Goal: Information Seeking & Learning: Learn about a topic

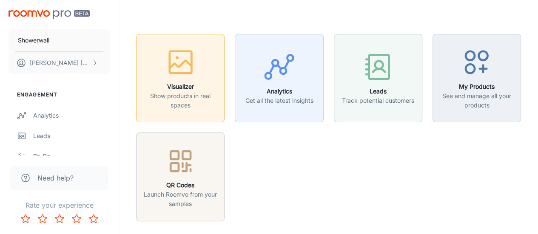
click at [173, 91] on p "Show products in real spaces" at bounding box center [180, 100] width 77 height 19
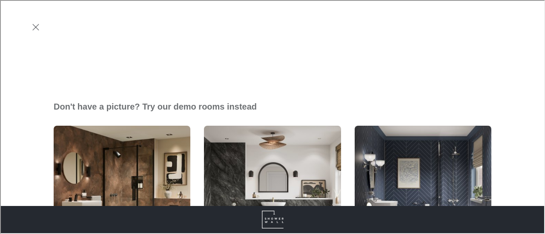
scroll to position [240, 0]
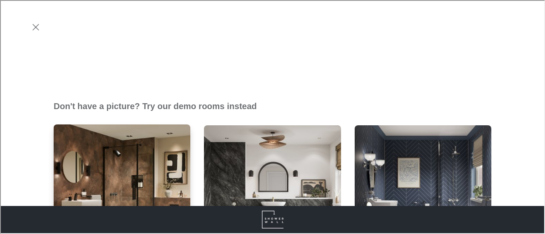
click at [123, 124] on img "Bathroom 1" at bounding box center [122, 193] width 138 height 139
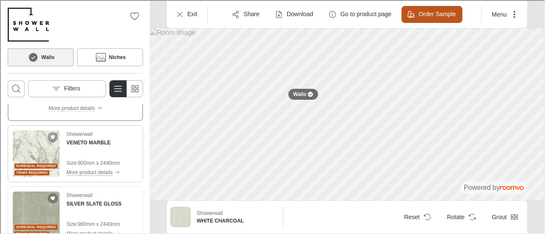
scroll to position [0, 0]
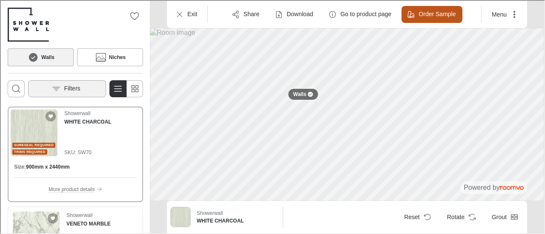
click at [83, 87] on button "Filters" at bounding box center [66, 88] width 78 height 17
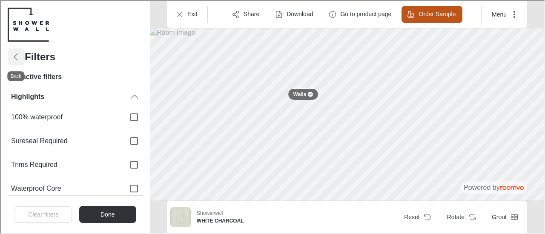
click at [17, 58] on icon "Back" at bounding box center [15, 56] width 10 height 10
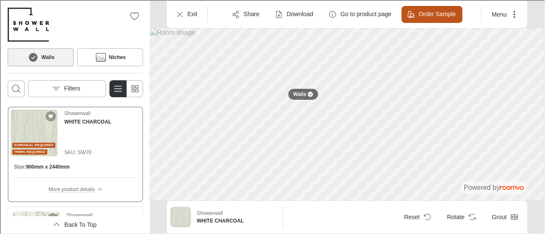
scroll to position [19, 0]
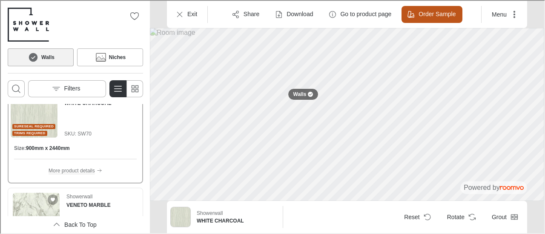
click at [81, 167] on p "More product details" at bounding box center [71, 170] width 46 height 8
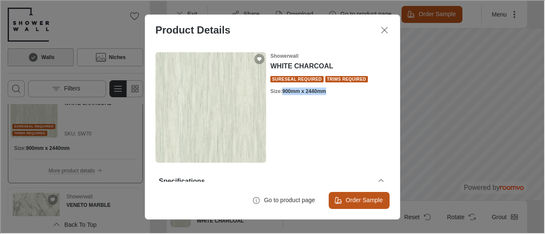
drag, startPoint x: 279, startPoint y: 89, endPoint x: 342, endPoint y: 86, distance: 63.1
click at [342, 86] on div "Showerwall WHITE CHARCOAL Sureseal Required Trims Required Size : 900mm x 2440mm" at bounding box center [328, 72] width 119 height 43
copy h6 "900mm x 2440mm"
click at [290, 90] on h6 "900mm x 2440mm" at bounding box center [303, 91] width 44 height 8
drag, startPoint x: 267, startPoint y: 90, endPoint x: 328, endPoint y: 91, distance: 60.9
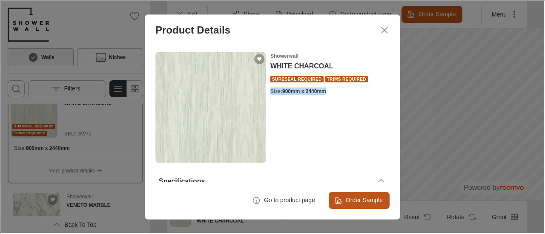
click at [328, 91] on div "Size : 900mm x 2440mm" at bounding box center [328, 91] width 119 height 8
copy div "Size : 900mm x 2440mm"
click at [386, 23] on button "Close dialog" at bounding box center [383, 29] width 17 height 17
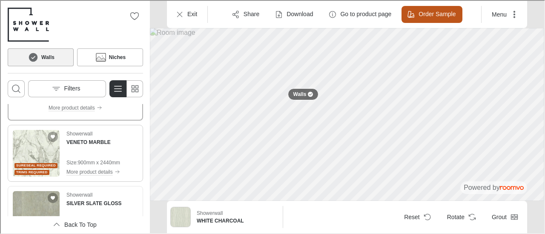
scroll to position [82, 0]
click at [50, 154] on img "See VENETO MARBLE in the room" at bounding box center [35, 152] width 47 height 47
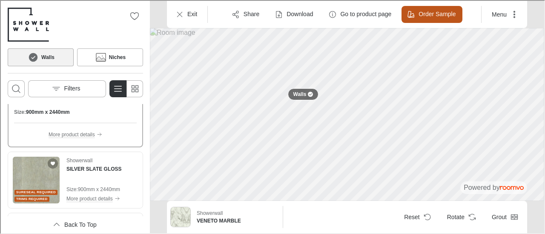
scroll to position [153, 0]
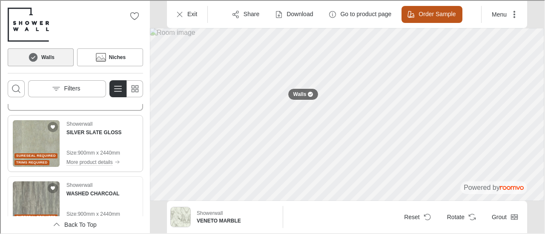
click at [44, 148] on img "See SILVER SLATE GLOSS in the room" at bounding box center [35, 143] width 47 height 47
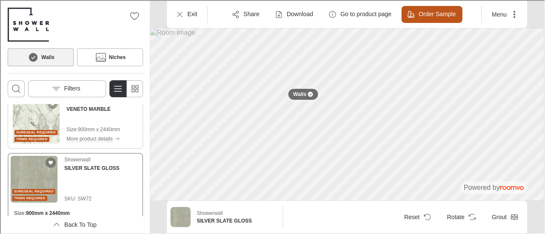
scroll to position [74, 0]
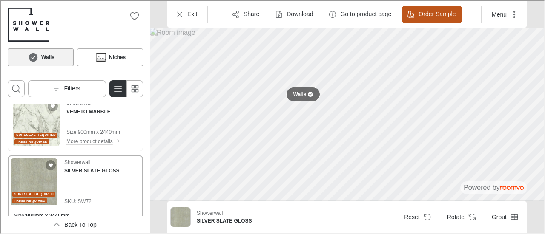
click at [309, 96] on div at bounding box center [309, 93] width 5 height 5
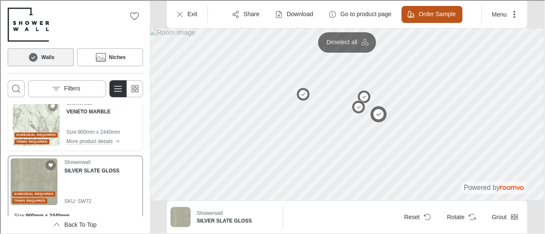
click at [379, 114] on button at bounding box center [377, 113] width 17 height 17
click at [36, 116] on img "See VENETO MARBLE in the room" at bounding box center [35, 122] width 47 height 47
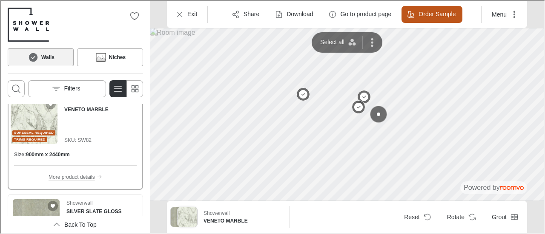
click at [380, 115] on button at bounding box center [377, 113] width 17 height 17
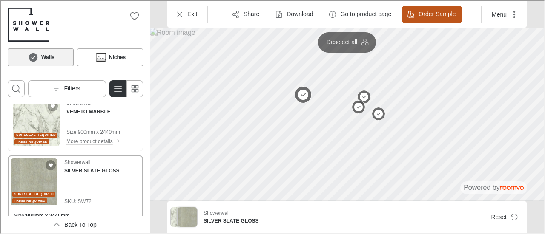
click at [303, 94] on button at bounding box center [302, 94] width 17 height 17
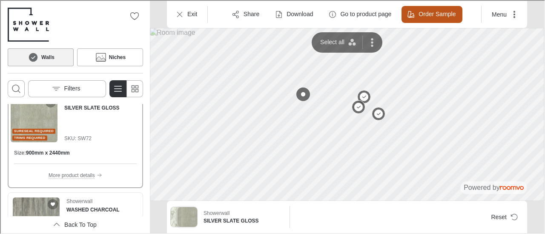
scroll to position [155, 0]
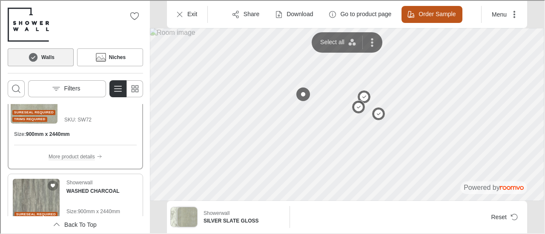
click at [38, 202] on img "See WASHED CHARCOAL in the room" at bounding box center [35, 201] width 47 height 47
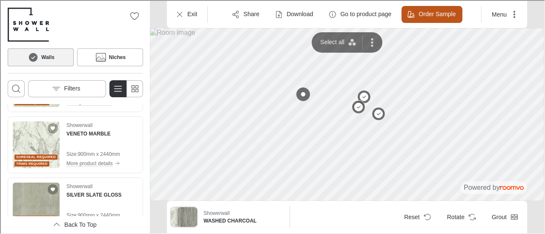
scroll to position [56, 0]
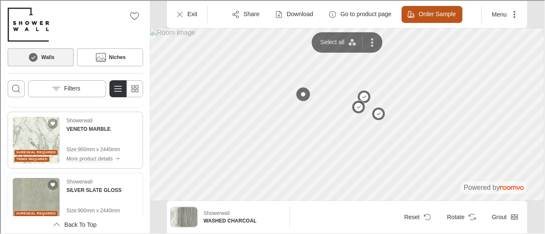
click at [43, 140] on img "See VENETO MARBLE in the room" at bounding box center [35, 139] width 47 height 47
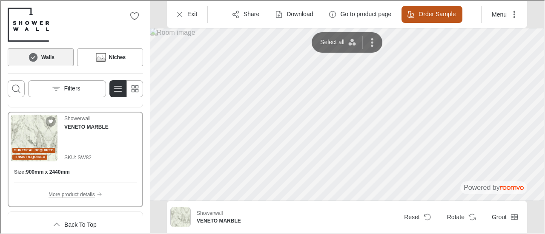
scroll to position [136, 0]
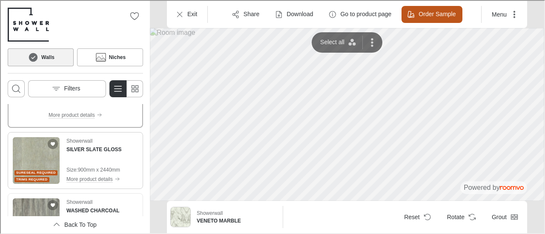
click at [33, 163] on img "See SILVER SLATE GLOSS in the room" at bounding box center [35, 160] width 47 height 47
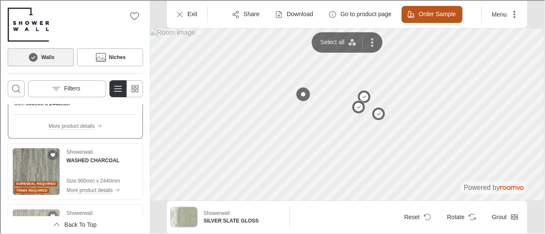
scroll to position [186, 0]
click at [34, 166] on img "See WASHED CHARCOAL in the room" at bounding box center [35, 171] width 47 height 47
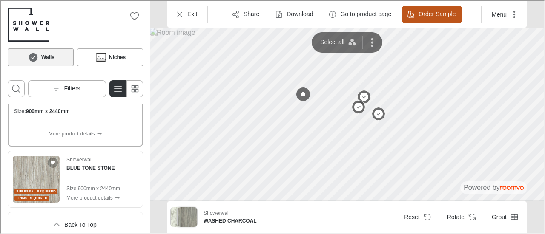
scroll to position [240, 0]
click at [34, 166] on img "See BLUE TONE STONE in the room" at bounding box center [35, 178] width 47 height 47
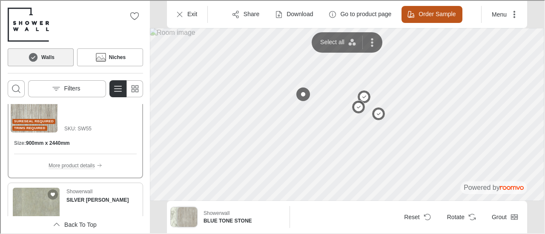
scroll to position [269, 0]
click at [29, 199] on img "See SILVER SLATE MATT in the room" at bounding box center [35, 210] width 47 height 47
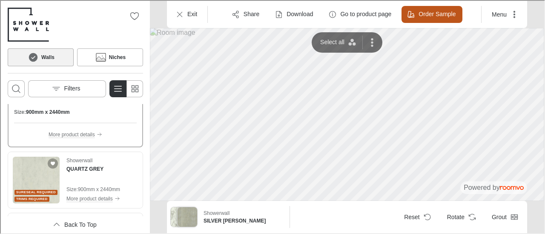
scroll to position [362, 0]
click at [40, 179] on img "See QUARTZ GREY in the room" at bounding box center [35, 178] width 47 height 47
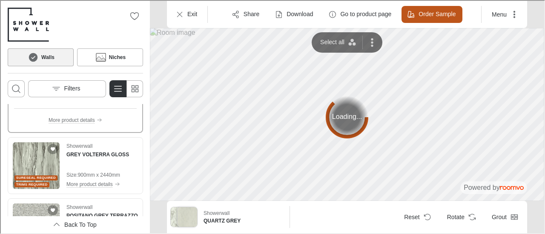
scroll to position [442, 0]
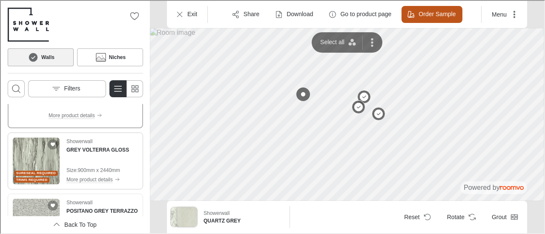
click at [37, 156] on img "See GREY VOLTERRA GLOSS in the room" at bounding box center [35, 160] width 47 height 47
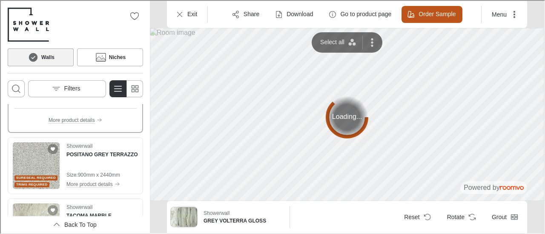
scroll to position [498, 0]
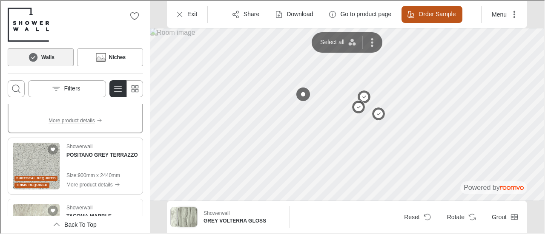
click at [30, 158] on img "See POSITANO GREY TERRAZZO in the room" at bounding box center [35, 165] width 47 height 47
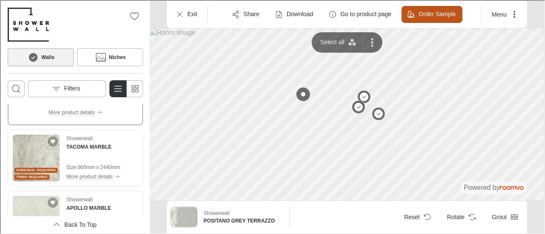
scroll to position [567, 0]
click at [30, 158] on img "See TACOMA MARBLE in the room" at bounding box center [35, 157] width 47 height 47
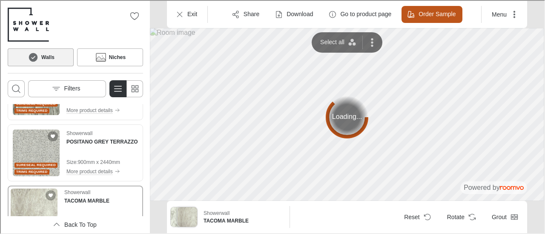
scroll to position [472, 0]
click at [37, 143] on img "See POSITANO GREY TERRAZZO in the room" at bounding box center [35, 152] width 47 height 47
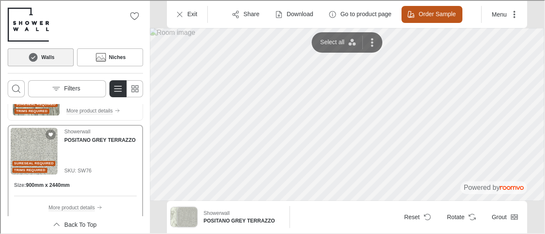
scroll to position [591, 0]
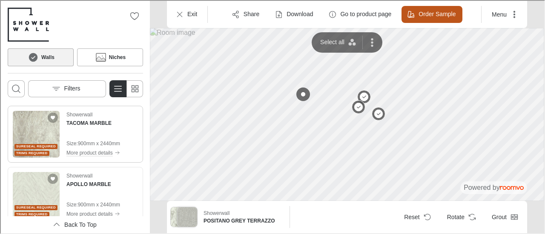
click at [39, 137] on img "See TACOMA MARBLE in the room" at bounding box center [35, 133] width 47 height 47
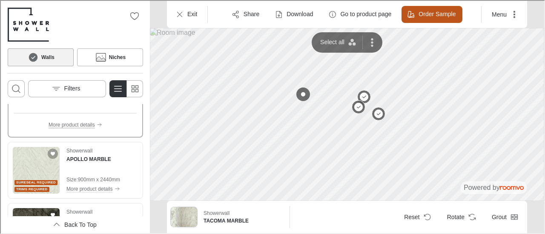
scroll to position [617, 0]
click at [40, 161] on img "See APOLLO MARBLE in the room" at bounding box center [35, 169] width 47 height 47
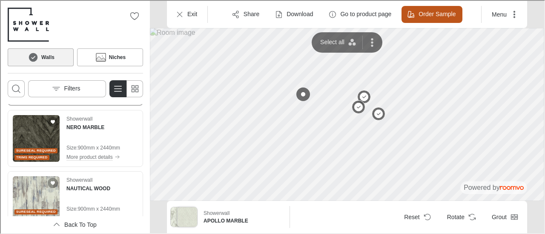
scroll to position [710, 0]
click at [37, 139] on img "See NERO MARBLE in the room" at bounding box center [35, 137] width 47 height 47
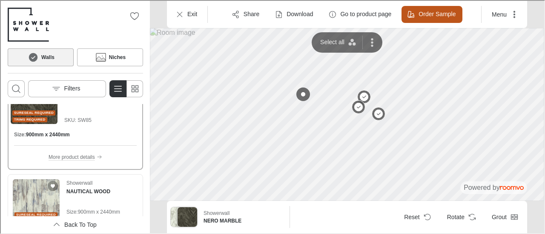
scroll to position [706, 0]
click at [37, 199] on img "See NAUTICAL WOOD in the room" at bounding box center [35, 202] width 47 height 47
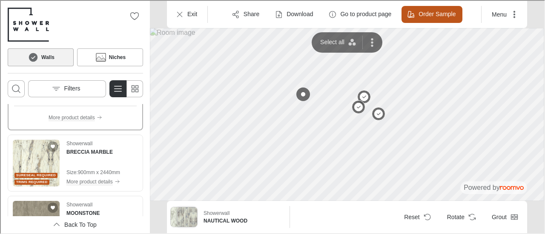
scroll to position [814, 0]
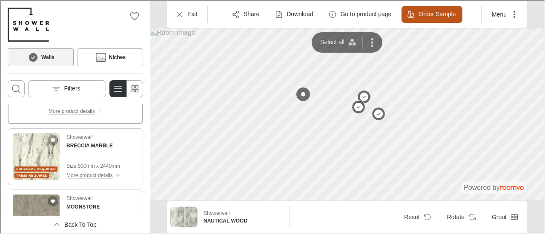
click at [29, 151] on img "See BRECCIA MARBLE in the room" at bounding box center [35, 156] width 47 height 47
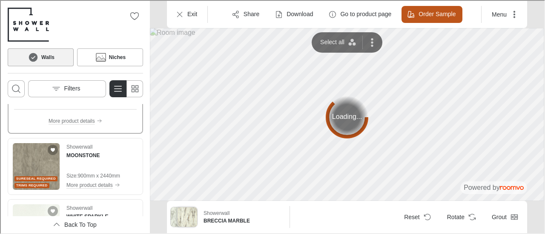
scroll to position [865, 0]
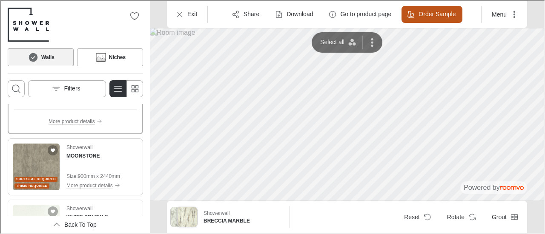
click at [32, 171] on img "See MOONSTONE in the room" at bounding box center [35, 166] width 47 height 47
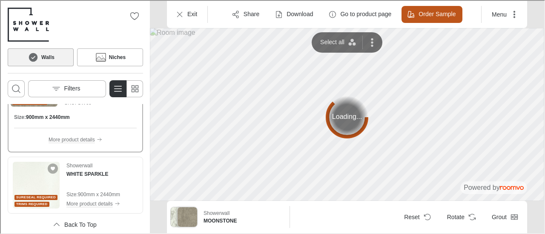
scroll to position [915, 0]
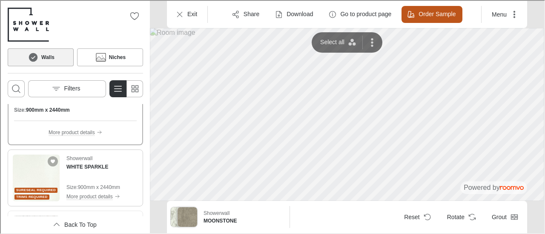
click at [35, 174] on img "See WHITE SPARKLE in the room" at bounding box center [35, 177] width 47 height 47
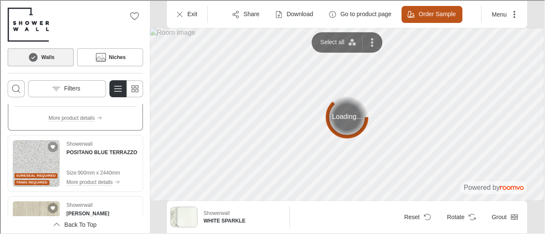
scroll to position [992, 0]
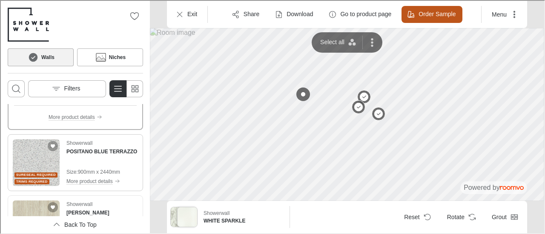
click at [37, 165] on img "See POSITANO BLUE TERRAZZO in the room" at bounding box center [35, 162] width 47 height 47
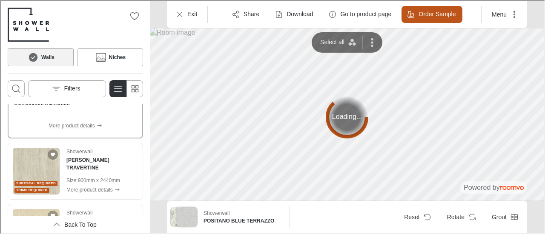
scroll to position [1063, 0]
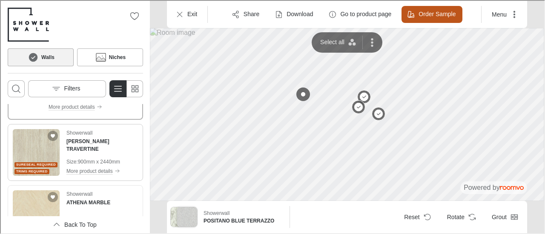
click at [31, 153] on img "See ROMANO TRAVERTINE in the room" at bounding box center [35, 152] width 47 height 47
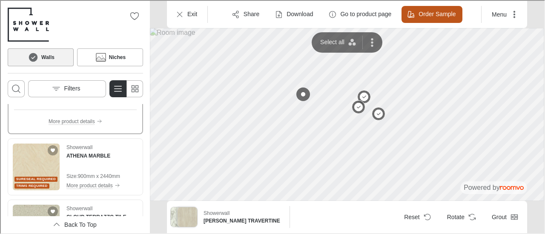
scroll to position [1112, 0]
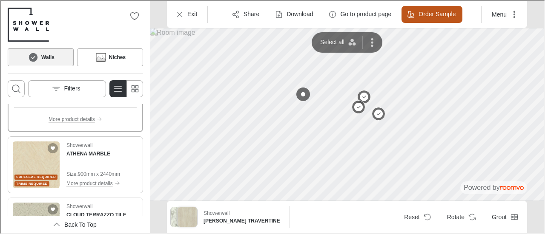
click at [30, 167] on img "See ATHENA MARBLE in the room" at bounding box center [35, 164] width 47 height 47
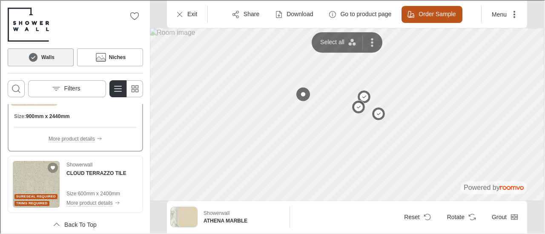
scroll to position [1153, 0]
click at [28, 182] on img "See CLOUD TERRAZZO TILE in the room" at bounding box center [35, 184] width 47 height 47
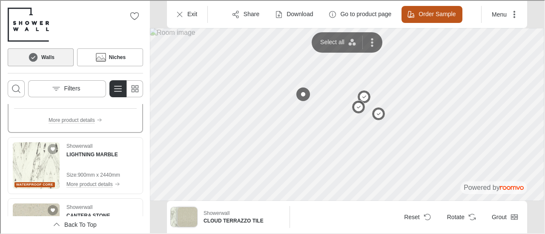
scroll to position [1233, 0]
click at [32, 172] on img "See LIGHTNING MARBLE in the room" at bounding box center [35, 166] width 47 height 47
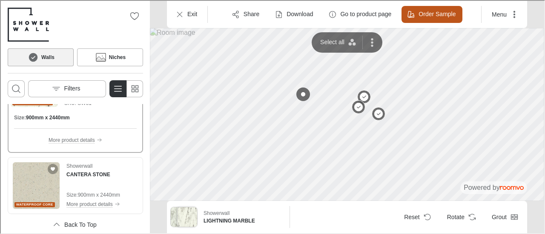
scroll to position [1275, 0]
click at [32, 172] on img "See CANTERA STONE in the room" at bounding box center [35, 185] width 47 height 47
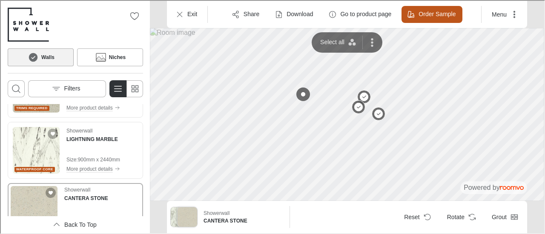
scroll to position [1209, 0]
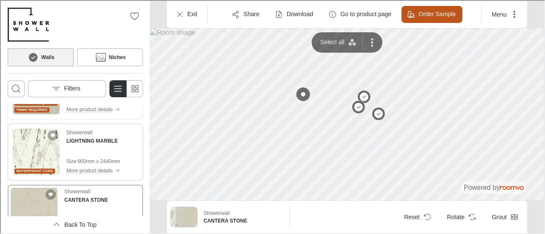
click at [31, 139] on img "See LIGHTNING MARBLE in the room" at bounding box center [35, 151] width 47 height 47
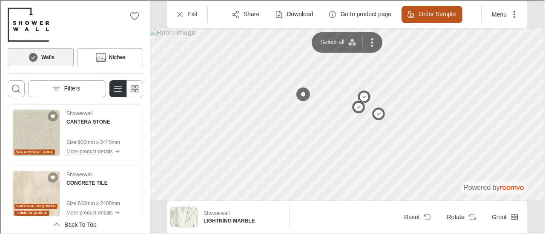
scroll to position [1316, 0]
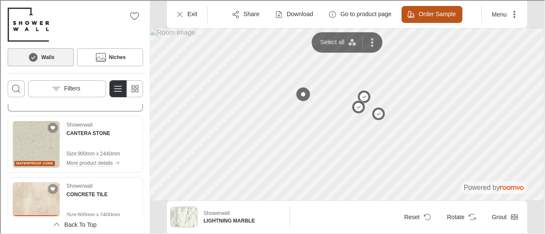
click at [31, 139] on img "See CANTERA STONE in the room" at bounding box center [35, 143] width 47 height 47
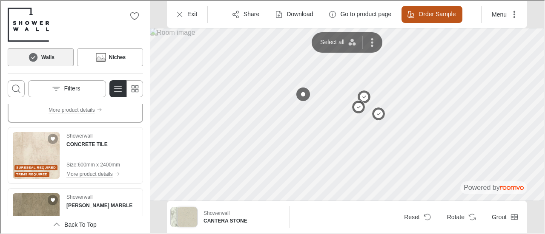
scroll to position [1372, 0]
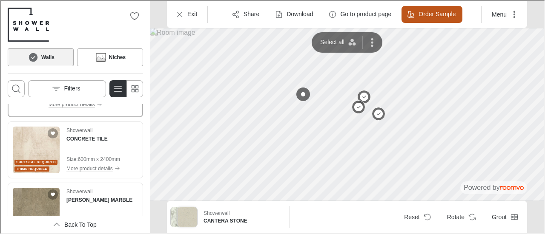
click at [31, 139] on img "See CONCRETE TILE in the room" at bounding box center [35, 149] width 47 height 47
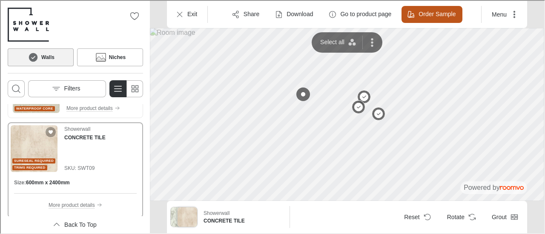
scroll to position [1335, 0]
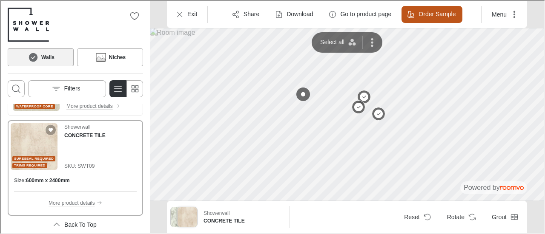
click at [57, 147] on div "Sureseal Required Trims Required Showerwall CONCRETE TILE SKU: SWT09" at bounding box center [74, 146] width 129 height 47
click at [73, 131] on h4 "CONCRETE TILE" at bounding box center [83, 135] width 41 height 8
click at [71, 205] on p "More product details" at bounding box center [71, 203] width 46 height 8
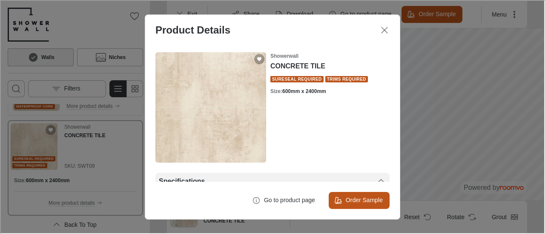
click at [375, 177] on icon at bounding box center [380, 181] width 10 height 10
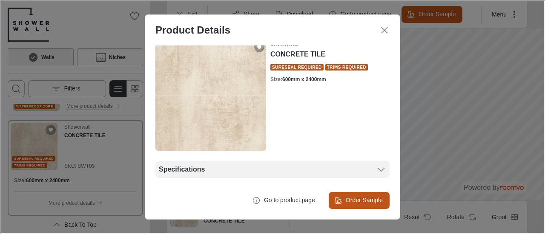
click at [377, 171] on div "Specifications" at bounding box center [271, 168] width 234 height 17
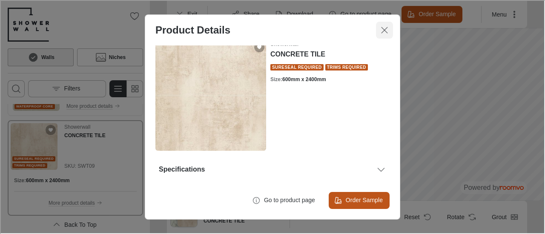
click at [384, 25] on icon "Close dialog" at bounding box center [383, 29] width 10 height 10
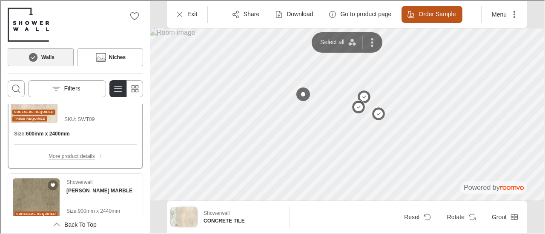
scroll to position [1379, 0]
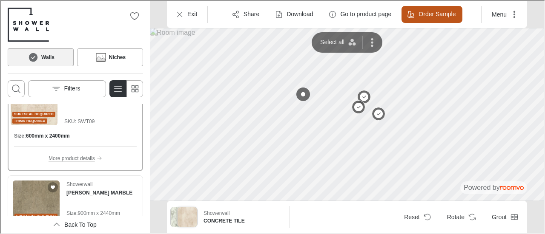
click at [82, 157] on p "More product details" at bounding box center [71, 158] width 46 height 8
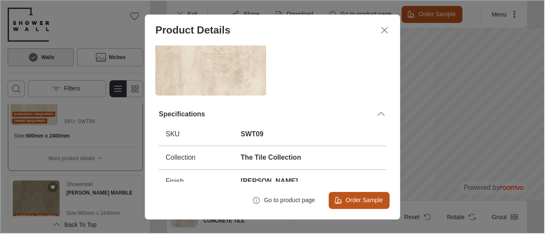
scroll to position [106, 0]
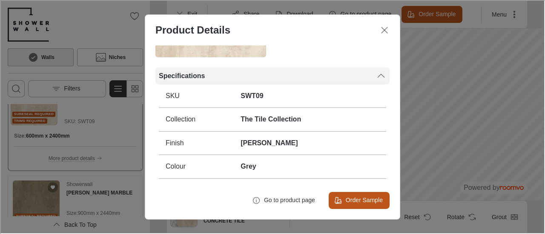
click at [369, 72] on div "Specifications" at bounding box center [266, 75] width 217 height 9
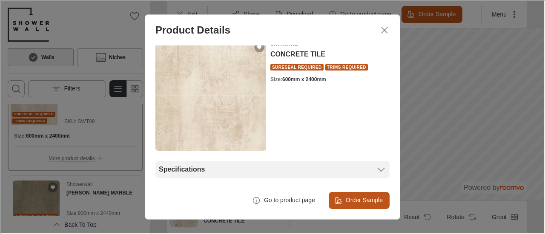
click at [375, 164] on icon at bounding box center [380, 169] width 10 height 10
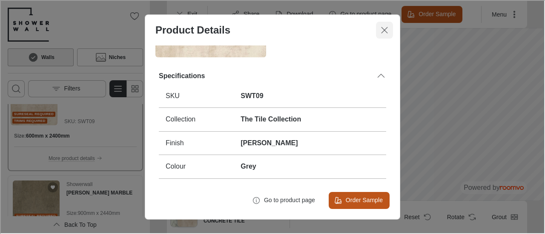
click at [383, 34] on icon "Close dialog" at bounding box center [383, 29] width 10 height 10
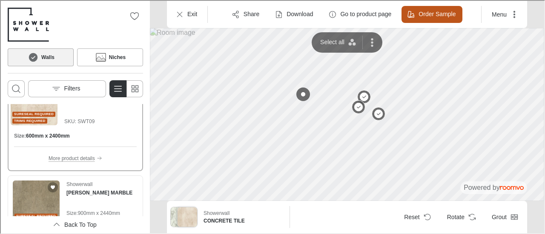
click at [78, 154] on p "More product details" at bounding box center [71, 158] width 46 height 8
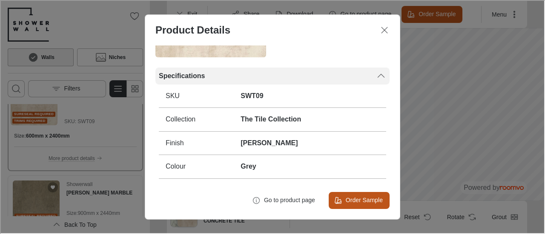
click at [365, 74] on div "Specifications" at bounding box center [266, 75] width 217 height 9
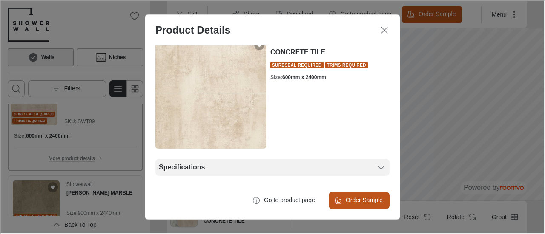
scroll to position [12, 0]
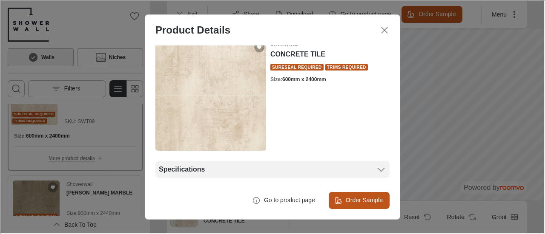
click at [375, 166] on icon at bounding box center [380, 169] width 10 height 10
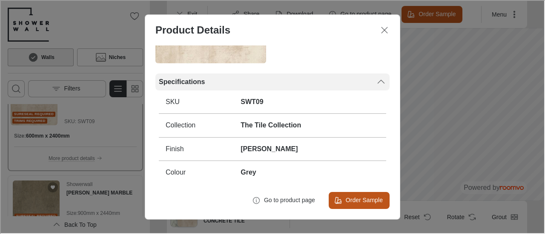
scroll to position [106, 0]
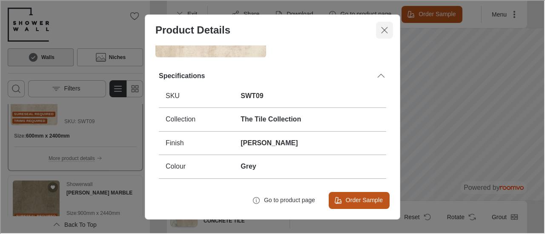
click at [384, 33] on icon "Close dialog" at bounding box center [383, 29] width 10 height 10
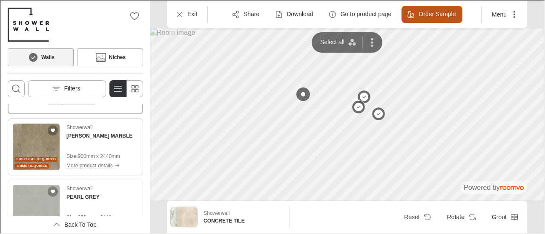
scroll to position [1436, 0]
click at [36, 148] on img "See ZAMORA MARBLE in the room" at bounding box center [35, 146] width 47 height 47
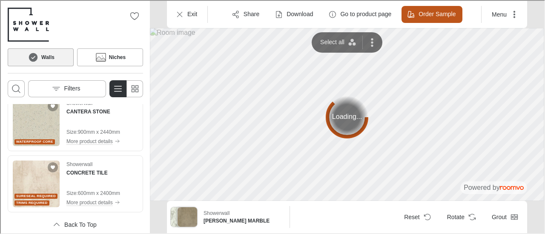
scroll to position [1300, 0]
click at [50, 187] on img "See CONCRETE TILE in the room" at bounding box center [35, 183] width 47 height 47
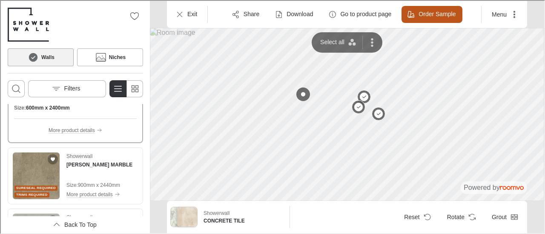
scroll to position [1432, 0]
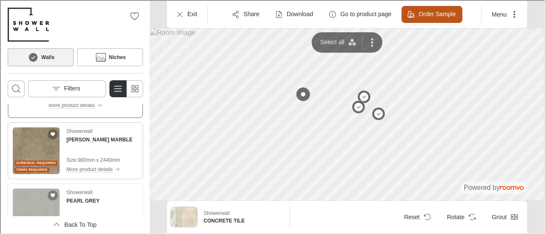
click at [34, 155] on img "See ZAMORA MARBLE in the room" at bounding box center [35, 150] width 47 height 47
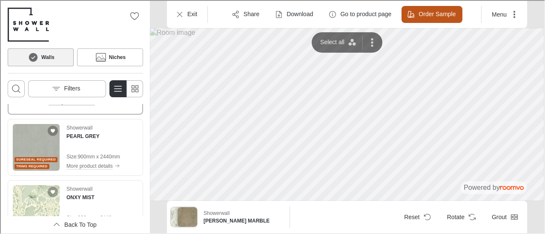
scroll to position [1497, 0]
click at [29, 145] on img "See PEARL GREY in the room" at bounding box center [35, 147] width 47 height 47
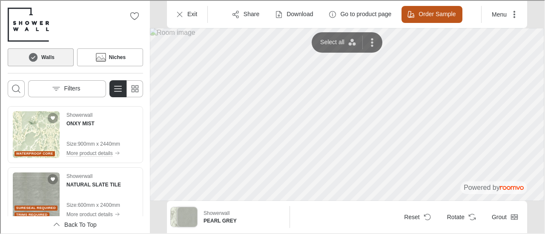
scroll to position [1573, 0]
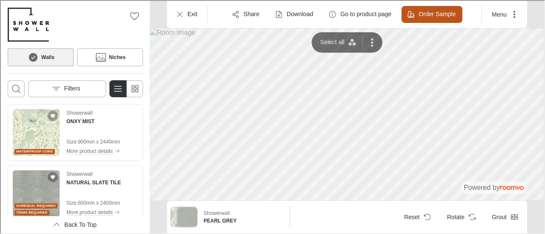
click at [29, 145] on img "See ONXY MIST in the room" at bounding box center [35, 132] width 47 height 47
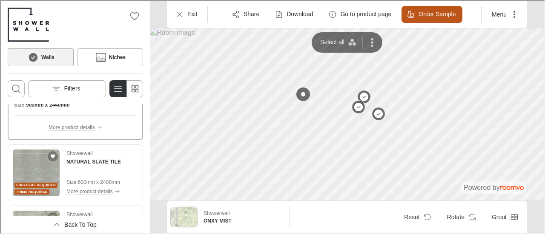
scroll to position [1594, 0]
click at [51, 178] on img "See NATURAL SLATE TILE in the room" at bounding box center [35, 172] width 47 height 47
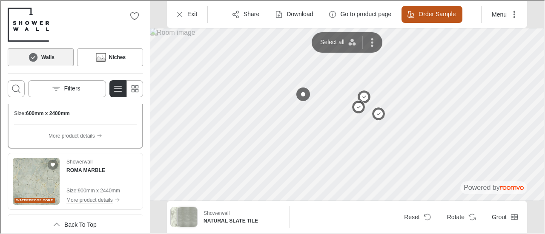
scroll to position [1694, 0]
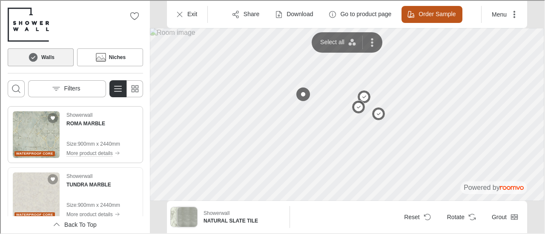
click at [41, 144] on img "See ROMA MARBLE in the room" at bounding box center [35, 134] width 47 height 47
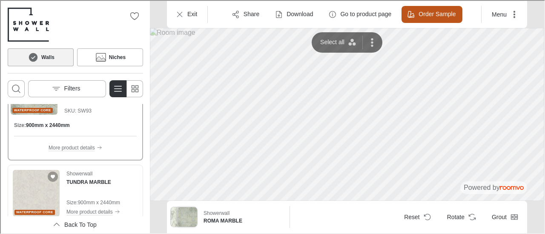
scroll to position [1720, 0]
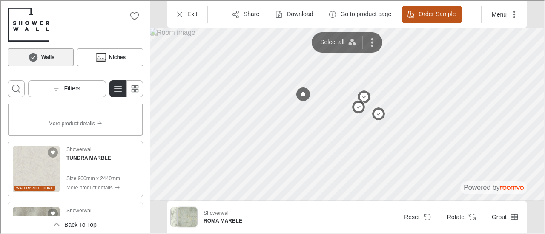
click at [40, 169] on img "See TUNDRA MARBLE in the room" at bounding box center [35, 168] width 47 height 47
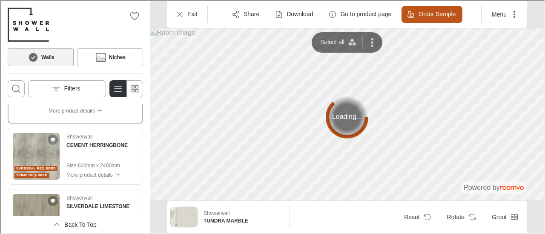
scroll to position [1795, 0]
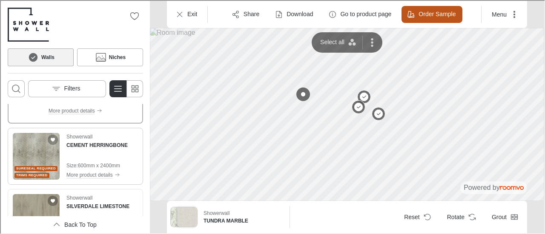
click at [34, 157] on img "See CEMENT HERRINGBONE in the room" at bounding box center [35, 155] width 47 height 47
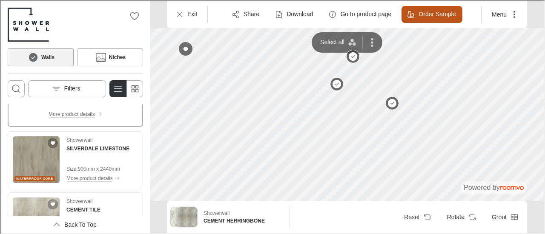
scroll to position [1855, 0]
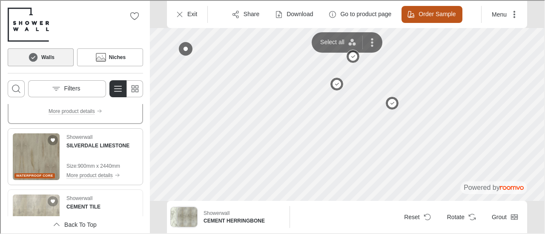
click at [43, 160] on img "See SILVERDALE LIMESTONE in the room" at bounding box center [35, 156] width 47 height 47
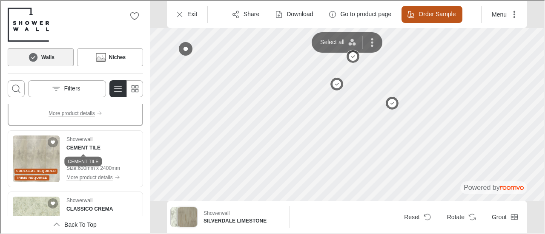
scroll to position [1933, 0]
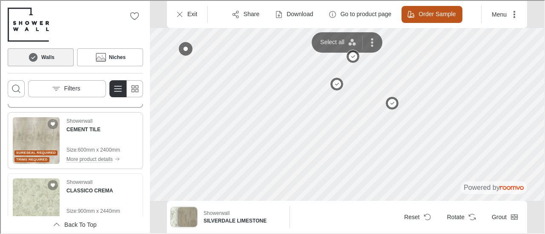
click at [47, 151] on span "Sureseal Required" at bounding box center [35, 152] width 40 height 5
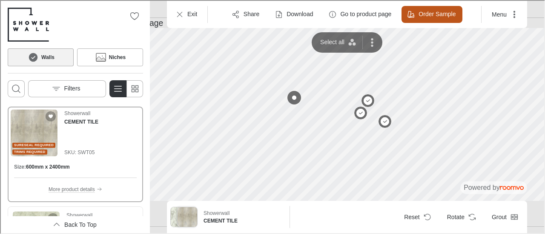
scroll to position [1900, 0]
click at [92, 168] on div "Size : 600mm x 2400mm" at bounding box center [74, 166] width 123 height 8
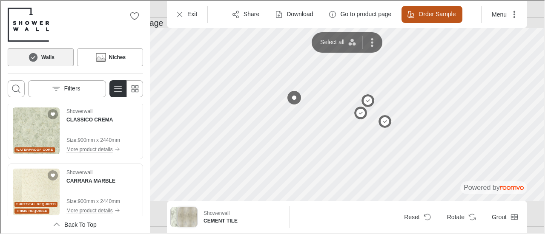
scroll to position [2004, 0]
click at [37, 136] on img "See CLASSICO CREMA in the room" at bounding box center [35, 129] width 47 height 47
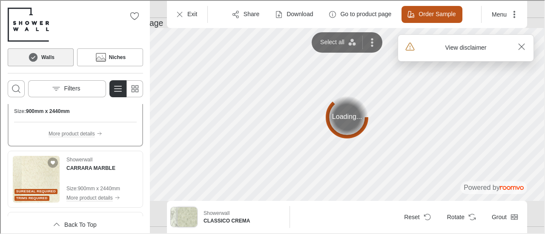
scroll to position [2017, 0]
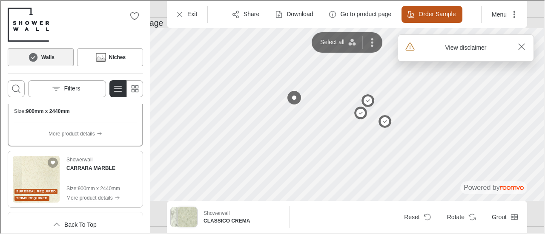
click at [36, 177] on img "See CARRARA MARBLE in the room" at bounding box center [35, 178] width 47 height 47
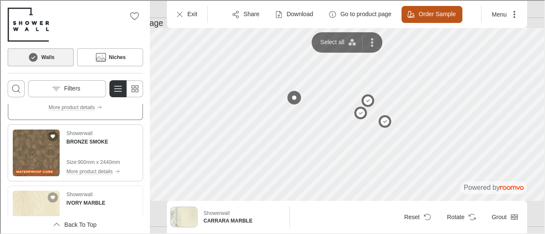
scroll to position [2103, 0]
click at [48, 148] on img "See BRONZE SMOKE in the room" at bounding box center [35, 153] width 47 height 47
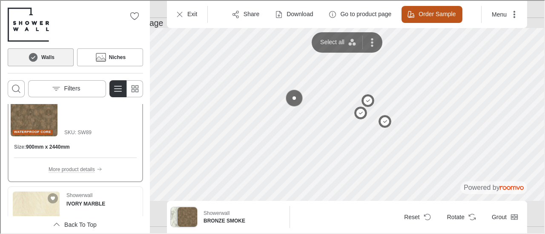
click at [293, 100] on button at bounding box center [293, 97] width 17 height 17
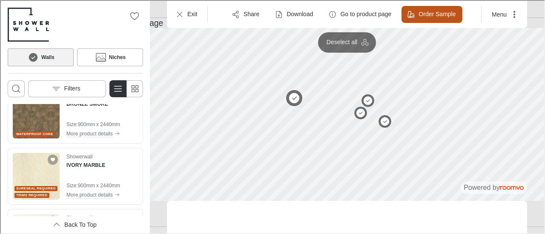
click at [46, 126] on img "See BRONZE SMOKE in the room" at bounding box center [35, 114] width 47 height 47
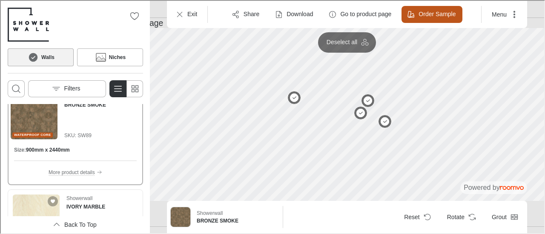
scroll to position [2100, 0]
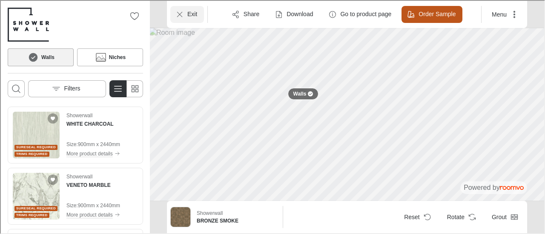
click at [182, 12] on icon "Exit" at bounding box center [178, 13] width 9 height 9
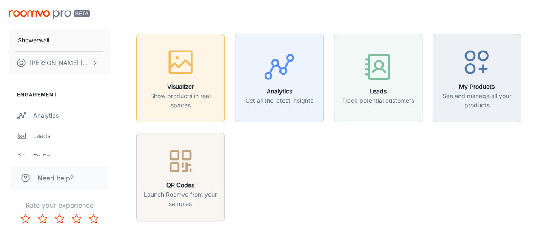
click at [180, 83] on h6 "Visualizer" at bounding box center [180, 86] width 77 height 9
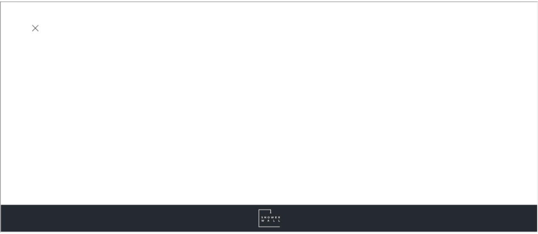
scroll to position [0, 0]
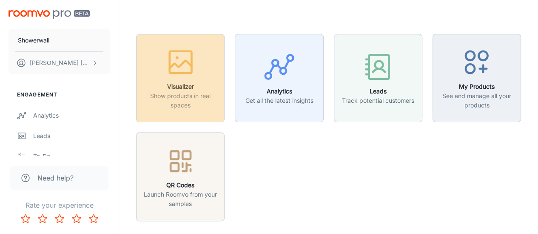
click at [215, 80] on div "button" at bounding box center [180, 63] width 77 height 35
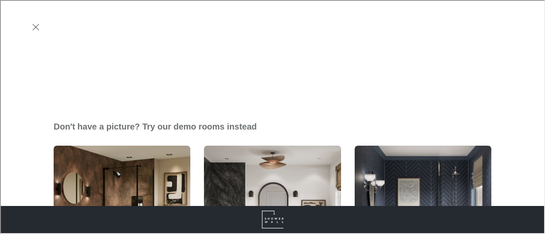
scroll to position [220, 0]
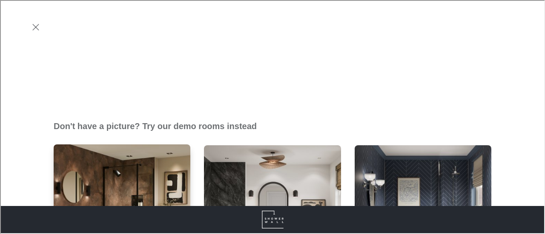
click at [129, 144] on img "Bathroom 1" at bounding box center [122, 213] width 138 height 139
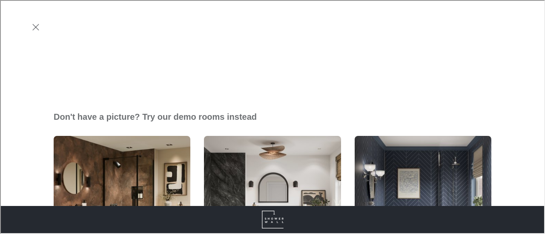
scroll to position [230, 0]
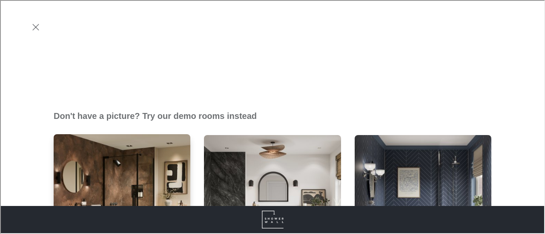
click at [142, 134] on img "Bathroom 1" at bounding box center [122, 203] width 138 height 139
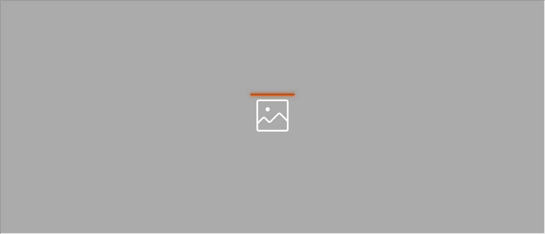
scroll to position [0, 0]
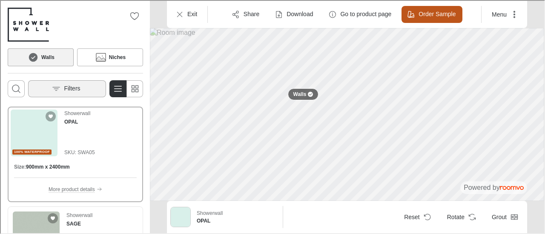
click at [51, 88] on icon "Open the filters menu" at bounding box center [55, 88] width 9 height 9
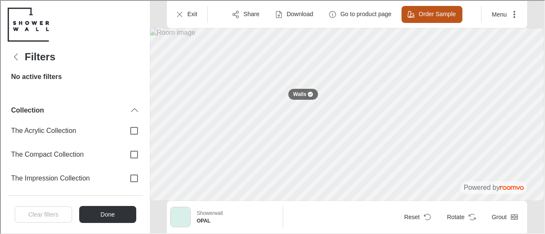
scroll to position [106, 0]
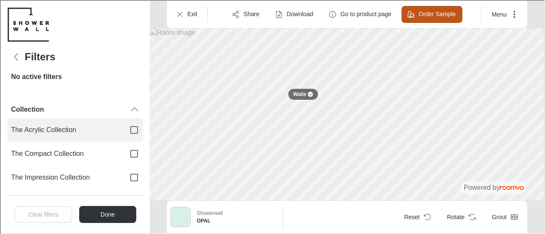
click at [54, 133] on span "The Acrylic Collection" at bounding box center [63, 129] width 107 height 9
click at [124, 133] on input "The Acrylic Collection" at bounding box center [133, 129] width 18 height 18
checkbox input "true"
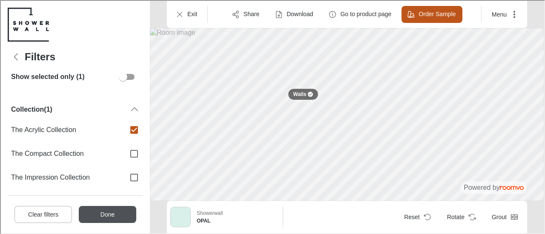
click at [90, 214] on button "Done" at bounding box center [106, 214] width 57 height 17
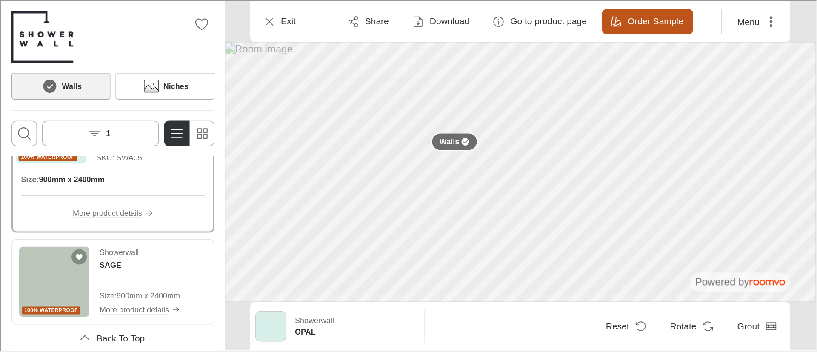
scroll to position [47, 0]
click at [37, 181] on img "See SAGE in the room" at bounding box center [35, 187] width 47 height 47
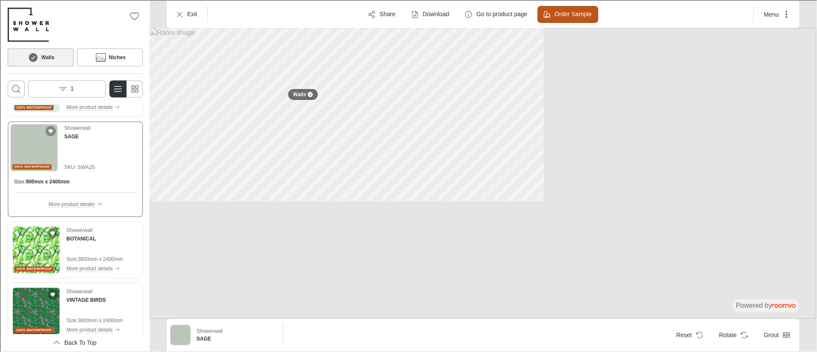
scroll to position [47, 0]
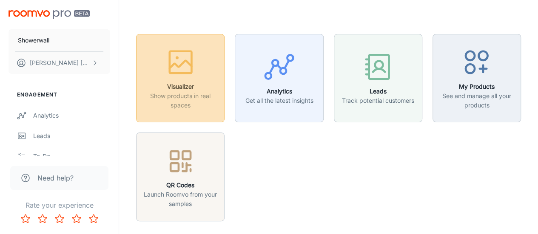
click at [190, 97] on p "Show products in real spaces" at bounding box center [180, 100] width 77 height 19
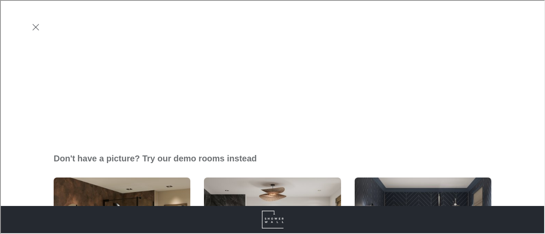
scroll to position [194, 0]
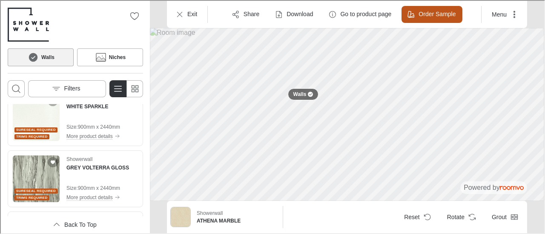
scroll to position [792, 0]
click at [54, 91] on icon "Open the filters menu" at bounding box center [55, 88] width 9 height 9
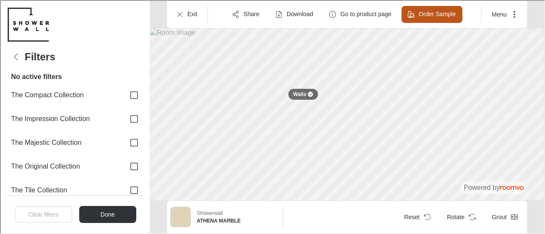
scroll to position [0, 0]
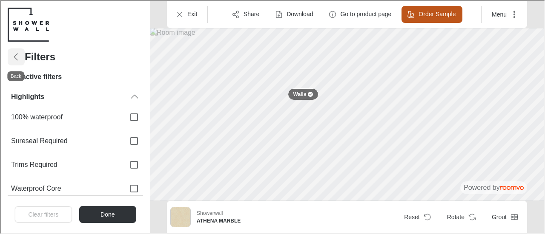
click at [18, 61] on icon "Back" at bounding box center [15, 56] width 10 height 10
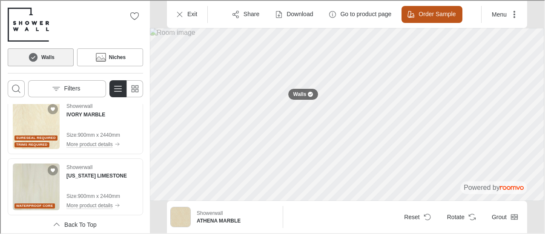
scroll to position [1281, 0]
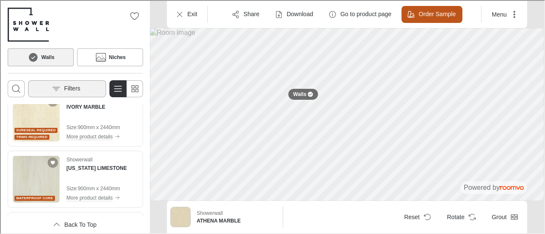
click at [76, 92] on button "Filters" at bounding box center [66, 88] width 78 height 17
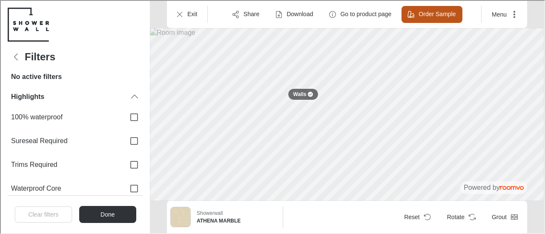
scroll to position [0, 0]
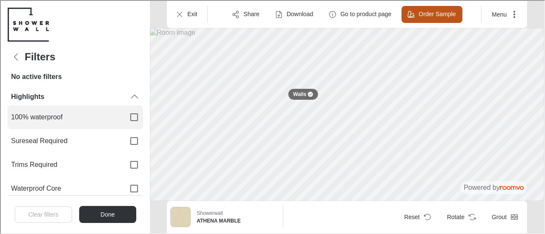
click at [77, 118] on span "100% waterproof" at bounding box center [63, 116] width 107 height 9
click at [124, 118] on input "100% waterproof" at bounding box center [133, 117] width 18 height 18
checkbox input "true"
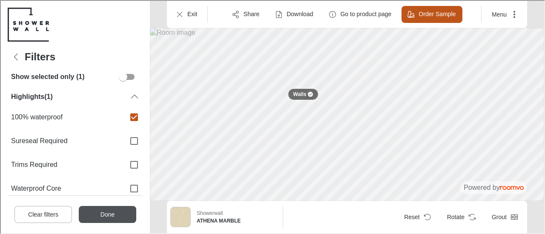
click at [105, 215] on button "Done" at bounding box center [106, 214] width 57 height 17
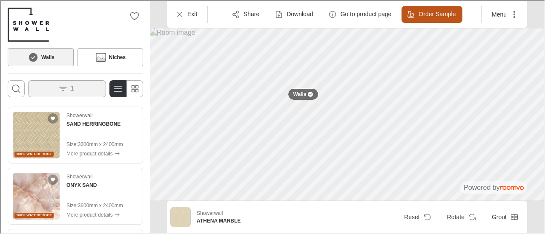
click at [77, 84] on button "1" at bounding box center [66, 88] width 78 height 17
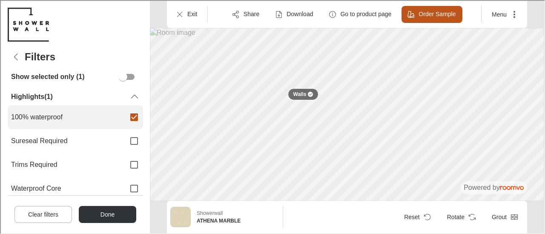
click at [115, 121] on label "100% waterproof" at bounding box center [74, 117] width 135 height 24
click at [124, 121] on input "100% waterproof" at bounding box center [133, 117] width 18 height 18
checkbox input "false"
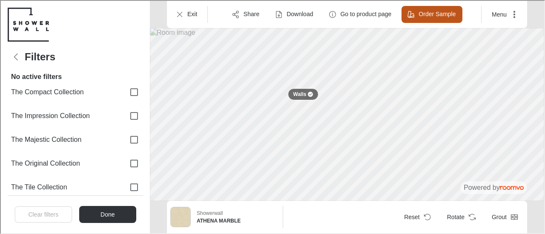
scroll to position [184, 0]
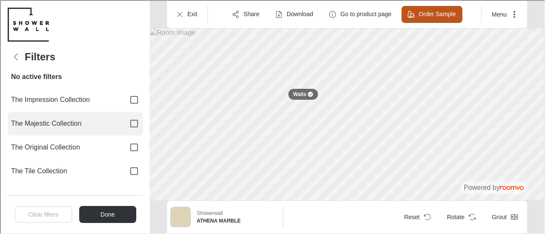
click at [124, 123] on input "The Majestic Collection" at bounding box center [133, 123] width 18 height 18
checkbox input "true"
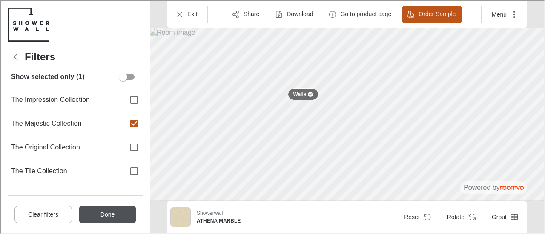
click at [125, 217] on button "Done" at bounding box center [106, 214] width 57 height 17
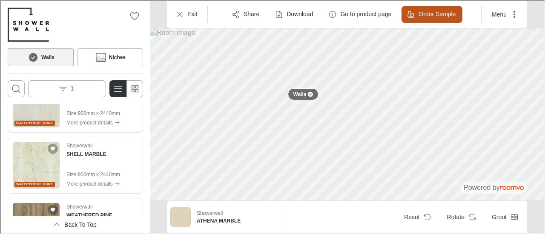
scroll to position [114, 0]
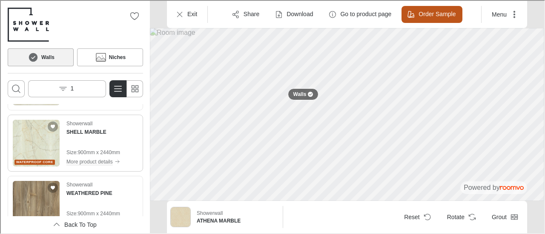
click at [23, 148] on img "See SHELL MARBLE in the room" at bounding box center [35, 142] width 47 height 47
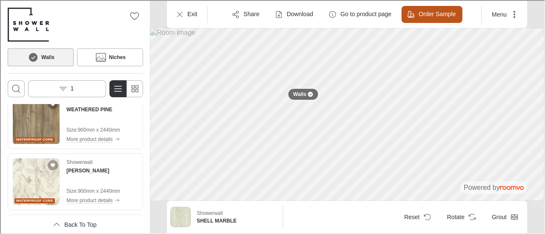
scroll to position [220, 0]
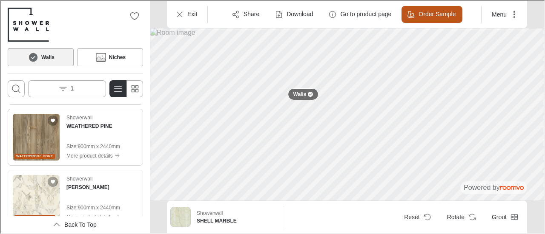
click at [29, 145] on img "See WEATHERED PINE in the room" at bounding box center [35, 136] width 47 height 47
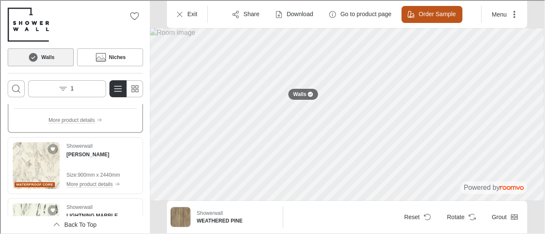
scroll to position [274, 0]
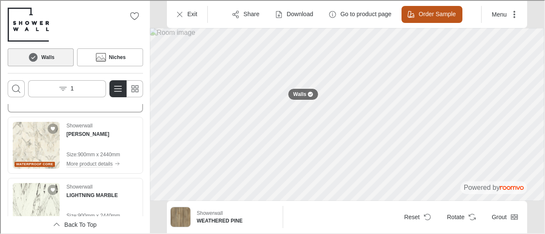
click at [29, 145] on img "See TEMPESTA in the room" at bounding box center [35, 144] width 47 height 47
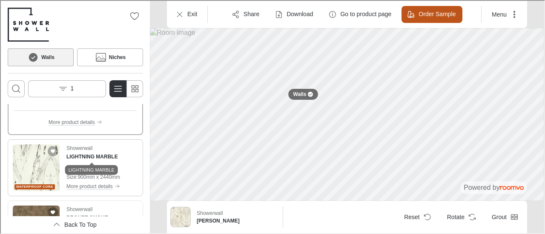
scroll to position [313, 0]
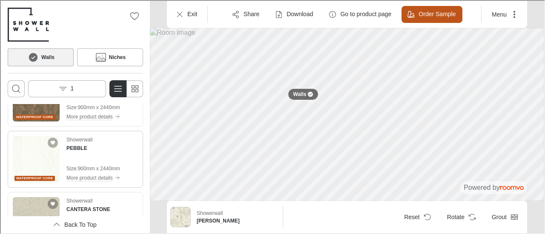
click at [46, 163] on img "See PEBBLE in the room" at bounding box center [35, 158] width 47 height 47
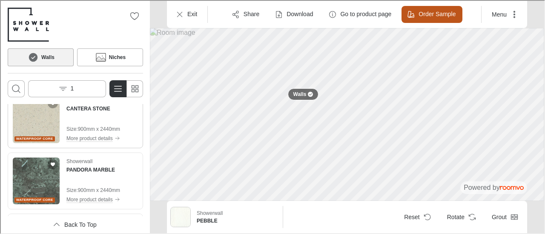
scroll to position [546, 0]
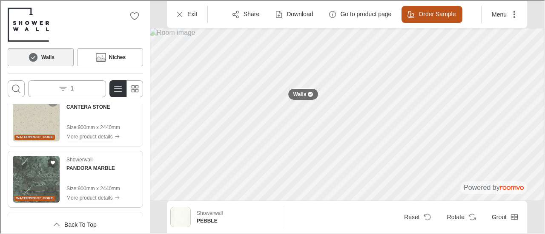
click at [41, 182] on img "See PANDORA MARBLE in the room" at bounding box center [35, 178] width 47 height 47
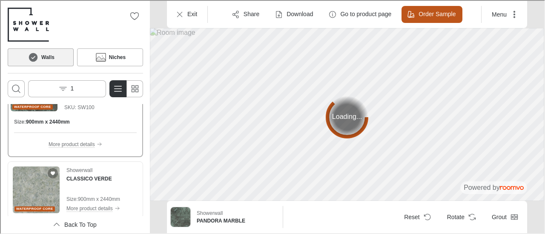
scroll to position [621, 0]
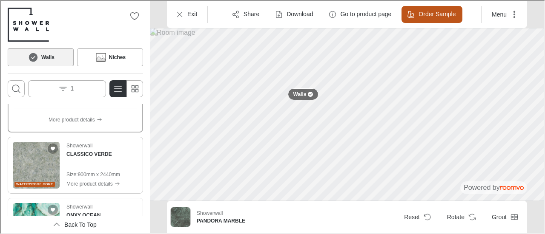
click at [38, 169] on img "See CLASSICO VERDE in the room" at bounding box center [35, 164] width 47 height 47
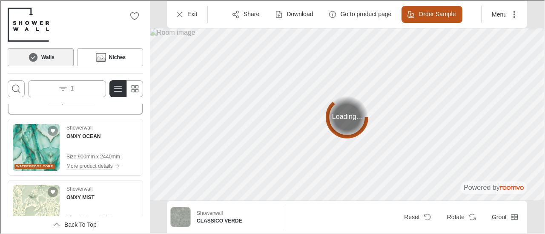
scroll to position [702, 0]
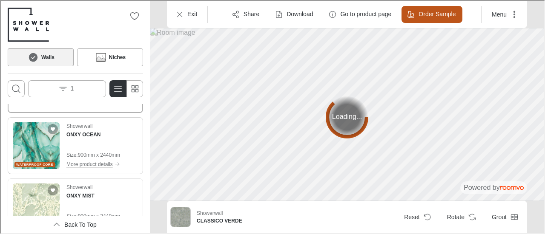
click at [35, 150] on img "See ONXY OCEAN in the room" at bounding box center [35, 145] width 47 height 47
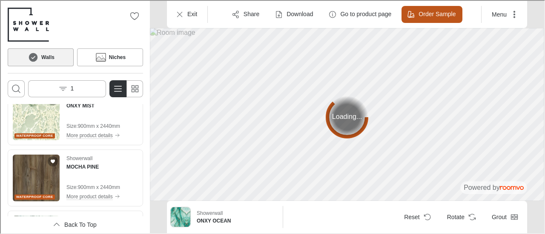
scroll to position [792, 0]
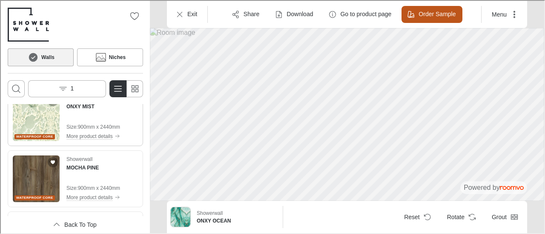
click at [37, 120] on img "See ONXY MIST in the room" at bounding box center [35, 117] width 47 height 47
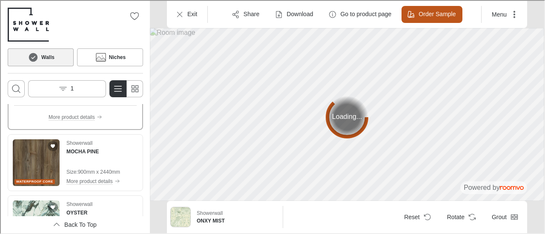
scroll to position [812, 0]
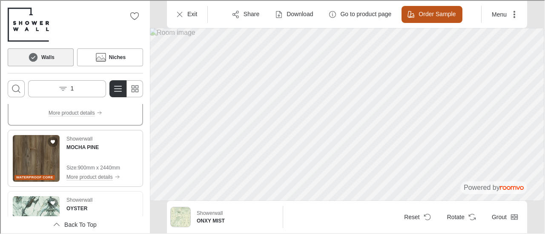
click at [43, 166] on img "See MOCHA PINE in the room" at bounding box center [35, 157] width 47 height 47
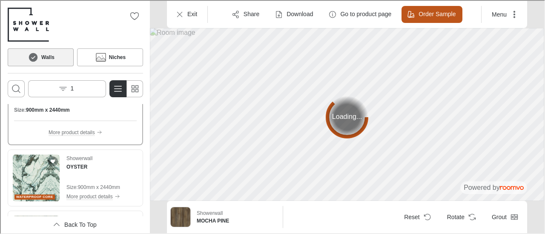
scroll to position [855, 0]
click at [43, 166] on img "See OYSTER in the room" at bounding box center [35, 176] width 47 height 47
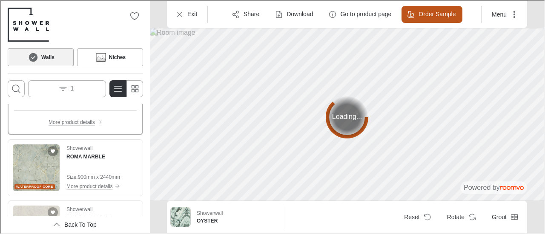
scroll to position [925, 0]
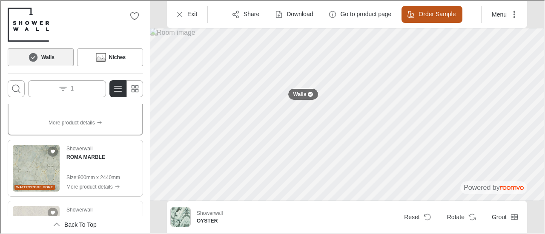
drag, startPoint x: 43, startPoint y: 166, endPoint x: 34, endPoint y: 175, distance: 12.1
click at [34, 175] on img "See ROMA MARBLE in the room" at bounding box center [35, 167] width 47 height 47
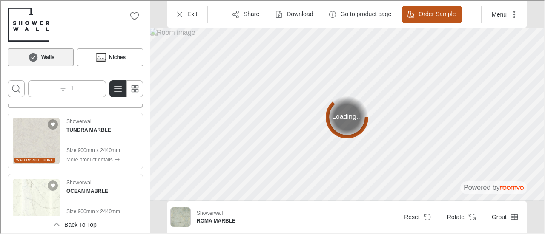
scroll to position [1014, 0]
click at [37, 138] on img "See TUNDRA MARBLE in the room" at bounding box center [35, 140] width 47 height 47
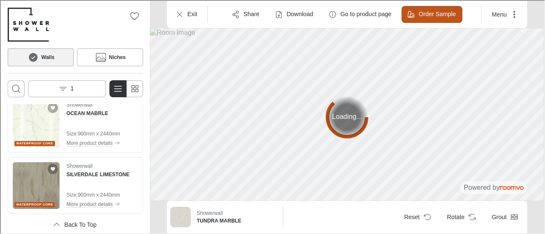
scroll to position [1092, 0]
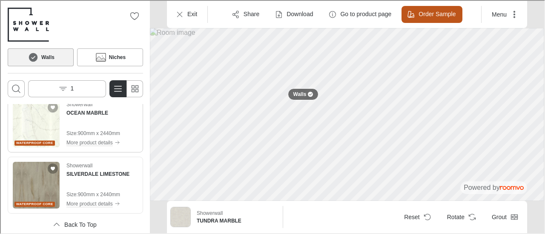
click at [34, 131] on img "See OCEAN MABRLE in the room" at bounding box center [35, 123] width 47 height 47
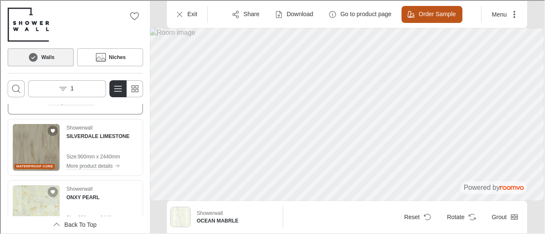
scroll to position [1131, 0]
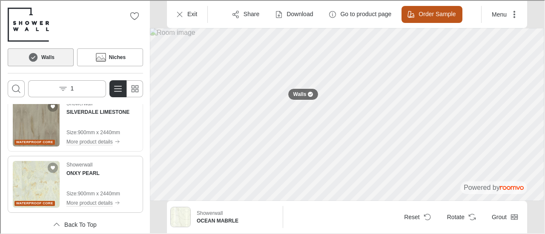
click at [37, 177] on img "See ONXY PEARL in the room" at bounding box center [35, 183] width 47 height 47
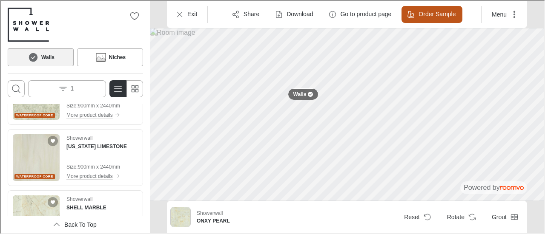
scroll to position [44, 0]
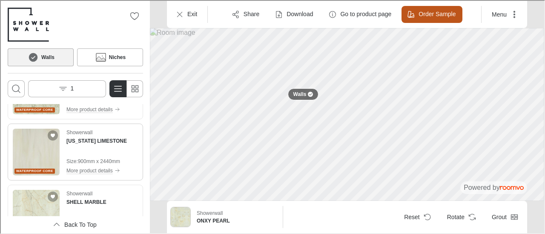
click at [43, 161] on img "See INDIANA LIMESTONE in the room" at bounding box center [35, 151] width 47 height 47
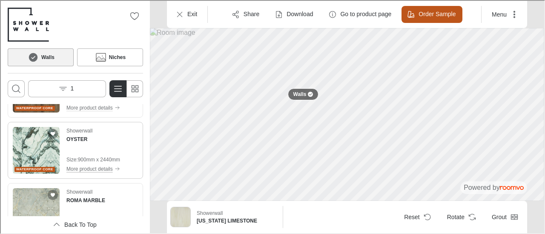
scroll to position [884, 0]
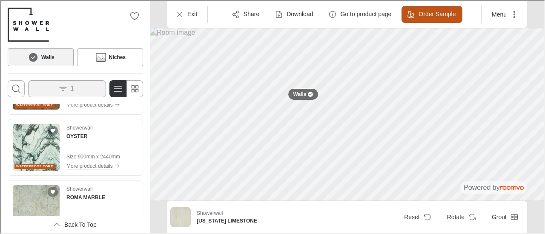
click at [83, 85] on button "1" at bounding box center [66, 88] width 78 height 17
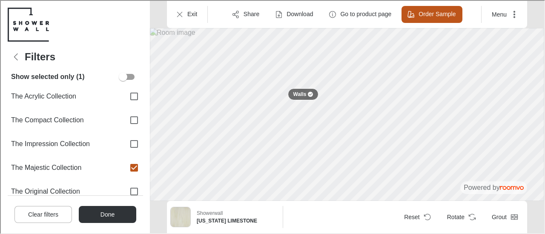
scroll to position [140, 0]
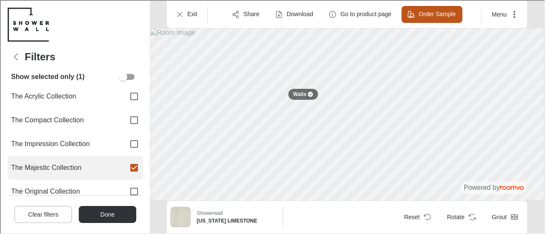
click at [129, 165] on input "The Majestic Collection" at bounding box center [133, 167] width 18 height 18
checkbox input "false"
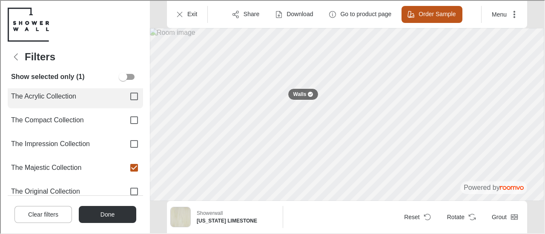
click at [118, 102] on label "The Acrylic Collection" at bounding box center [74, 96] width 135 height 24
click at [124, 102] on input "The Acrylic Collection" at bounding box center [133, 96] width 18 height 18
checkbox input "true"
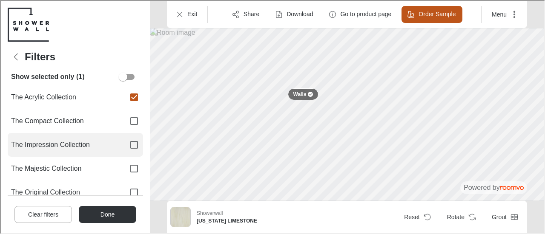
click at [124, 139] on input "The Impression Collection" at bounding box center [133, 144] width 18 height 18
checkbox input "true"
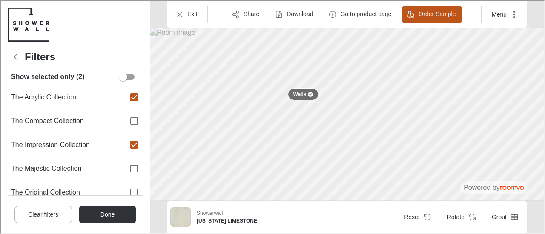
click at [129, 87] on div "Show selected only (2)" at bounding box center [74, 76] width 135 height 23
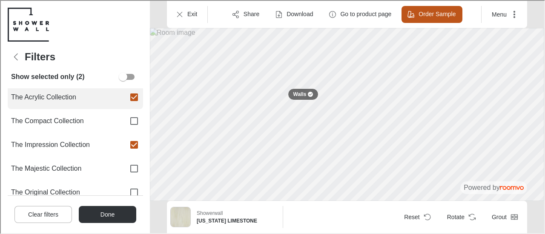
click at [124, 100] on input "The Acrylic Collection" at bounding box center [133, 97] width 18 height 18
checkbox input "false"
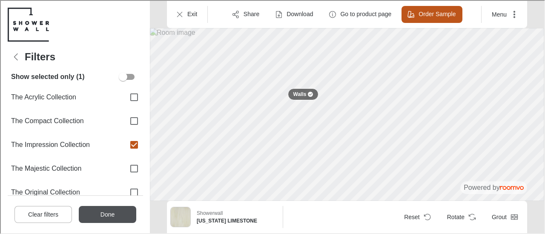
click at [115, 216] on button "Done" at bounding box center [106, 214] width 57 height 17
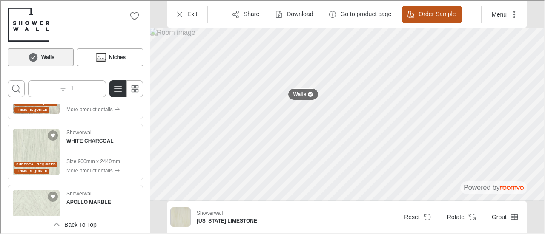
scroll to position [1054, 0]
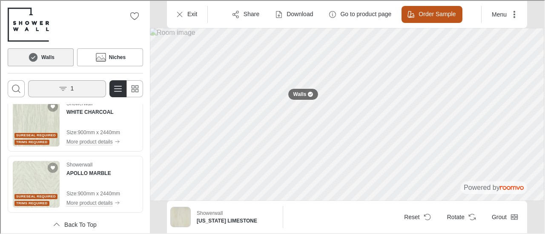
click at [85, 89] on button "1" at bounding box center [66, 88] width 78 height 17
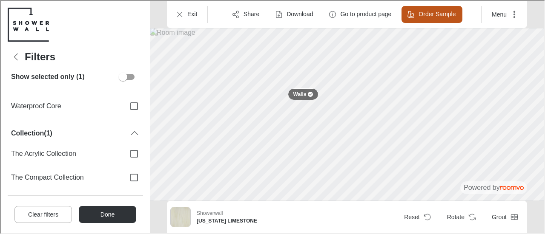
scroll to position [96, 0]
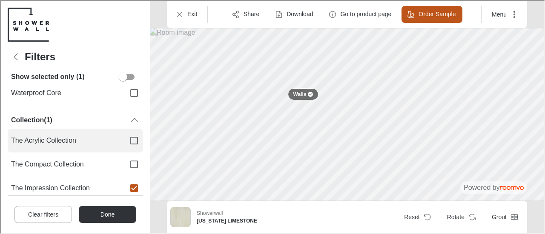
click at [103, 143] on span "The Acrylic Collection" at bounding box center [63, 139] width 107 height 9
click at [124, 143] on input "The Acrylic Collection" at bounding box center [133, 140] width 18 height 18
checkbox input "true"
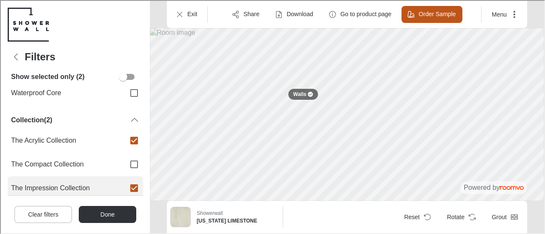
click at [124, 186] on input "The Impression Collection" at bounding box center [133, 188] width 18 height 18
checkbox input "false"
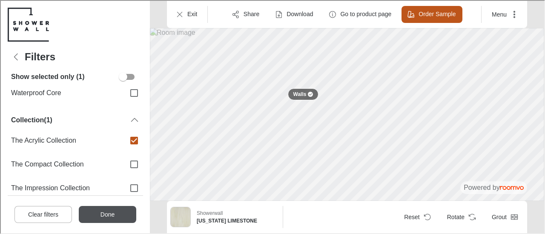
click at [105, 211] on button "Done" at bounding box center [106, 214] width 57 height 17
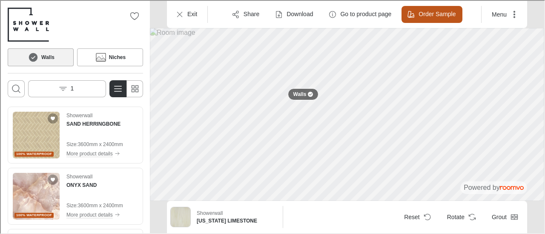
scroll to position [0, 0]
click at [52, 140] on img "See SAND HERRINGBONE in the room" at bounding box center [35, 134] width 47 height 47
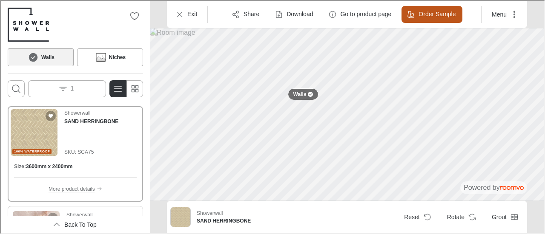
scroll to position [20, 0]
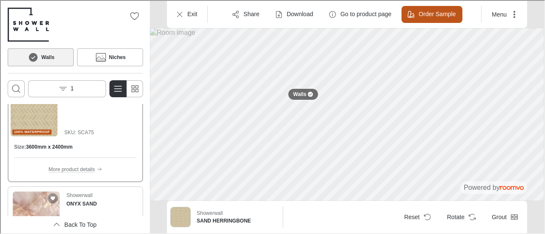
click at [34, 197] on img "See ONYX SAND in the room" at bounding box center [35, 214] width 47 height 47
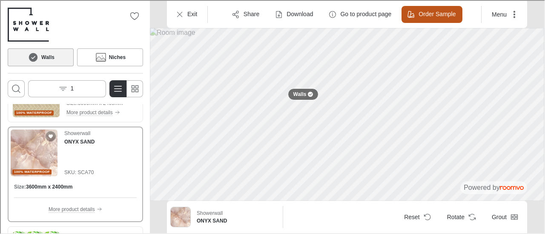
scroll to position [0, 0]
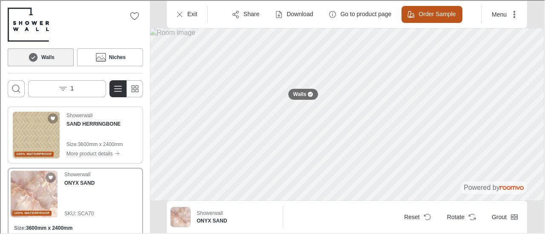
click at [47, 145] on img "See SAND HERRINGBONE in the room" at bounding box center [35, 134] width 47 height 47
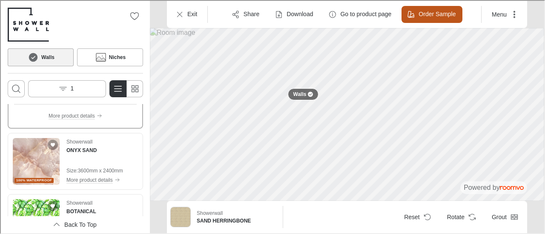
scroll to position [74, 0]
click at [41, 152] on img "See ONYX SAND in the room" at bounding box center [35, 160] width 47 height 47
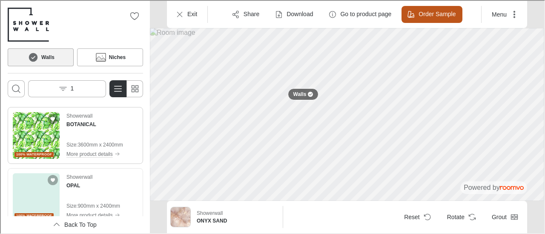
click at [33, 143] on img "See BOTANICAL in the room" at bounding box center [35, 134] width 47 height 47
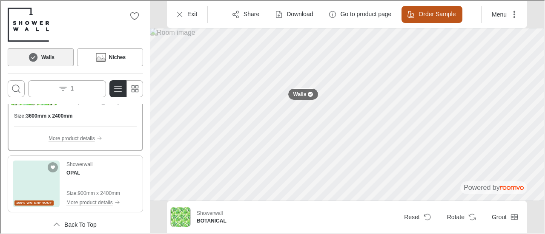
scroll to position [176, 0]
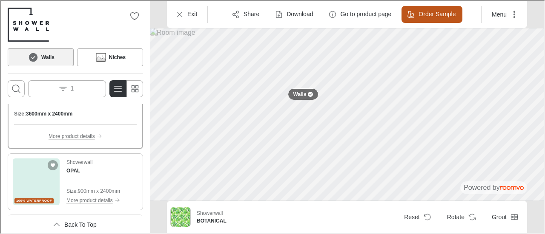
click at [37, 183] on img "See OPAL in the room" at bounding box center [35, 181] width 47 height 47
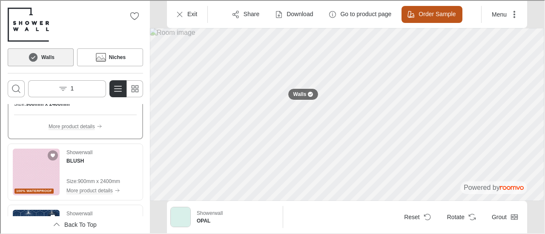
scroll to position [247, 0]
click at [40, 176] on img "See BLUSH in the room" at bounding box center [35, 171] width 47 height 47
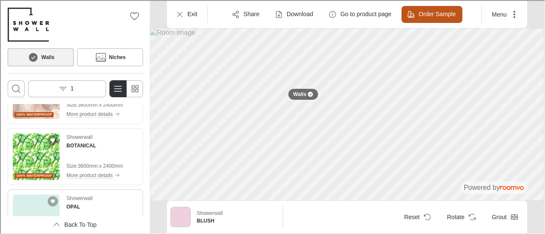
scroll to position [101, 0]
click at [21, 160] on img "See BOTANICAL in the room" at bounding box center [35, 156] width 47 height 47
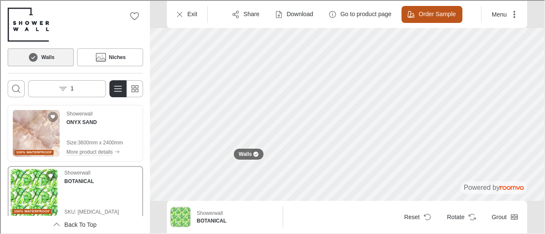
scroll to position [63, 0]
click at [43, 134] on img "See ONYX SAND in the room" at bounding box center [35, 132] width 47 height 47
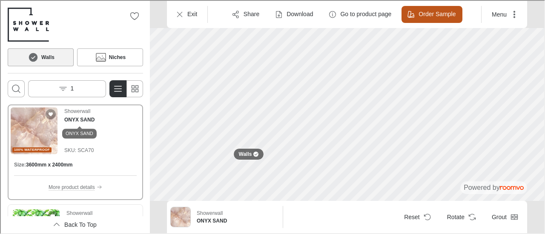
scroll to position [95, 0]
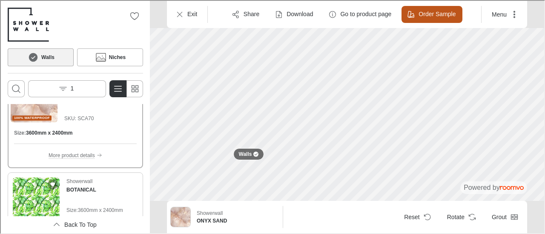
click at [20, 187] on img "See BOTANICAL in the room" at bounding box center [35, 200] width 47 height 47
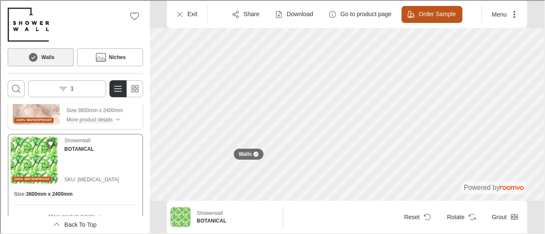
click at [37, 120] on span "100% waterproof" at bounding box center [33, 119] width 36 height 5
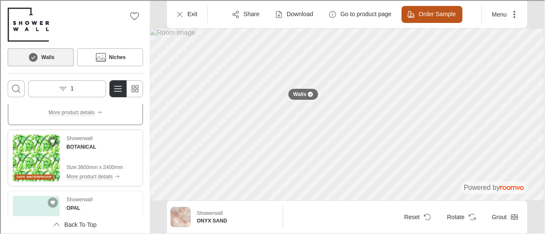
scroll to position [140, 0]
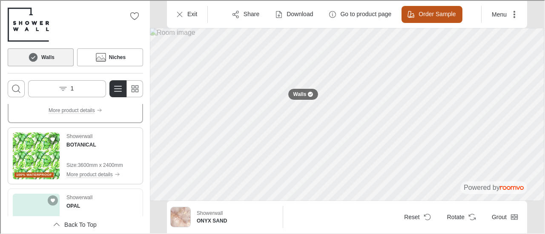
click at [44, 164] on img "See BOTANICAL in the room" at bounding box center [35, 155] width 47 height 47
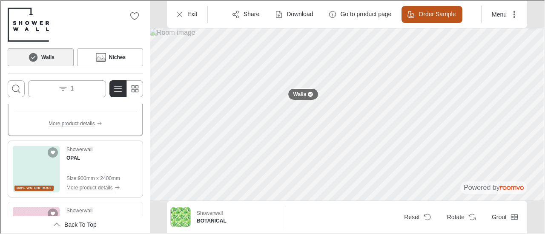
scroll to position [188, 0]
drag, startPoint x: 68, startPoint y: 180, endPoint x: 41, endPoint y: 174, distance: 28.1
click at [41, 174] on div "100% waterproof Showerwall OPAL Size : 900mm x 2400mm More product details" at bounding box center [75, 169] width 132 height 54
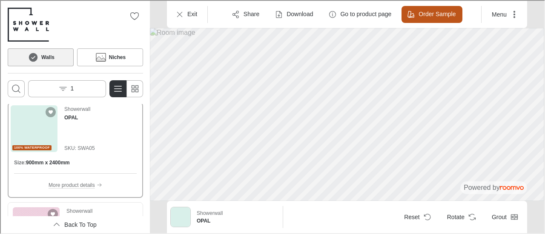
click at [41, 174] on div "Size : 900mm x 2400mm More product details" at bounding box center [74, 172] width 129 height 43
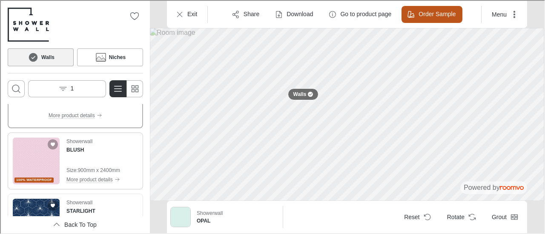
scroll to position [257, 0]
click at [32, 171] on img "See BLUSH in the room" at bounding box center [35, 160] width 47 height 47
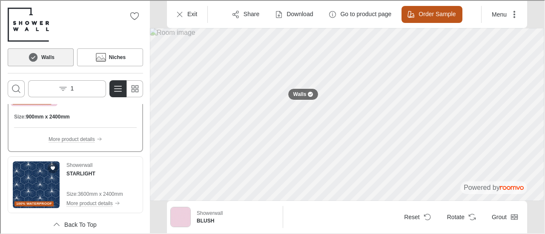
scroll to position [300, 0]
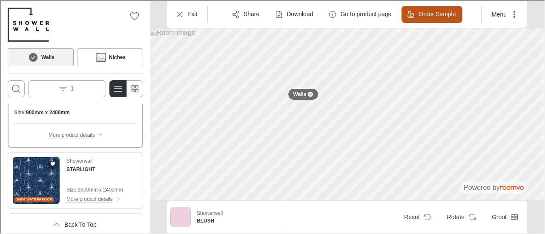
click at [40, 177] on img "See STARLIGHT in the room" at bounding box center [35, 180] width 47 height 47
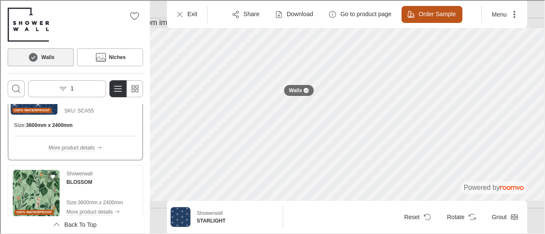
scroll to position [348, 0]
click at [27, 189] on img "See BLOSSOM in the room" at bounding box center [35, 193] width 47 height 47
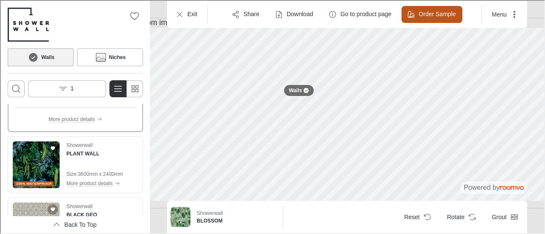
scroll to position [437, 0]
click at [15, 162] on img "See PLANT WALL in the room" at bounding box center [35, 164] width 47 height 47
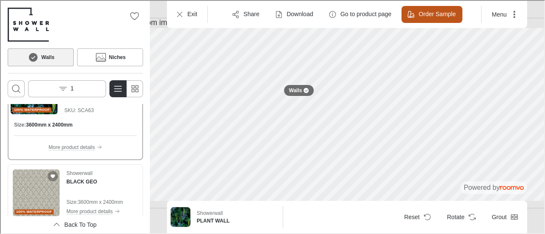
scroll to position [476, 0]
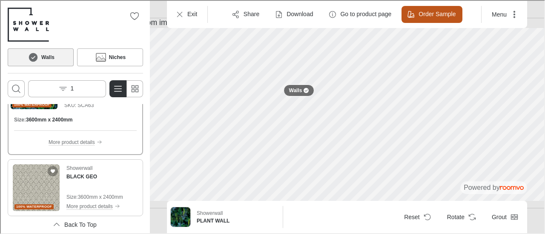
click at [50, 186] on img "See BLACK GEO in the room" at bounding box center [35, 187] width 47 height 47
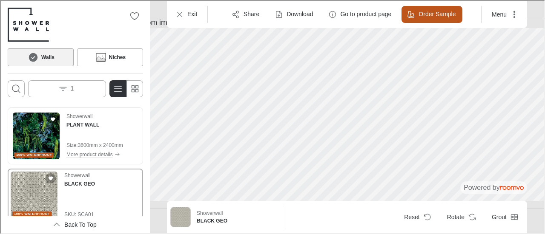
scroll to position [429, 0]
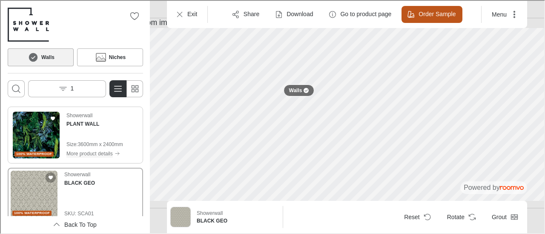
click at [36, 134] on img "See PLANT WALL in the room" at bounding box center [35, 134] width 47 height 47
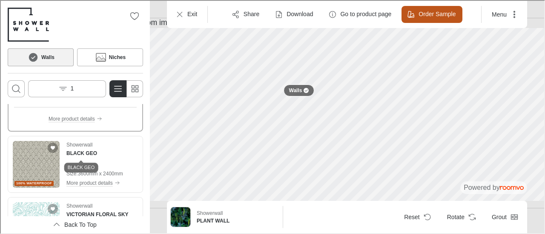
scroll to position [499, 0]
click at [41, 170] on img "See BLACK GEO in the room" at bounding box center [35, 164] width 47 height 47
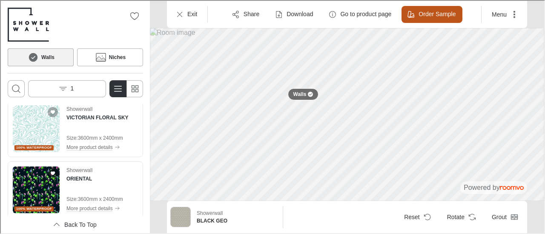
scroll to position [600, 0]
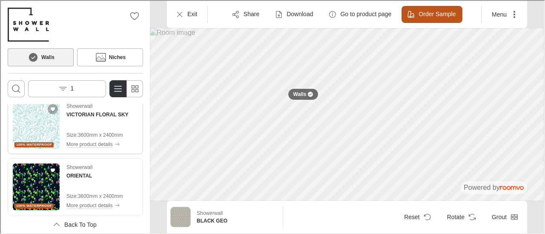
click at [34, 127] on img "See VICTORIAN FLORAL SKY in the room" at bounding box center [35, 125] width 47 height 47
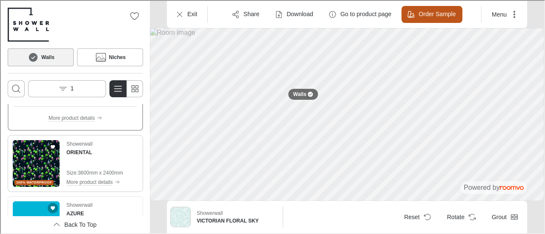
scroll to position [623, 0]
click at [39, 174] on img "See ORIENTAL in the room" at bounding box center [35, 163] width 47 height 47
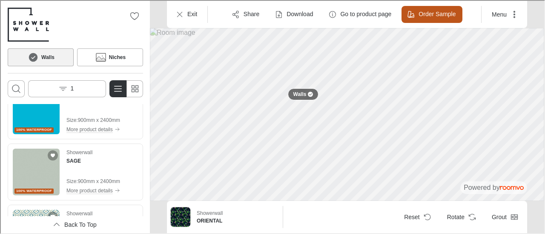
scroll to position [737, 0]
click at [37, 119] on img "See AZURE in the room" at bounding box center [35, 110] width 47 height 47
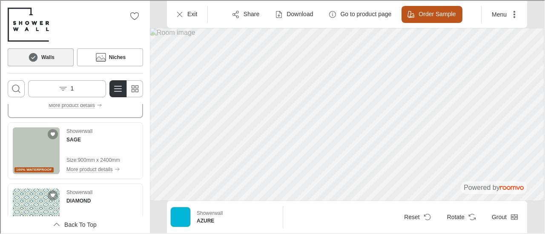
scroll to position [759, 0]
click at [34, 158] on img "See SAGE in the room" at bounding box center [35, 149] width 47 height 47
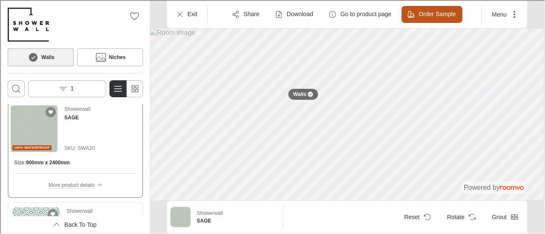
scroll to position [739, 0]
click at [28, 135] on img "Product catalog" at bounding box center [33, 128] width 47 height 47
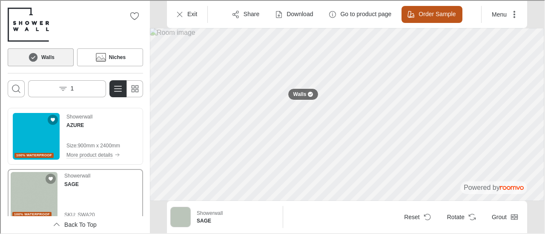
click at [28, 135] on img "See AZURE in the room" at bounding box center [35, 135] width 47 height 47
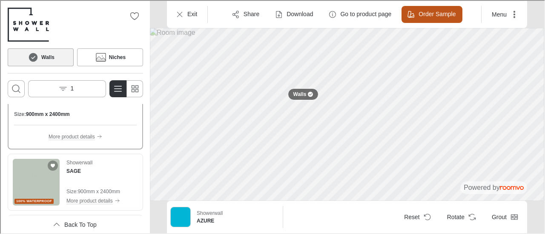
scroll to position [727, 0]
click at [49, 182] on img "See SAGE in the room" at bounding box center [35, 181] width 47 height 47
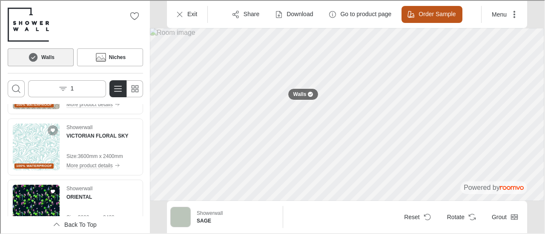
scroll to position [540, 0]
click at [30, 150] on img "See VICTORIAN FLORAL SKY in the room" at bounding box center [35, 146] width 47 height 47
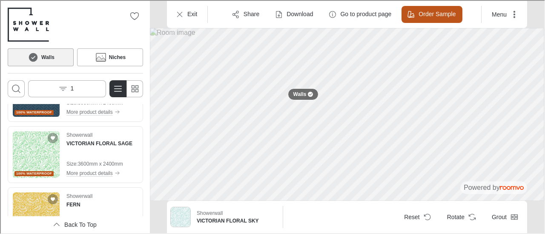
scroll to position [2230, 0]
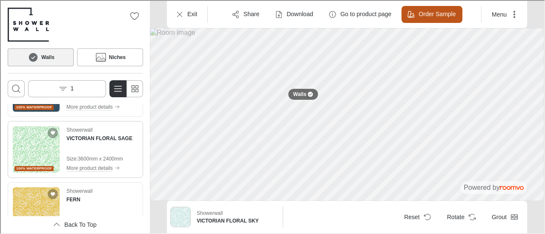
click at [31, 146] on img "See VICTORIAN FLORAL SAGE in the room" at bounding box center [35, 149] width 47 height 47
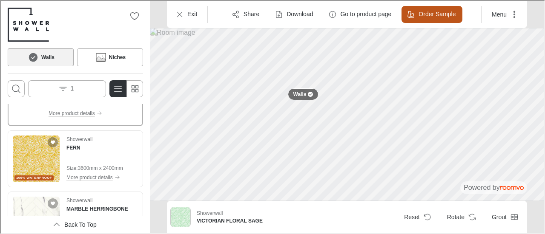
scroll to position [2282, 0]
click at [14, 157] on img "See FERN in the room" at bounding box center [35, 158] width 47 height 47
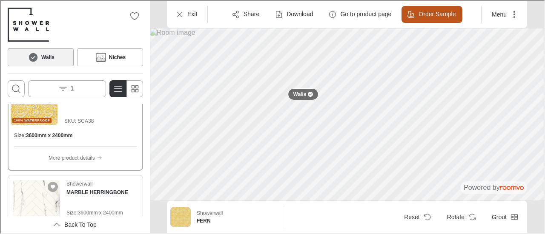
scroll to position [2296, 0]
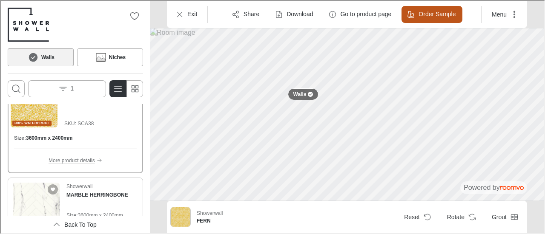
click at [39, 194] on img "See MARBLE HERRINGBONE in the room" at bounding box center [35, 205] width 47 height 47
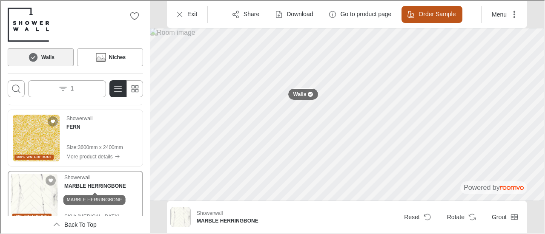
scroll to position [2318, 0]
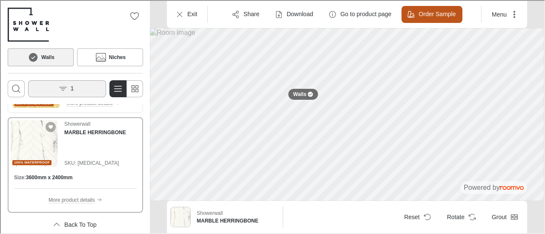
click at [87, 86] on button "1" at bounding box center [66, 88] width 78 height 17
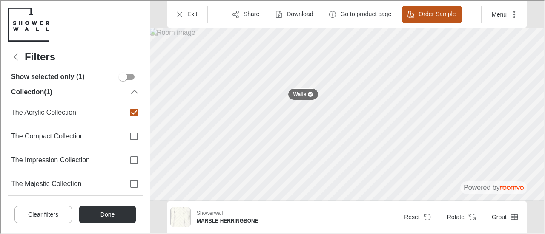
scroll to position [123, 0]
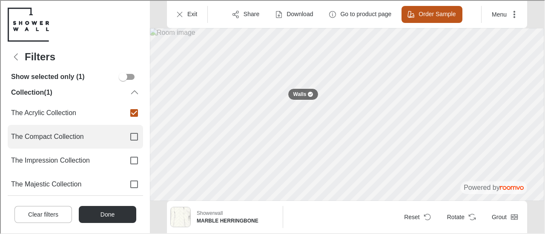
click at [82, 131] on label "The Compact Collection" at bounding box center [74, 136] width 135 height 24
click at [124, 131] on input "The Compact Collection" at bounding box center [133, 136] width 18 height 18
checkbox input "true"
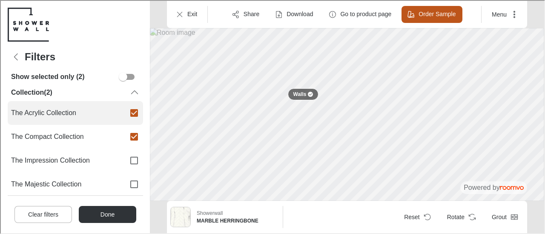
click at [94, 118] on label "The Acrylic Collection" at bounding box center [74, 112] width 135 height 24
click at [124, 118] on input "The Acrylic Collection" at bounding box center [133, 112] width 18 height 18
checkbox input "false"
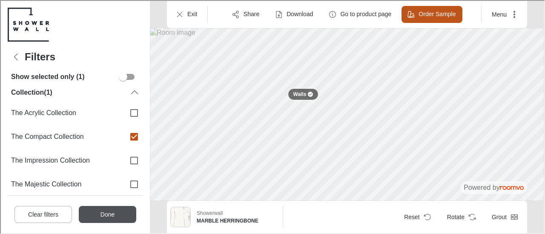
click at [105, 214] on button "Done" at bounding box center [106, 214] width 57 height 17
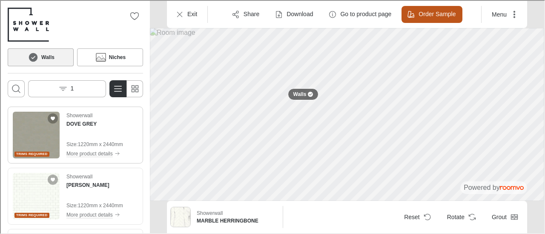
click at [48, 131] on img "See DOVE GREY in the room" at bounding box center [35, 134] width 47 height 47
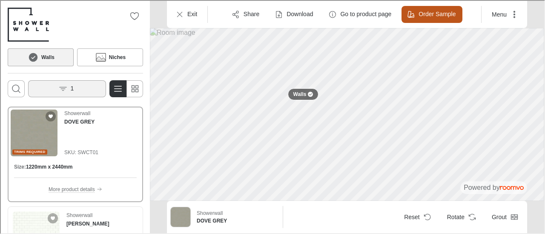
click at [62, 83] on button "1" at bounding box center [66, 88] width 78 height 17
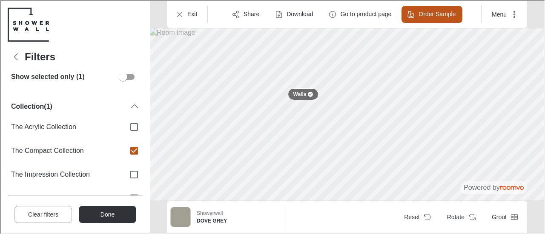
scroll to position [117, 0]
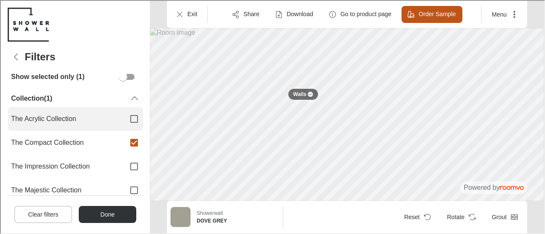
click at [95, 117] on span "The Acrylic Collection" at bounding box center [63, 118] width 107 height 9
click at [124, 117] on input "The Acrylic Collection" at bounding box center [133, 118] width 18 height 18
checkbox input "true"
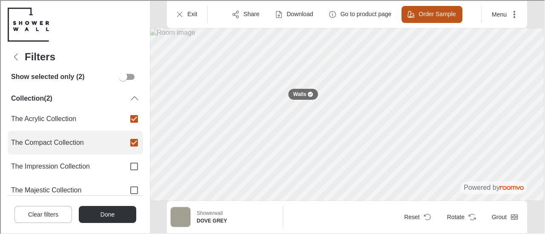
click at [104, 141] on span "The Compact Collection" at bounding box center [63, 141] width 107 height 9
click at [124, 141] on input "The Compact Collection" at bounding box center [133, 142] width 18 height 18
checkbox input "false"
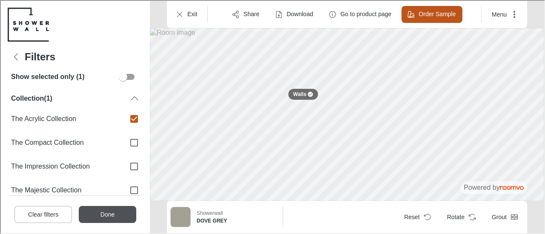
click at [106, 209] on button "Done" at bounding box center [106, 214] width 57 height 17
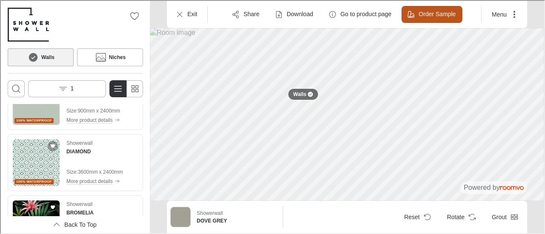
scroll to position [769, 0]
click at [35, 166] on img "See DIAMOND in the room" at bounding box center [35, 162] width 47 height 47
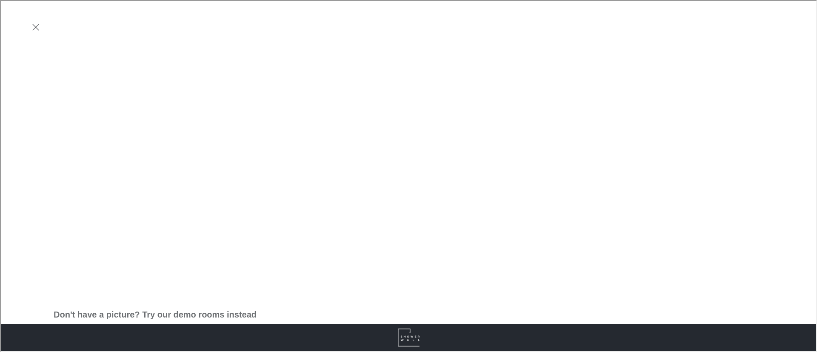
scroll to position [250, 0]
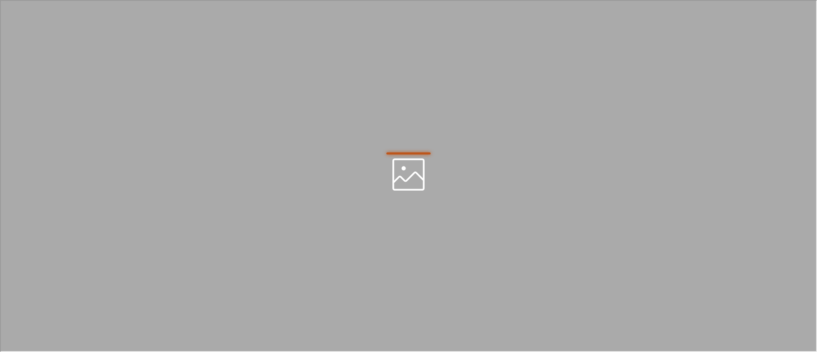
scroll to position [0, 0]
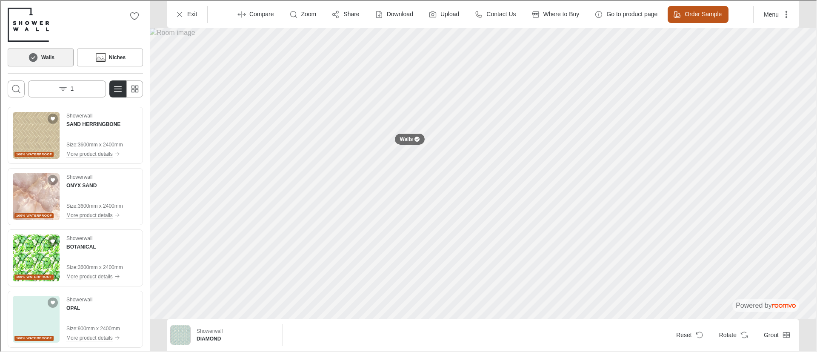
click at [65, 63] on button "Walls" at bounding box center [40, 57] width 66 height 18
click at [66, 89] on icon "Open the filters menu" at bounding box center [62, 88] width 9 height 9
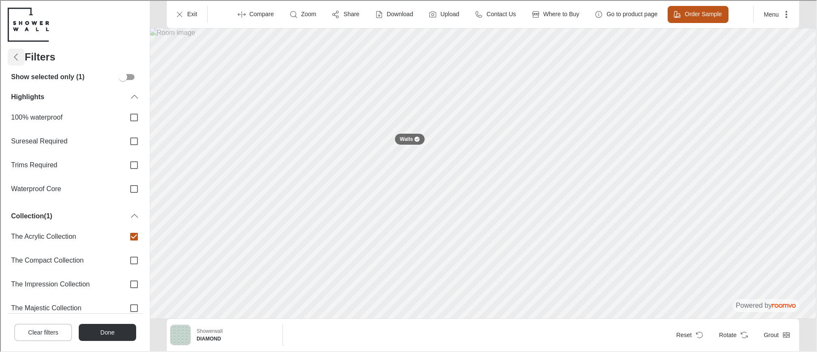
click at [16, 57] on icon "Back" at bounding box center [15, 56] width 10 height 10
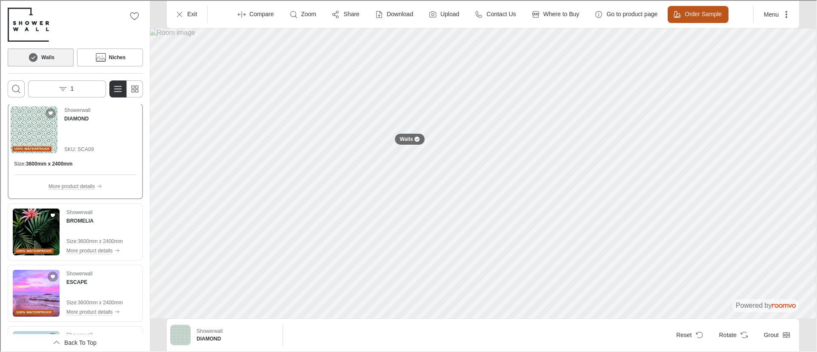
scroll to position [800, 0]
click at [40, 230] on img "See BROMELIA in the room" at bounding box center [35, 230] width 47 height 47
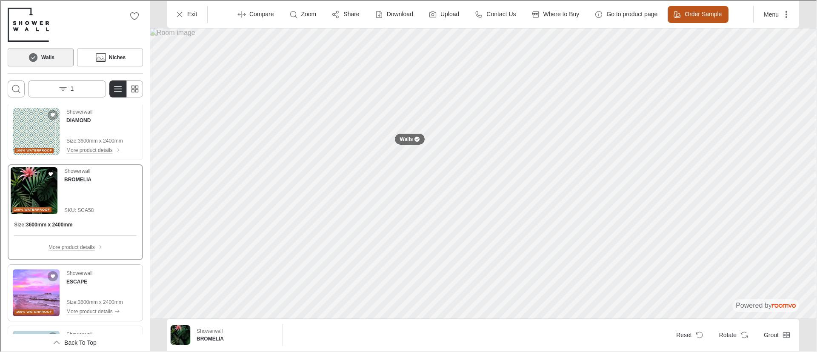
click at [36, 234] on img "See ESCAPE in the room" at bounding box center [35, 292] width 47 height 47
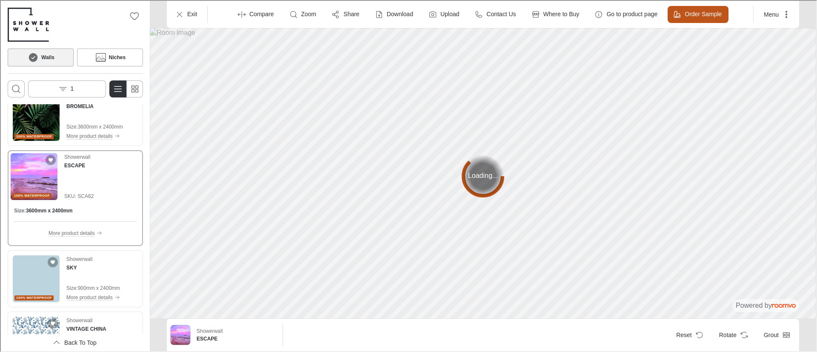
scroll to position [887, 0]
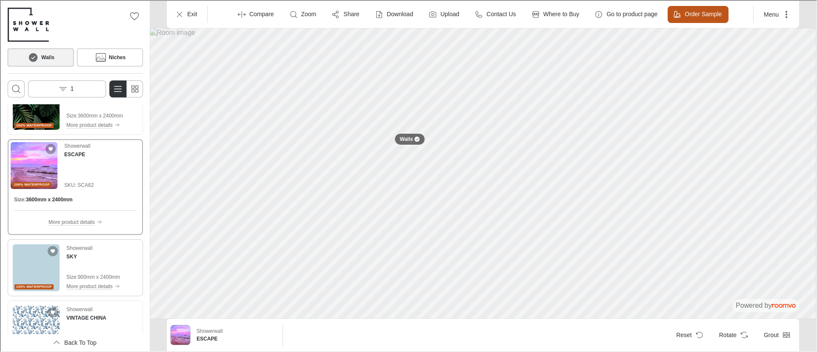
click at [36, 234] on img "See SKY in the room" at bounding box center [35, 266] width 47 height 47
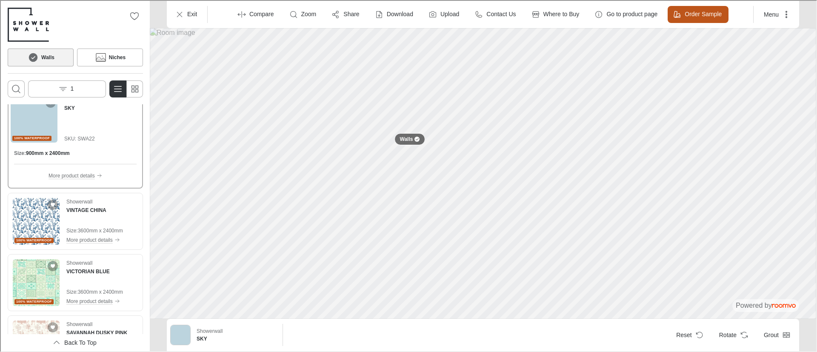
scroll to position [994, 0]
click at [40, 224] on img "See VINTAGE CHINA in the room" at bounding box center [35, 220] width 47 height 47
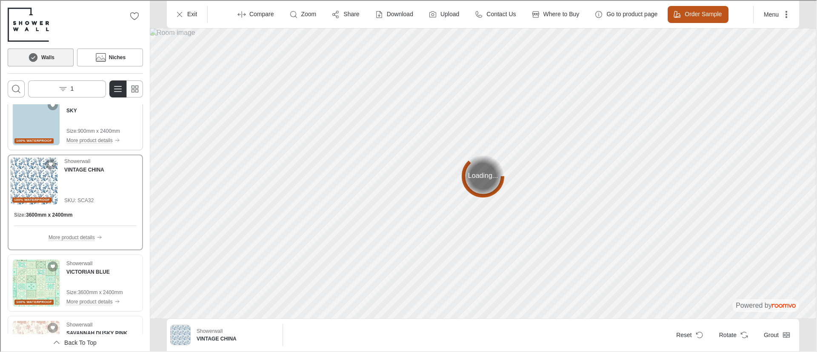
click at [43, 130] on img "See SKY in the room" at bounding box center [35, 120] width 47 height 47
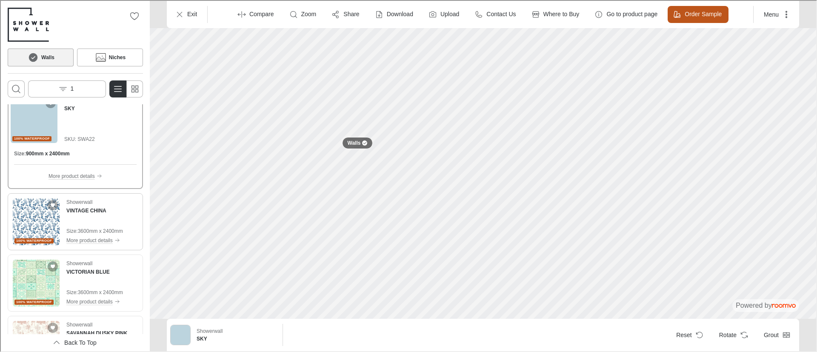
click at [20, 223] on img "See VINTAGE CHINA in the room" at bounding box center [35, 220] width 47 height 47
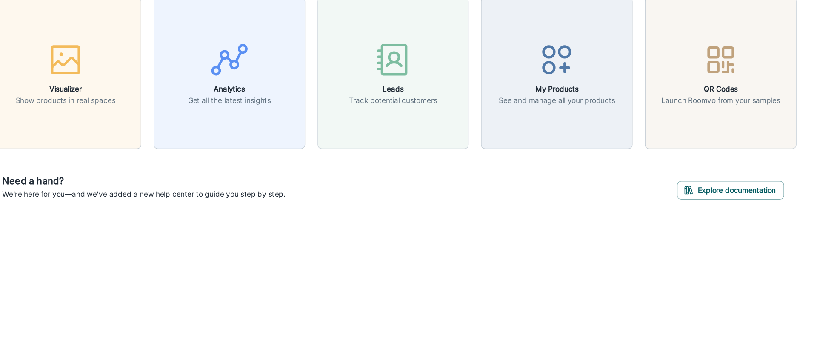
click at [146, 169] on div "Need a hand? We're here for you—and we've added a new help center to guide you …" at bounding box center [468, 190] width 664 height 42
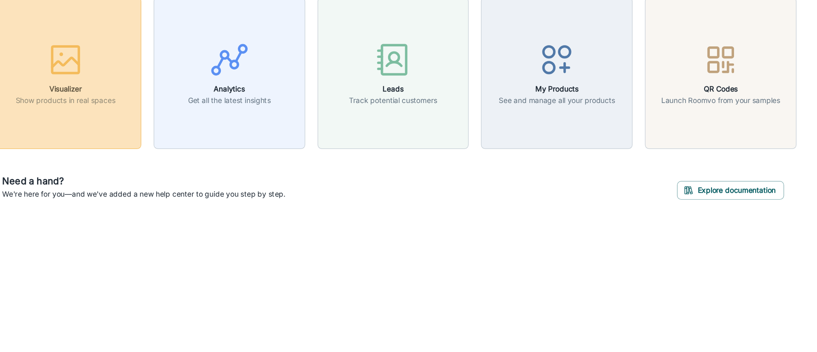
click at [192, 143] on button "Visualizer Show products in real spaces" at bounding box center [198, 96] width 125 height 125
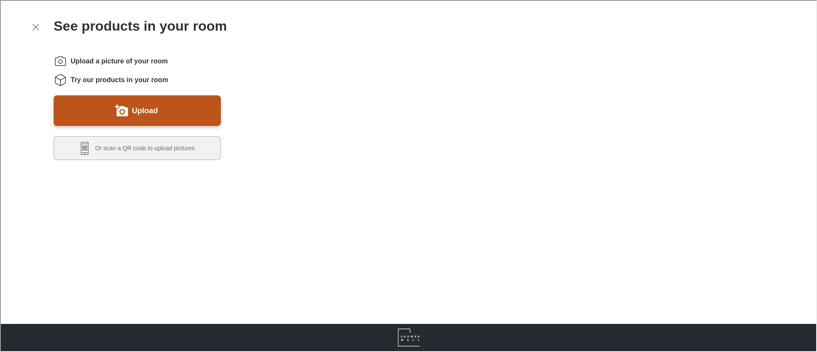
scroll to position [174, 0]
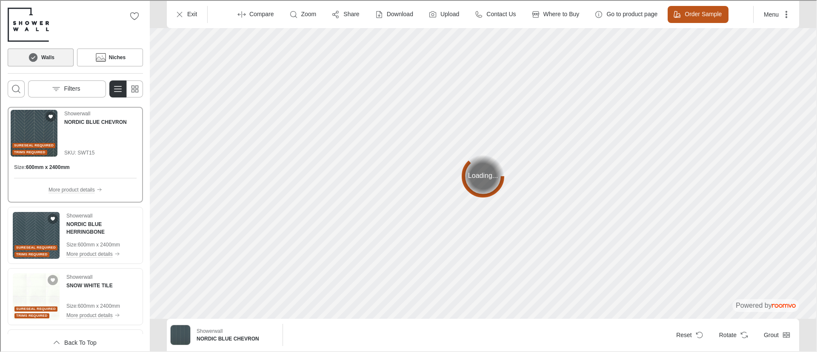
scroll to position [200, 0]
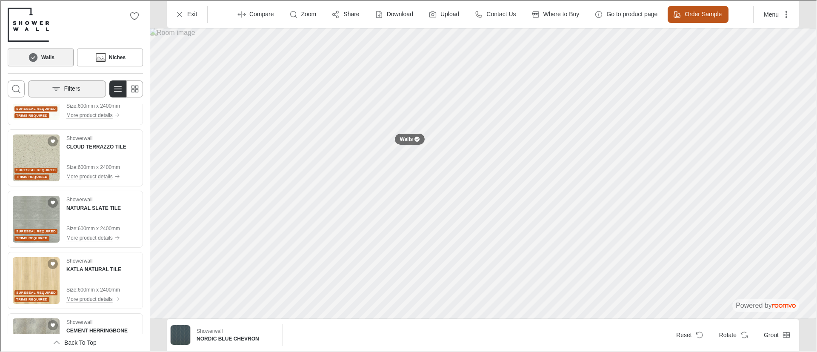
drag, startPoint x: 171, startPoint y: 251, endPoint x: 58, endPoint y: 86, distance: 200.2
click at [58, 86] on icon "Open the filters menu" at bounding box center [55, 88] width 9 height 9
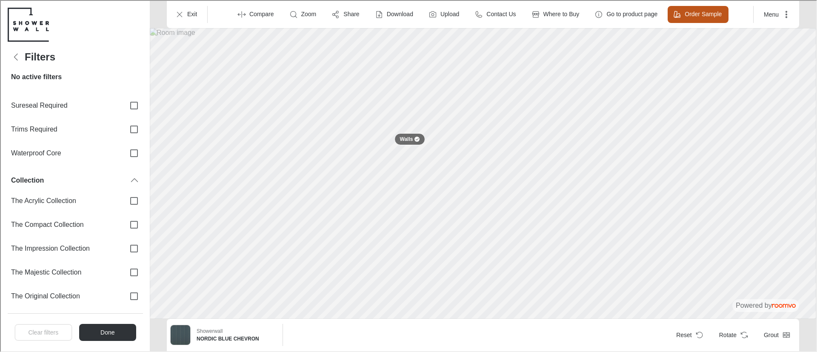
scroll to position [60, 0]
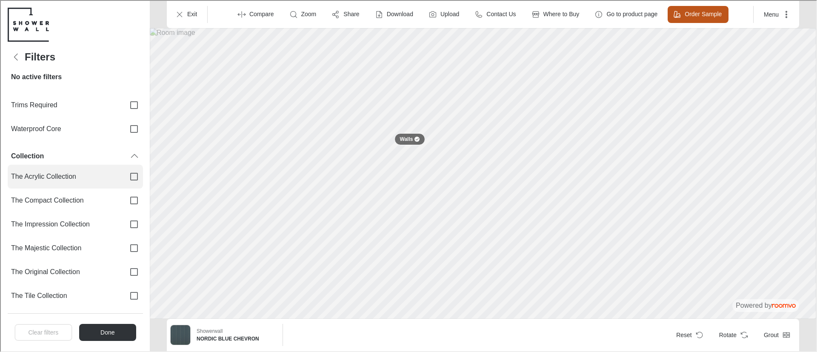
click at [79, 175] on span "The Acrylic Collection" at bounding box center [63, 175] width 107 height 9
click at [124, 175] on input "The Acrylic Collection" at bounding box center [133, 176] width 18 height 18
checkbox input "true"
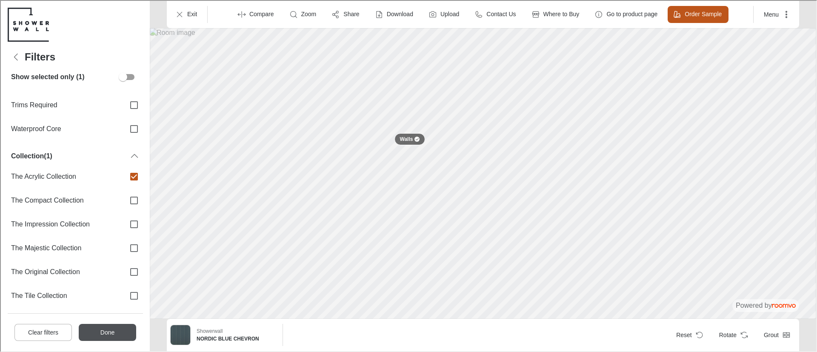
click at [114, 327] on button "Done" at bounding box center [106, 331] width 57 height 17
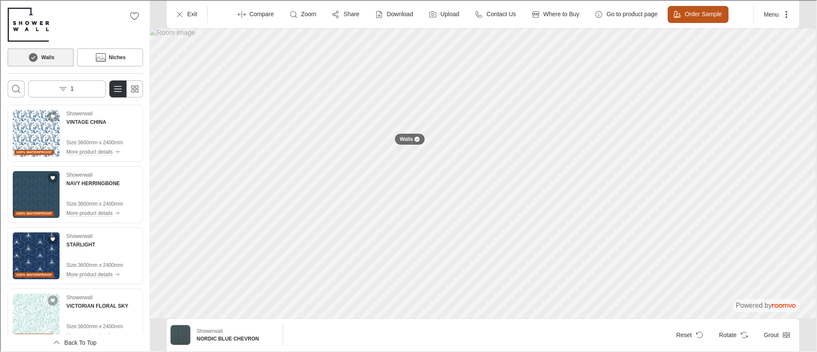
scroll to position [103, 0]
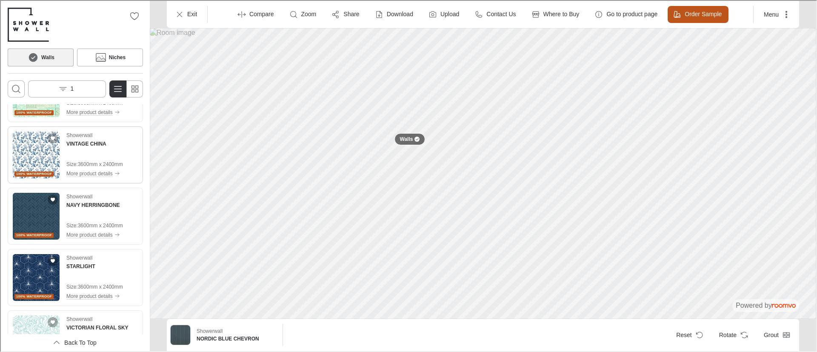
click at [29, 154] on img "See VINTAGE CHINA in the room" at bounding box center [35, 154] width 47 height 47
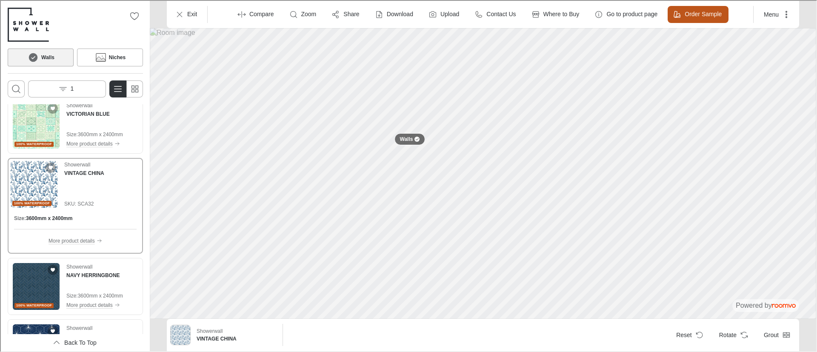
scroll to position [19, 0]
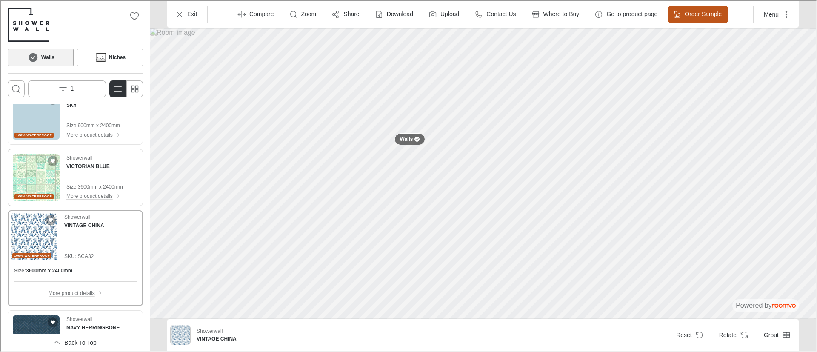
click at [36, 186] on img "See VICTORIAN BLUE in the room" at bounding box center [35, 176] width 47 height 47
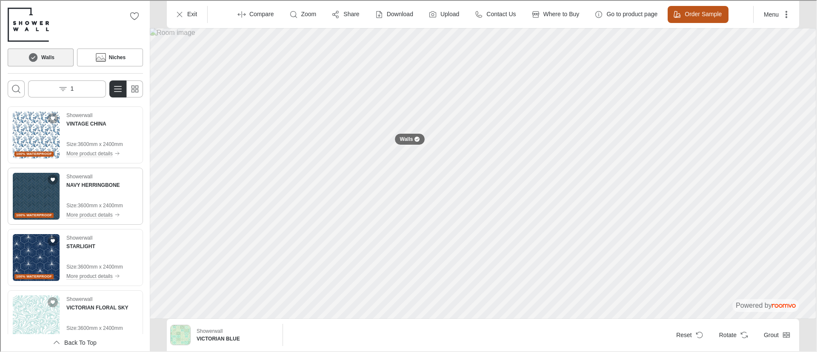
click at [39, 193] on img "See NAVY HERRINGBONE in the room" at bounding box center [35, 195] width 47 height 47
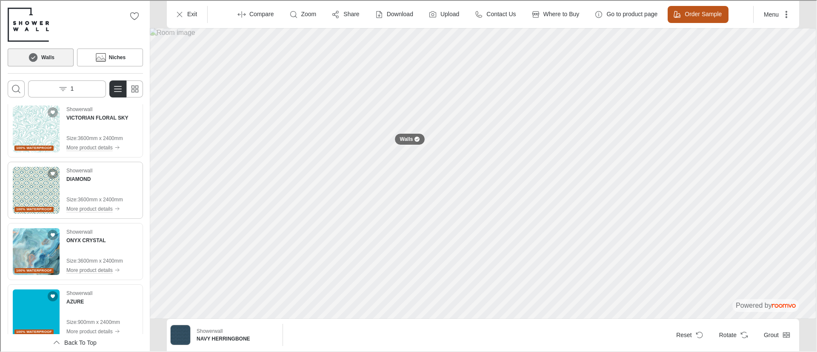
scroll to position [354, 0]
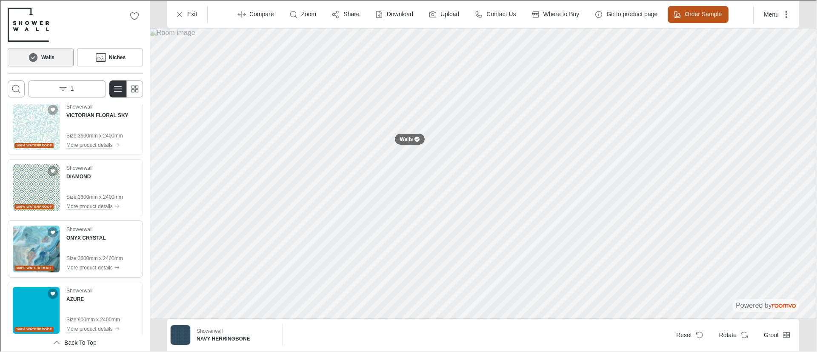
click at [43, 252] on img "See ONYX CRYSTAL in the room" at bounding box center [35, 248] width 47 height 47
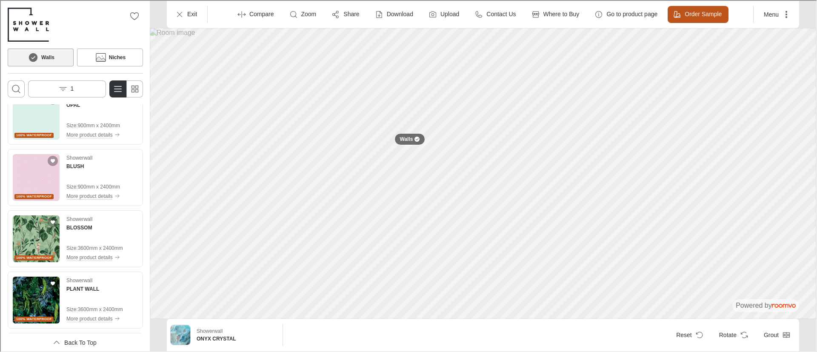
scroll to position [652, 0]
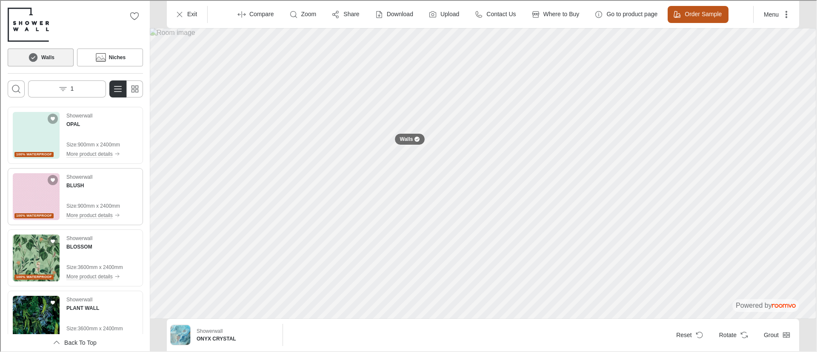
click at [39, 204] on img "See BLUSH in the room" at bounding box center [35, 195] width 47 height 47
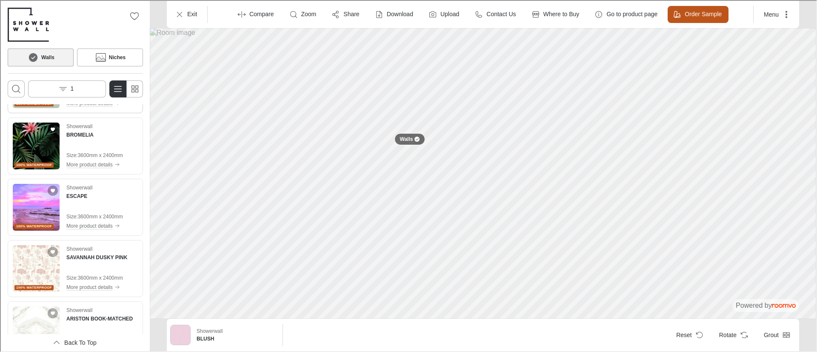
scroll to position [1124, 0]
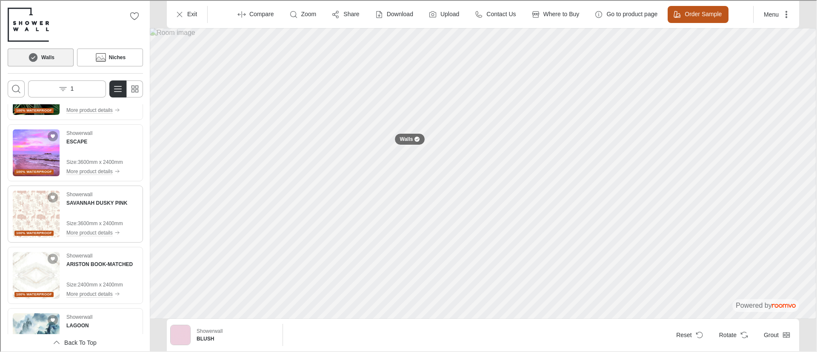
click at [39, 210] on img "See SAVANNAH DUSKY PINK in the room" at bounding box center [35, 213] width 47 height 47
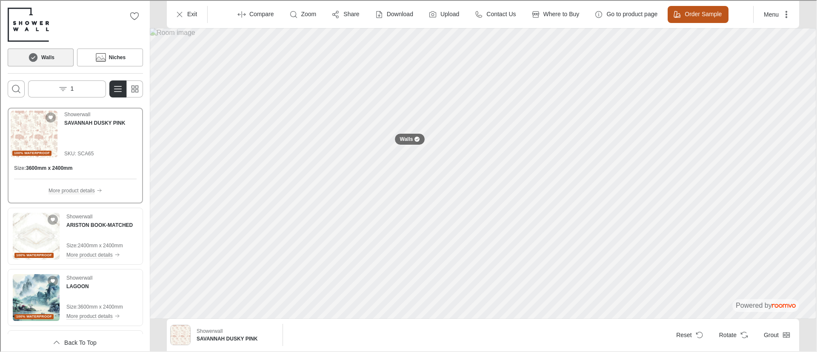
scroll to position [1163, 0]
click at [37, 234] on img "See ARISTON BOOK-MATCHED in the room" at bounding box center [35, 236] width 47 height 47
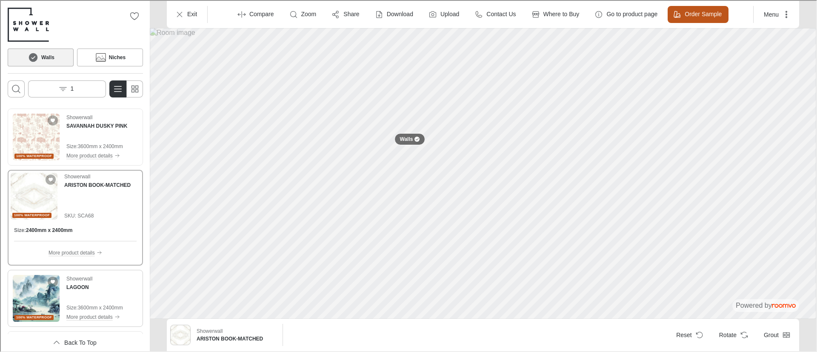
click at [37, 305] on img "See LAGOON in the room" at bounding box center [35, 297] width 47 height 47
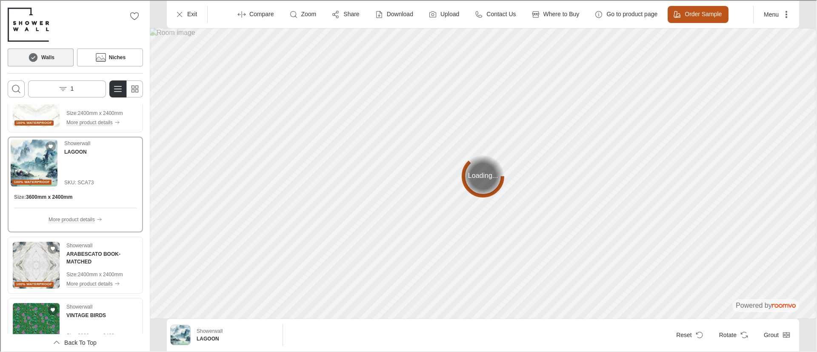
scroll to position [1257, 0]
click at [34, 268] on img "See ARABESCATO BOOK-MATCHED in the room" at bounding box center [35, 264] width 47 height 47
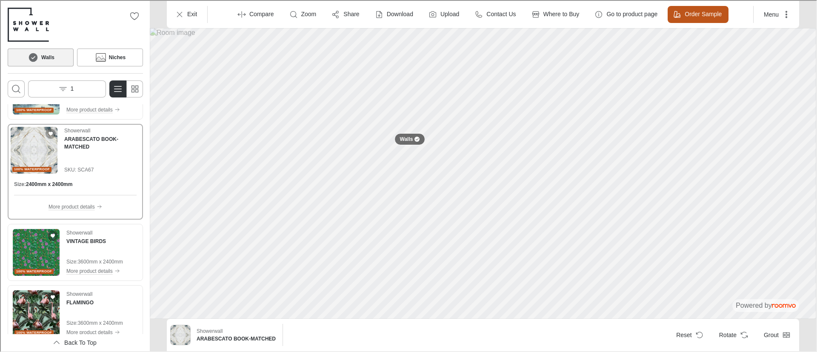
scroll to position [1331, 0]
click at [33, 258] on img "See VINTAGE BIRDS in the room" at bounding box center [35, 252] width 47 height 47
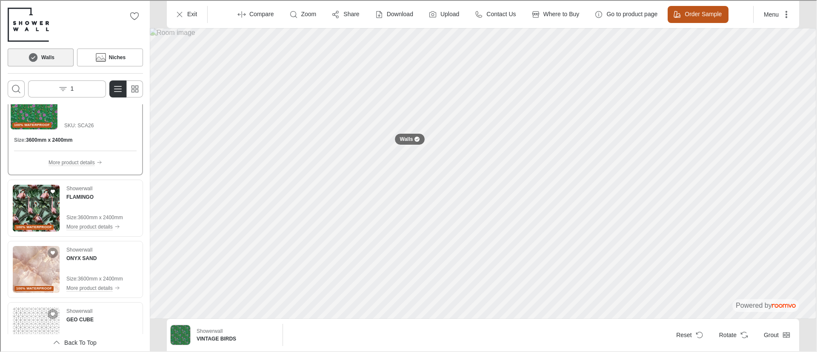
scroll to position [1437, 0]
click at [34, 210] on img "See FLAMINGO in the room" at bounding box center [35, 206] width 47 height 47
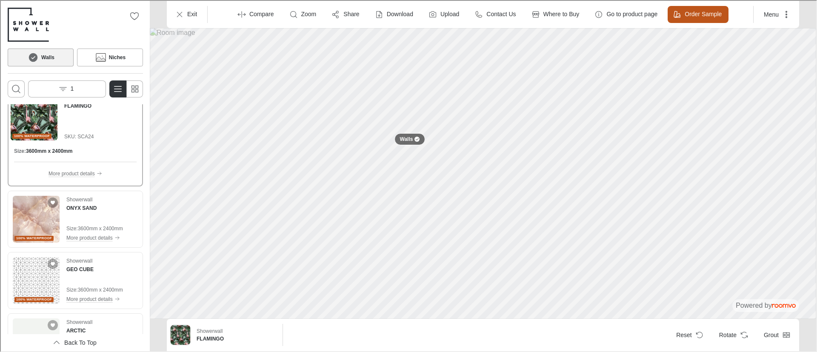
scroll to position [1486, 0]
click at [34, 210] on img "See ONYX SAND in the room" at bounding box center [35, 218] width 47 height 47
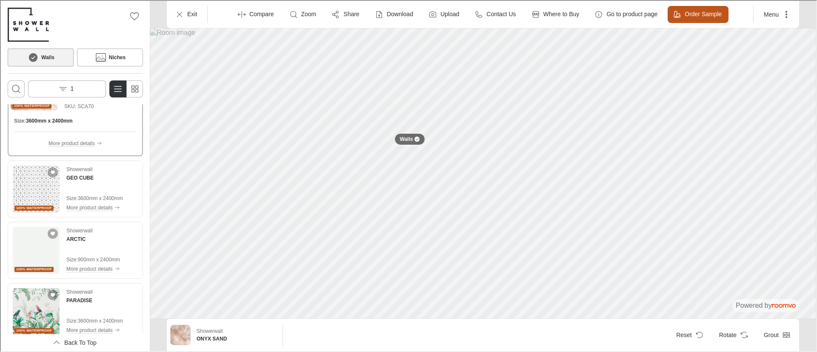
scroll to position [1582, 0]
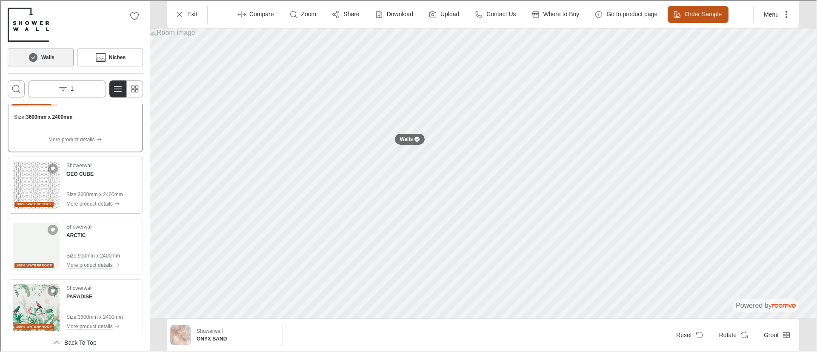
click at [33, 188] on img "See GEO CUBE in the room" at bounding box center [35, 184] width 47 height 47
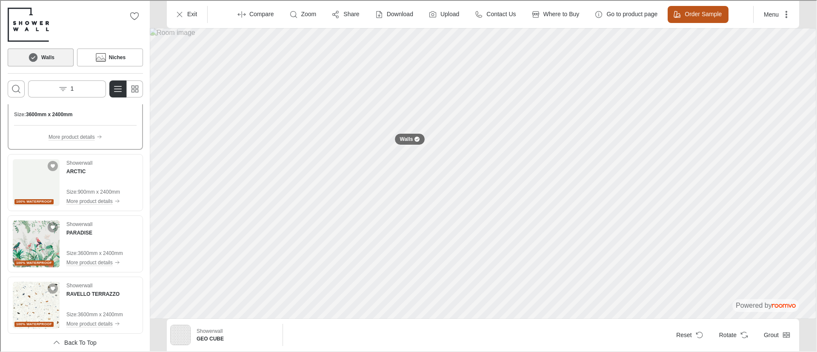
scroll to position [1649, 0]
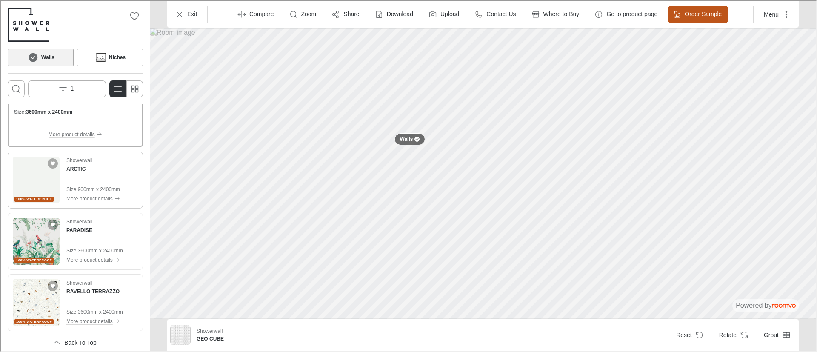
click at [38, 181] on img "See ARCTIC in the room" at bounding box center [35, 179] width 47 height 47
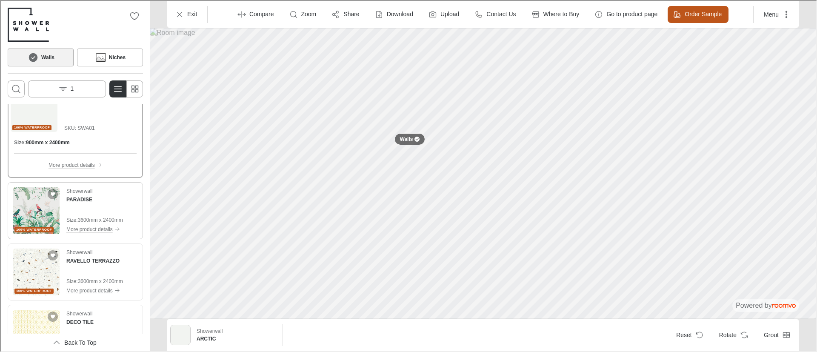
scroll to position [1678, 0]
click at [38, 219] on img "See PARADISE in the room" at bounding box center [35, 210] width 47 height 47
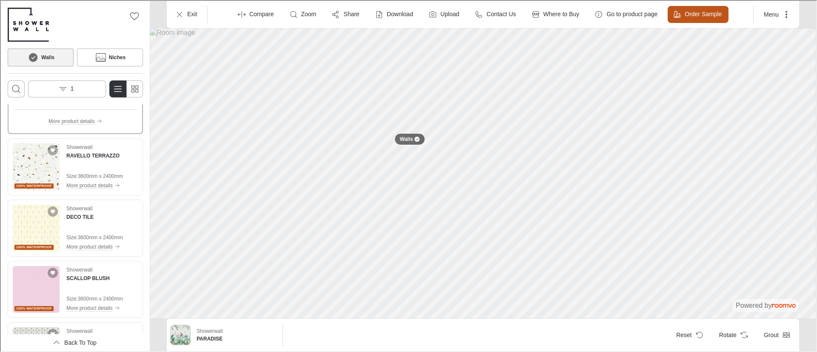
scroll to position [1785, 0]
click at [33, 168] on img "See RAVELLO TERRAZZO in the room" at bounding box center [35, 165] width 47 height 47
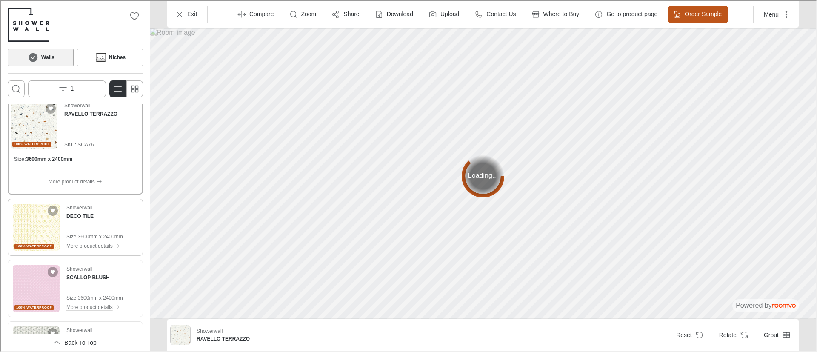
scroll to position [1745, 0]
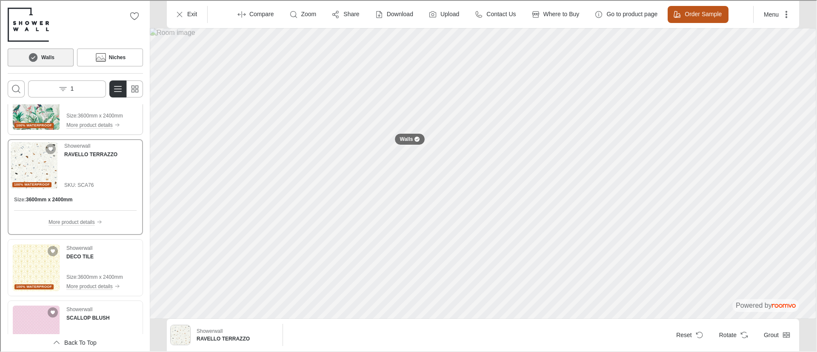
click at [47, 112] on img "See PARADISE in the room" at bounding box center [35, 105] width 47 height 47
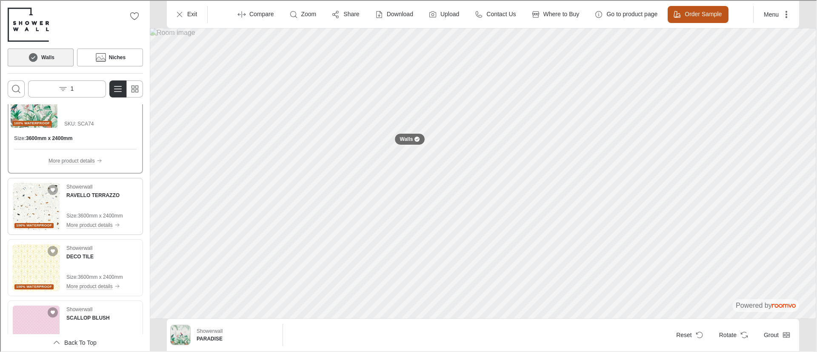
click at [37, 209] on img "See RAVELLO TERRAZZO in the room" at bounding box center [35, 205] width 47 height 47
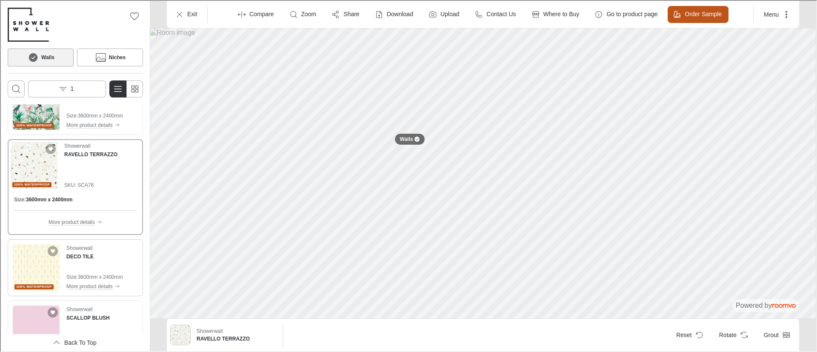
click at [19, 270] on img "See DECO TILE in the room" at bounding box center [35, 266] width 47 height 47
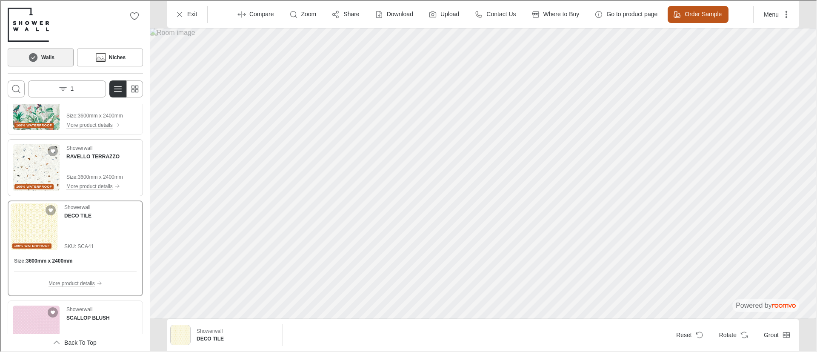
click at [29, 175] on img "See RAVELLO TERRAZZO in the room" at bounding box center [35, 166] width 47 height 47
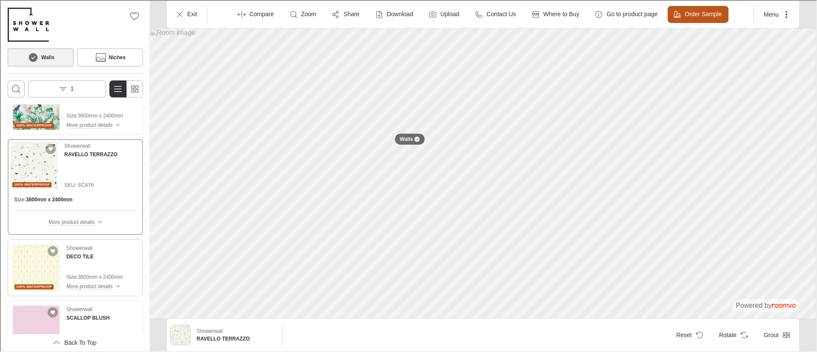
click at [34, 259] on img "See DECO TILE in the room" at bounding box center [35, 266] width 47 height 47
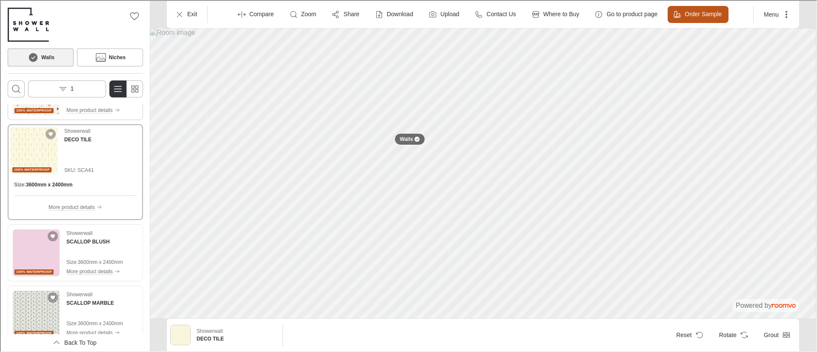
scroll to position [1820, 0]
click at [46, 254] on img "See SCALLOP BLUSH in the room" at bounding box center [35, 252] width 47 height 47
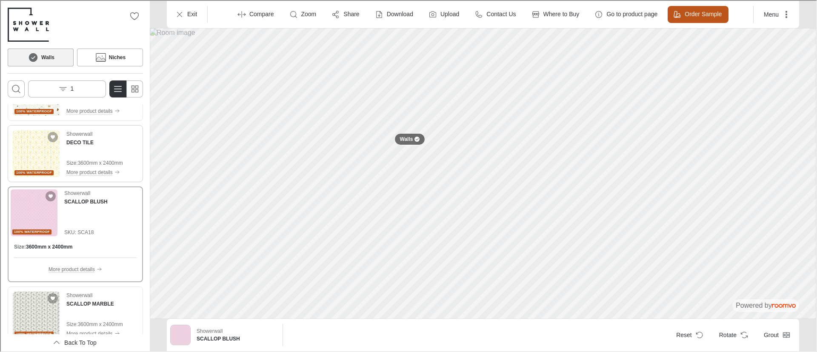
click at [36, 159] on img "See DECO TILE in the room" at bounding box center [35, 152] width 47 height 47
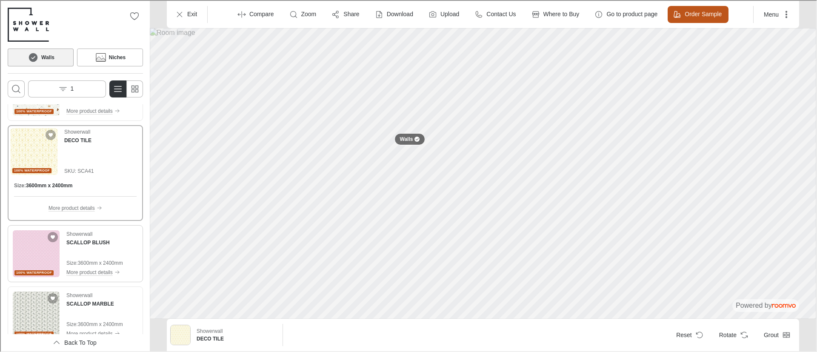
click at [24, 260] on img "See SCALLOP BLUSH in the room" at bounding box center [35, 252] width 47 height 47
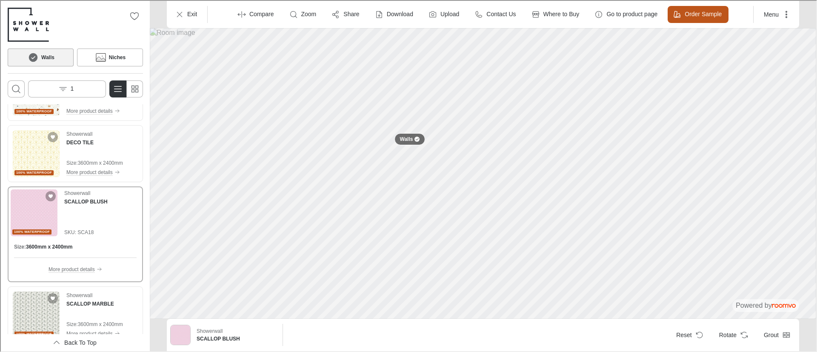
scroll to position [1861, 0]
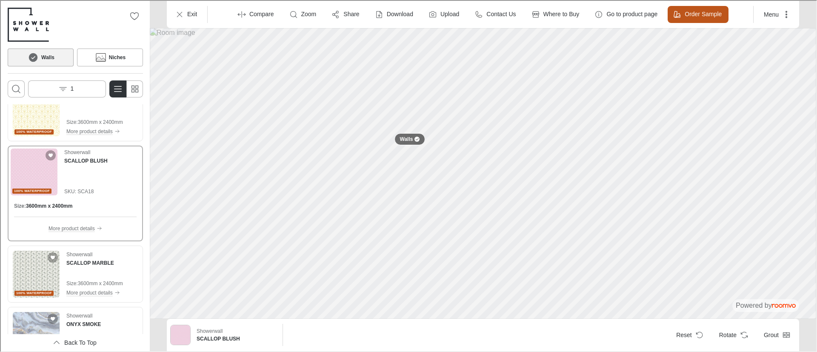
click at [24, 260] on img "See SCALLOP MARBLE in the room" at bounding box center [35, 273] width 47 height 47
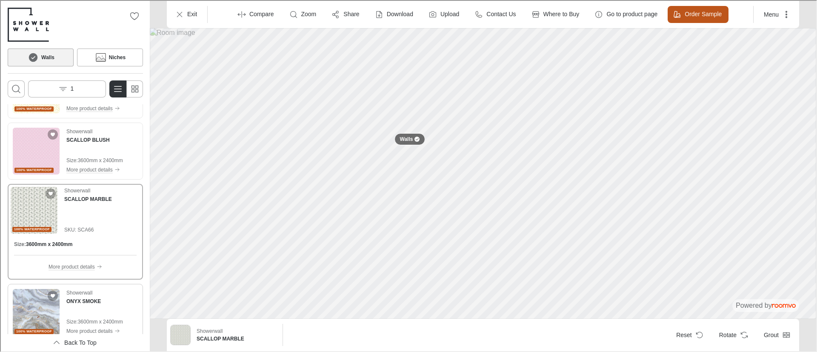
scroll to position [1885, 0]
click at [42, 141] on img "See SCALLOP BLUSH in the room" at bounding box center [35, 149] width 47 height 47
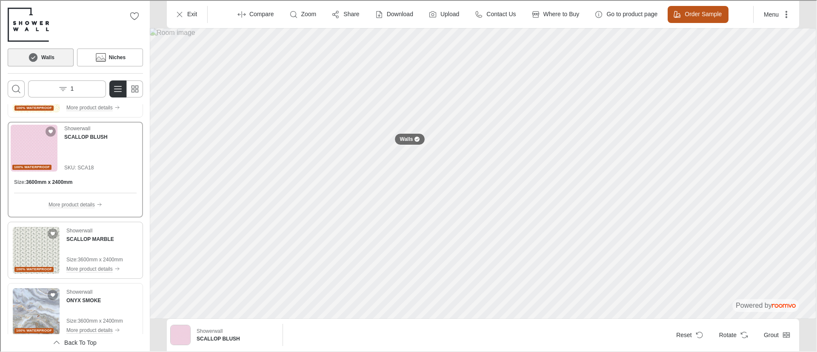
click at [28, 247] on img "See SCALLOP MARBLE in the room" at bounding box center [35, 249] width 47 height 47
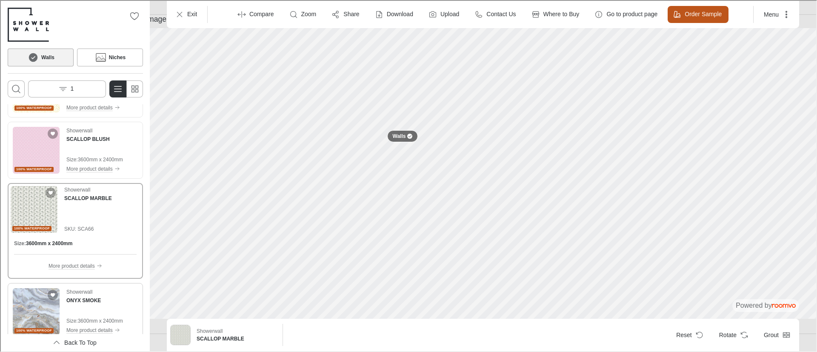
click at [40, 311] on img "See ONYX SMOKE in the room" at bounding box center [35, 310] width 47 height 47
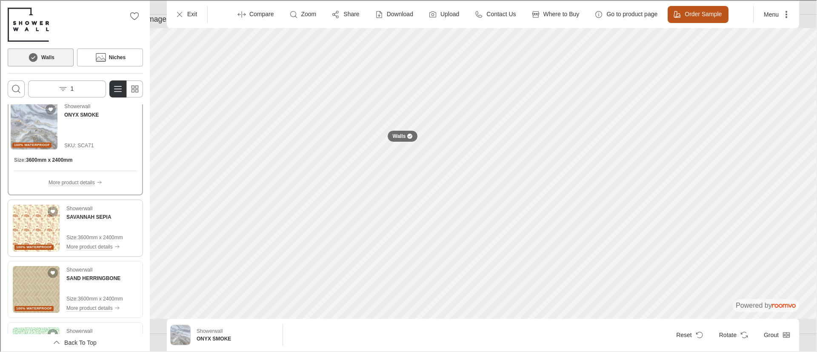
scroll to position [2029, 0]
click at [31, 235] on img "See SAVANNAH SEPIA in the room" at bounding box center [35, 227] width 47 height 47
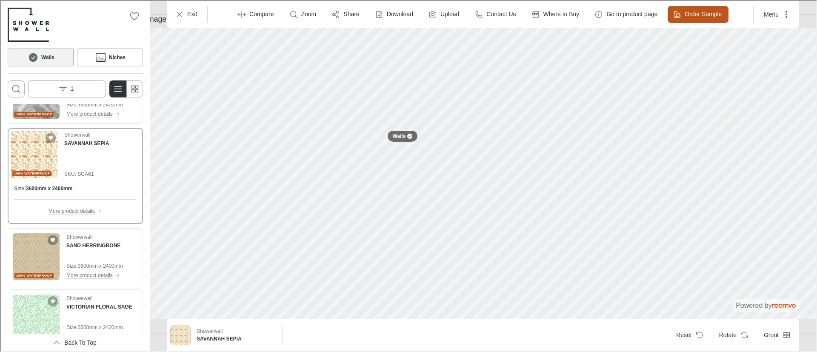
scroll to position [2063, 0]
click at [69, 88] on button "1" at bounding box center [66, 88] width 78 height 17
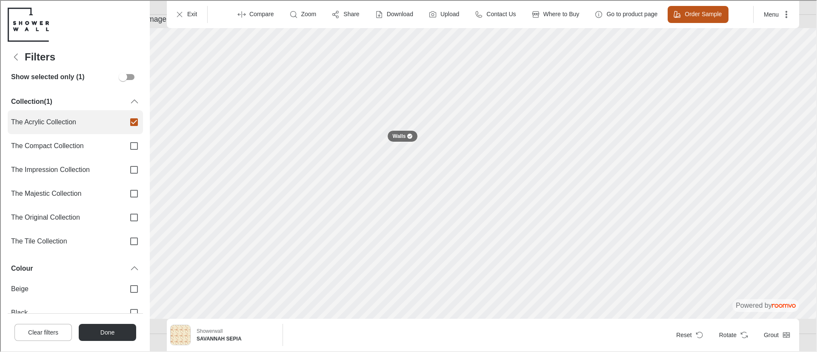
scroll to position [115, 0]
click at [94, 236] on span "The Tile Collection" at bounding box center [63, 239] width 107 height 9
click at [124, 236] on input "The Tile Collection" at bounding box center [133, 240] width 18 height 18
checkbox input "true"
click at [111, 121] on span "The Acrylic Collection" at bounding box center [63, 120] width 107 height 9
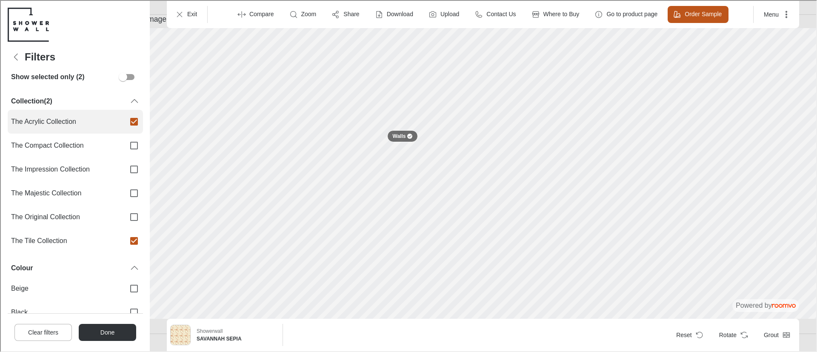
click at [124, 121] on input "The Acrylic Collection" at bounding box center [133, 121] width 18 height 18
checkbox input "false"
click at [104, 326] on button "Done" at bounding box center [106, 331] width 57 height 17
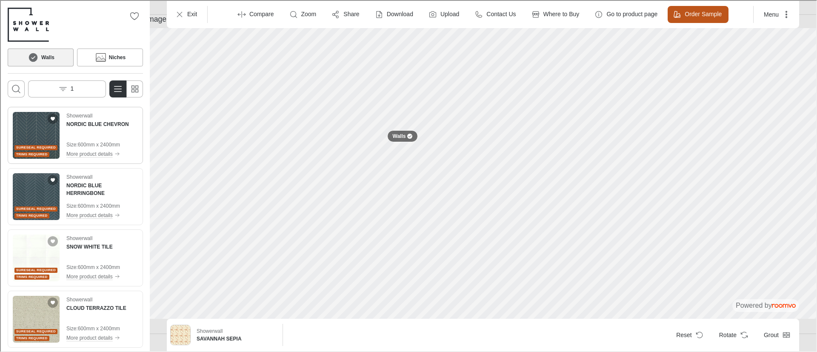
click at [34, 139] on img "See NORDIC BLUE CHEVRON in the room" at bounding box center [35, 134] width 47 height 47
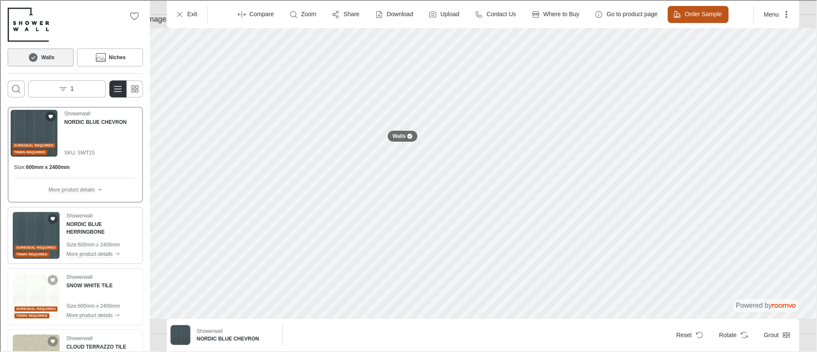
click at [55, 226] on img "See NORDIC BLUE HERRINGBONE in the room" at bounding box center [35, 234] width 47 height 47
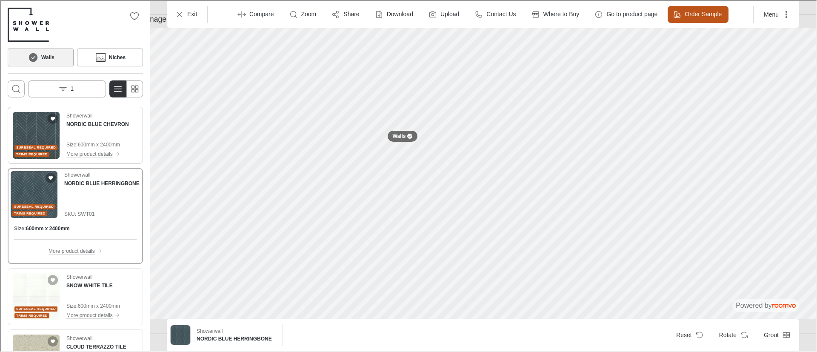
click at [44, 133] on img "See NORDIC BLUE CHEVRON in the room" at bounding box center [35, 134] width 47 height 47
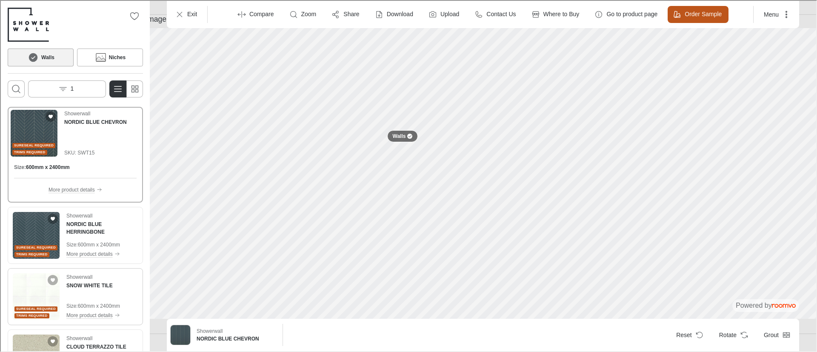
click at [28, 291] on img "See SNOW WHITE TILE in the room" at bounding box center [35, 295] width 47 height 47
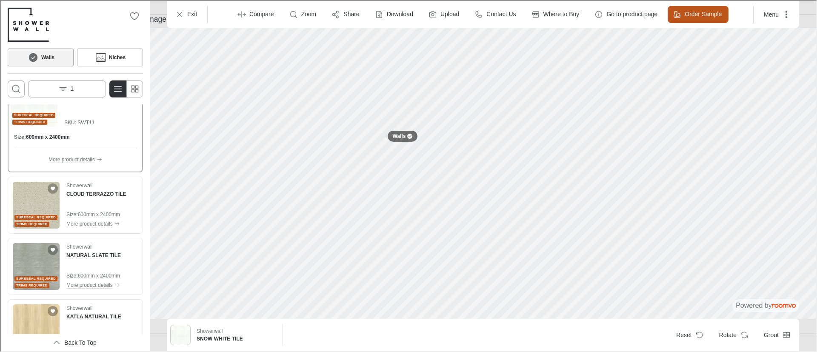
scroll to position [151, 0]
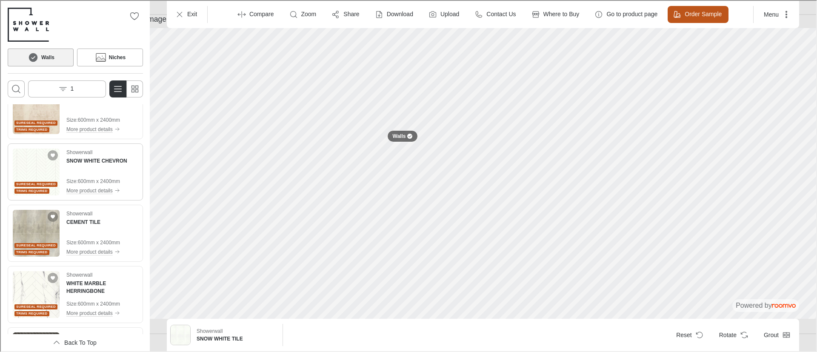
click at [36, 175] on img "See SNOW WHITE CHEVRON in the room" at bounding box center [35, 171] width 47 height 47
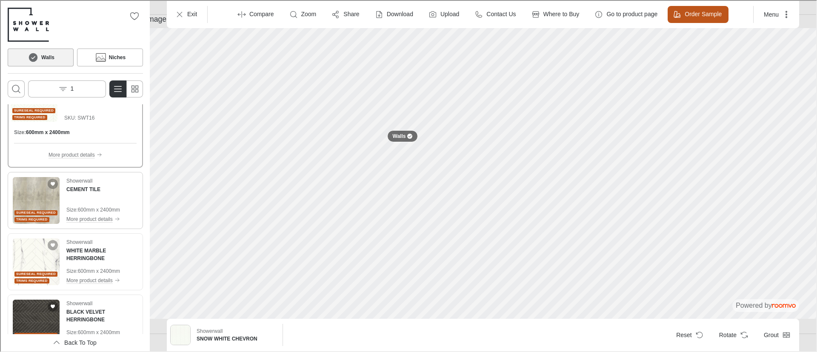
scroll to position [525, 0]
click at [37, 271] on span "Sureseal Required" at bounding box center [35, 273] width 40 height 5
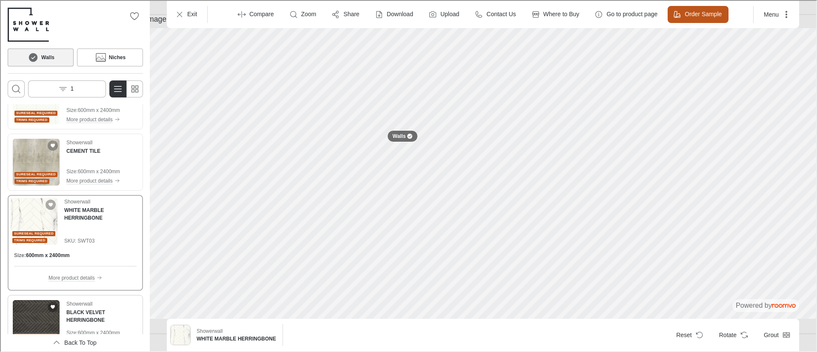
click at [44, 313] on img "See BLACK VELVET HERRINGBONE in the room" at bounding box center [35, 322] width 47 height 47
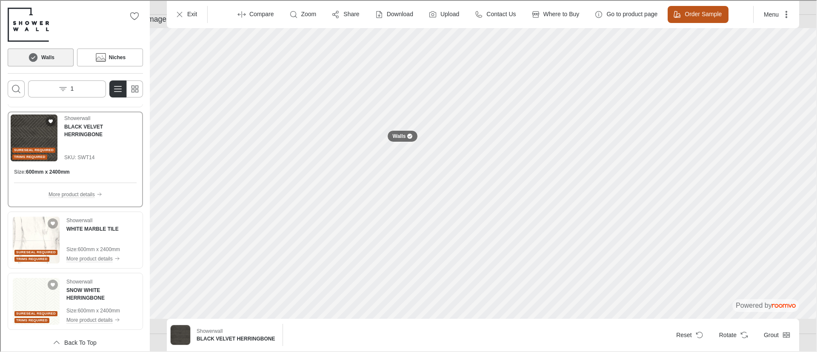
scroll to position [668, 0]
click at [39, 306] on img "See SNOW WHITE HERRINGBONE in the room" at bounding box center [35, 302] width 47 height 47
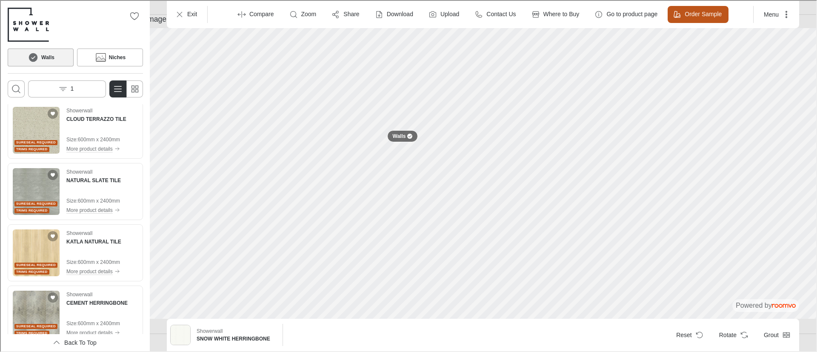
scroll to position [188, 0]
click at [32, 254] on img "See KATLA NATURAL TILE in the room" at bounding box center [35, 252] width 47 height 47
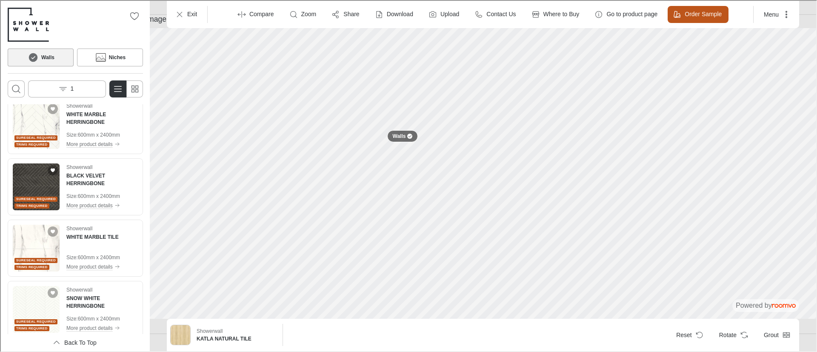
scroll to position [669, 0]
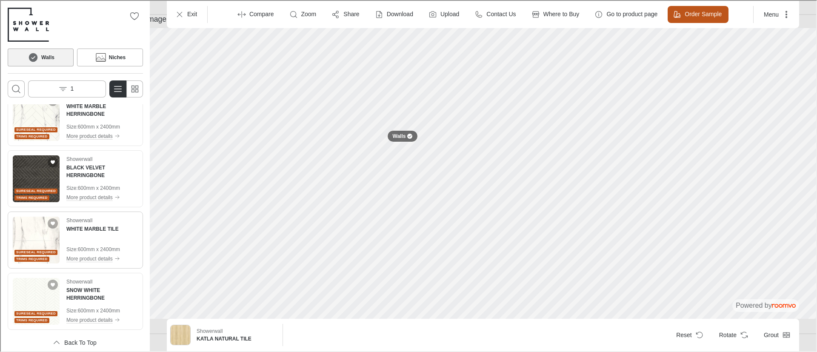
click at [39, 228] on img "See WHITE MARBLE TILE in the room" at bounding box center [35, 239] width 47 height 47
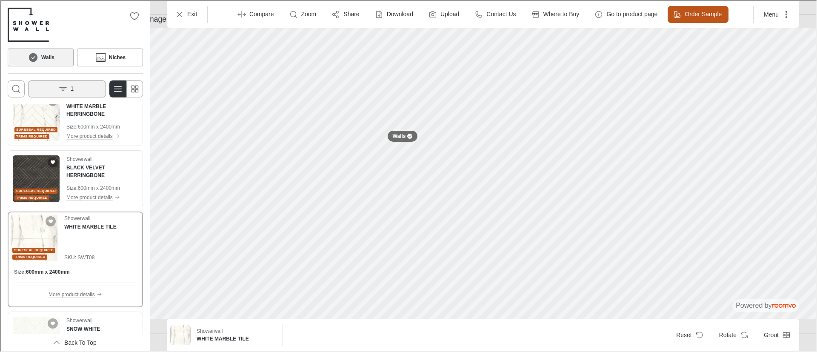
click at [88, 91] on button "1" at bounding box center [66, 88] width 78 height 17
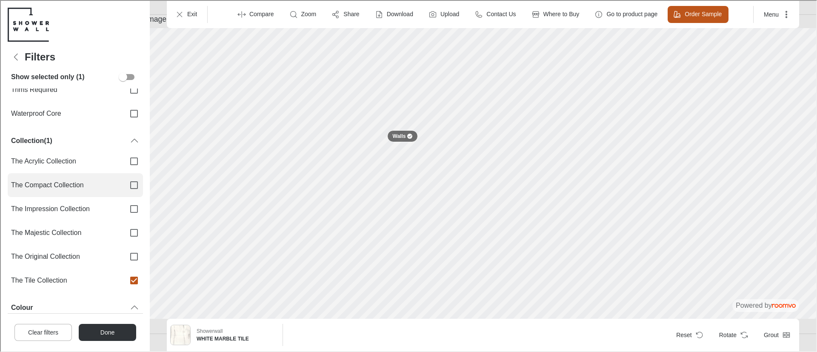
scroll to position [75, 0]
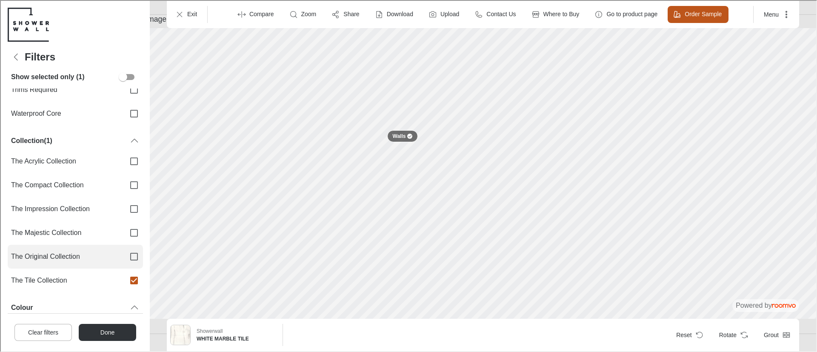
click at [101, 251] on span "The Original Collection" at bounding box center [63, 255] width 107 height 9
click at [124, 251] on input "The Original Collection" at bounding box center [133, 256] width 18 height 18
checkbox input "true"
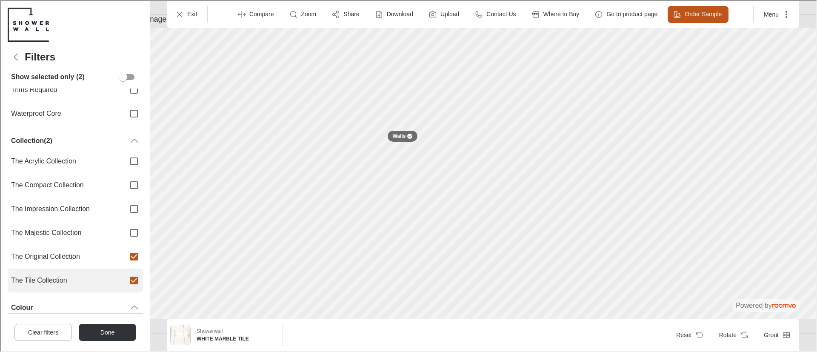
click at [93, 278] on span "The Tile Collection" at bounding box center [63, 279] width 107 height 9
click at [124, 278] on input "The Tile Collection" at bounding box center [133, 280] width 18 height 18
checkbox input "false"
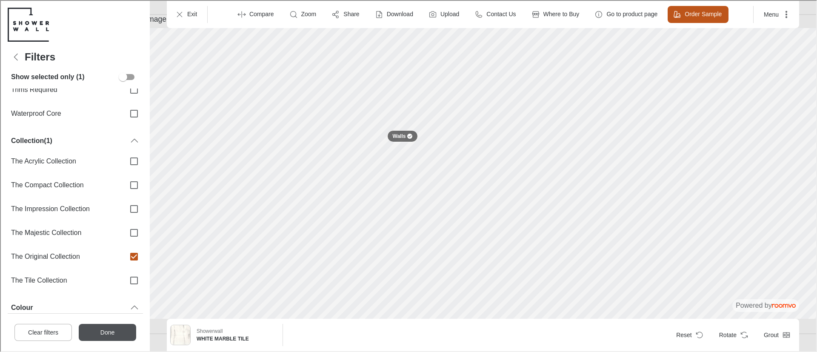
click at [110, 326] on button "Done" at bounding box center [106, 331] width 57 height 17
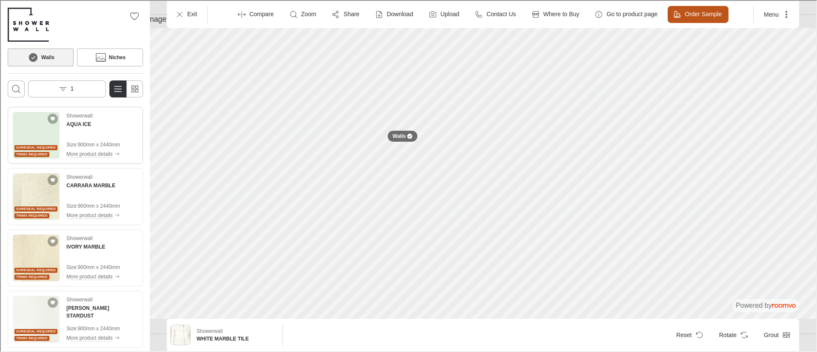
click at [34, 132] on img "See AQUA ICE in the room" at bounding box center [35, 134] width 47 height 47
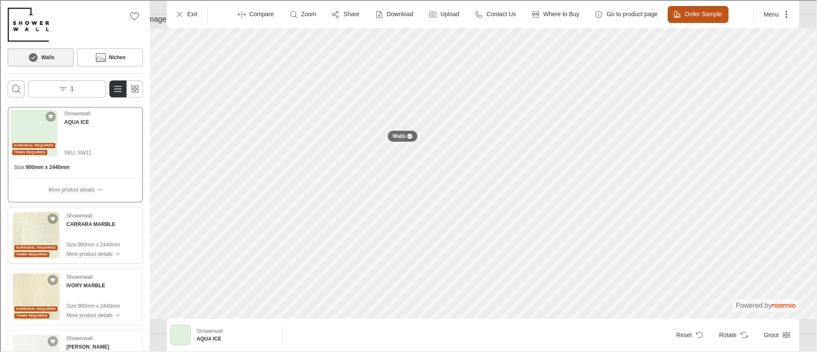
click at [52, 239] on img "See CARRARA MARBLE in the room" at bounding box center [35, 234] width 47 height 47
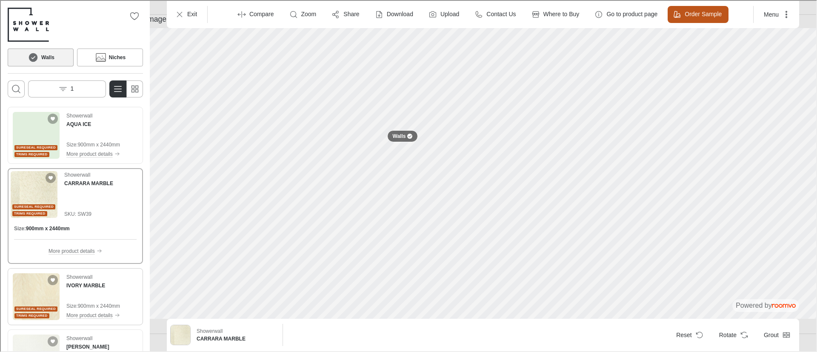
click at [27, 306] on span "Sureseal Required" at bounding box center [35, 308] width 40 height 5
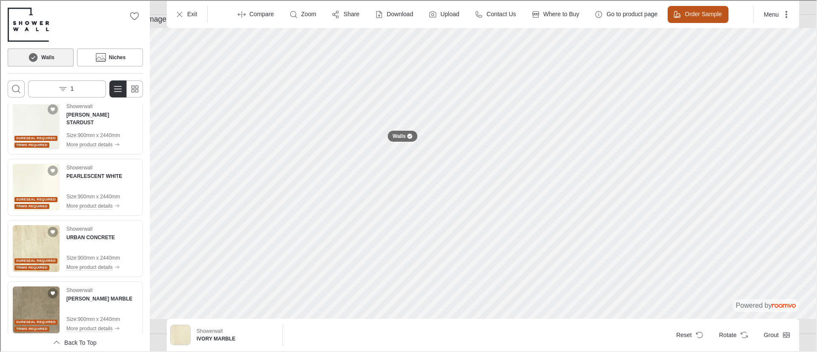
scroll to position [232, 0]
click at [44, 138] on span "Sureseal Required" at bounding box center [35, 136] width 40 height 5
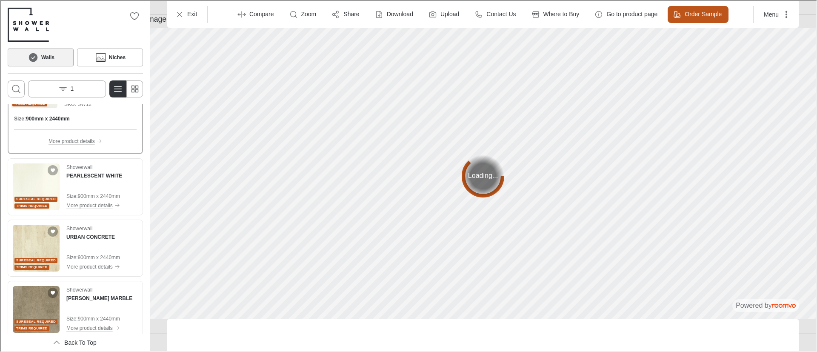
scroll to position [194, 0]
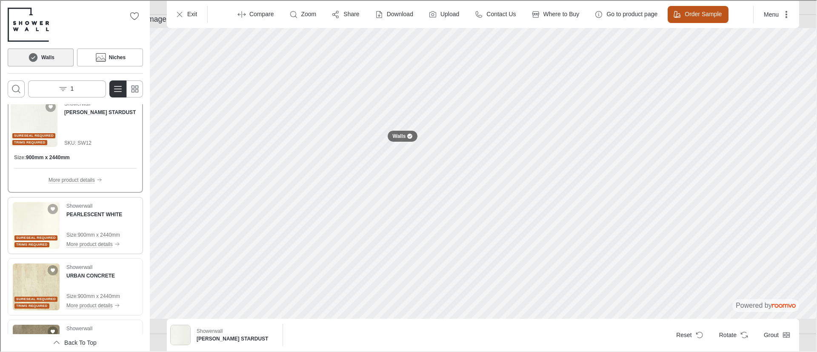
click at [37, 216] on img "See PEARLESCENT WHITE in the room" at bounding box center [35, 224] width 47 height 47
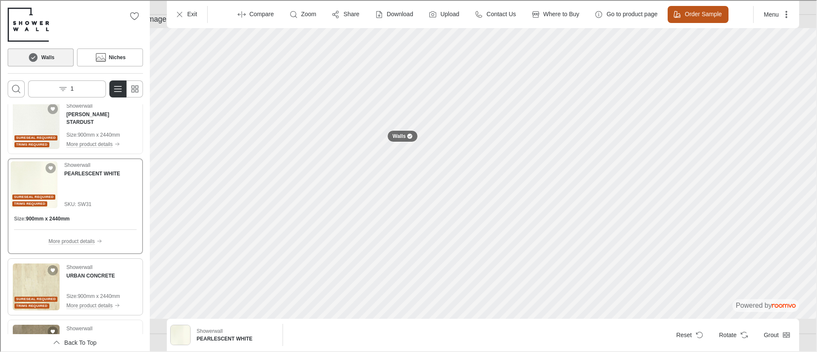
click at [32, 283] on img "See URBAN CONCRETE in the room" at bounding box center [35, 286] width 47 height 47
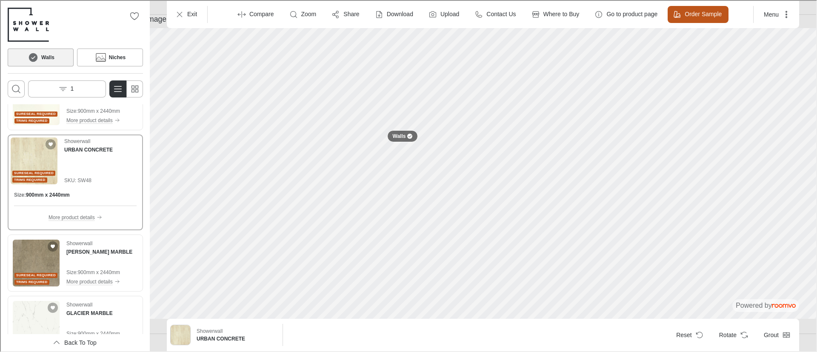
scroll to position [343, 0]
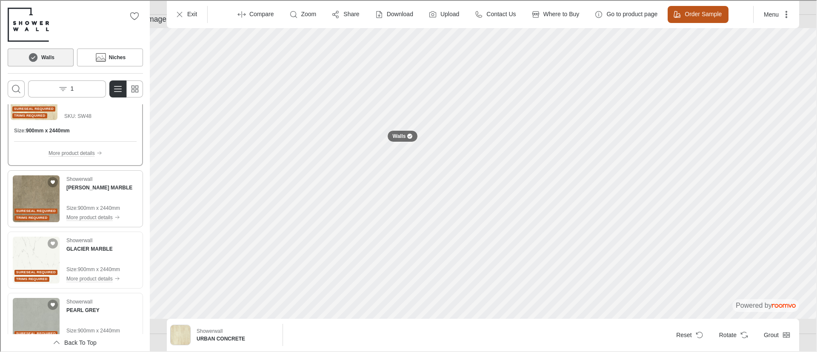
click at [46, 211] on span "Sureseal Required" at bounding box center [35, 210] width 40 height 5
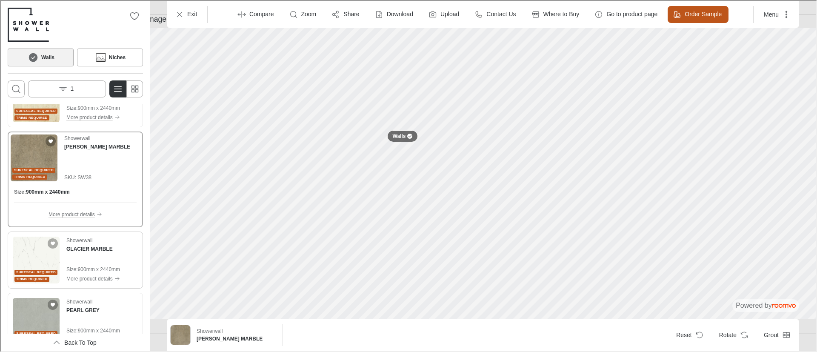
click at [16, 253] on img "See GLACIER MARBLE in the room" at bounding box center [35, 259] width 47 height 47
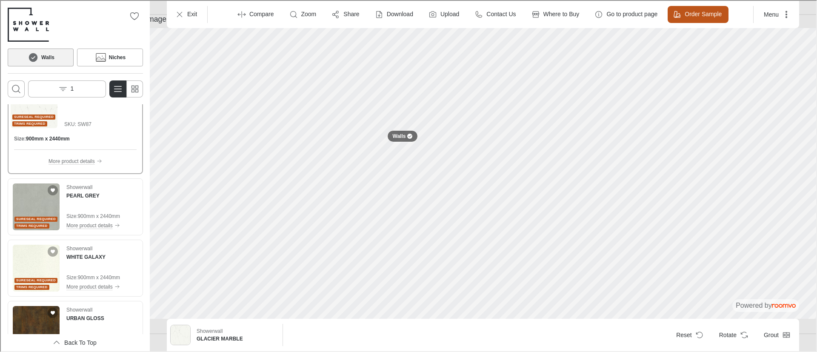
scroll to position [464, 0]
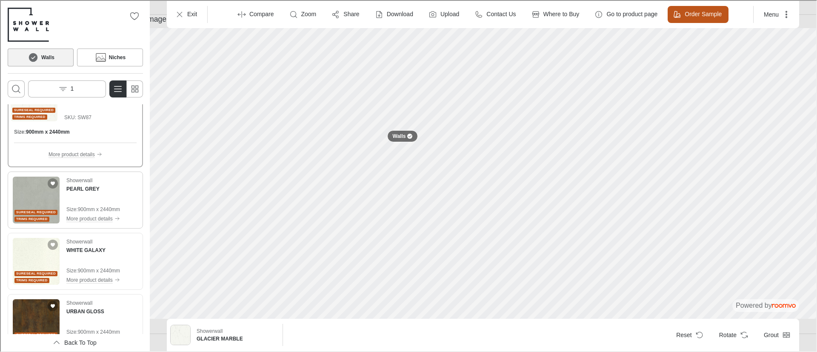
click at [44, 218] on span "Trims Required" at bounding box center [30, 218] width 31 height 5
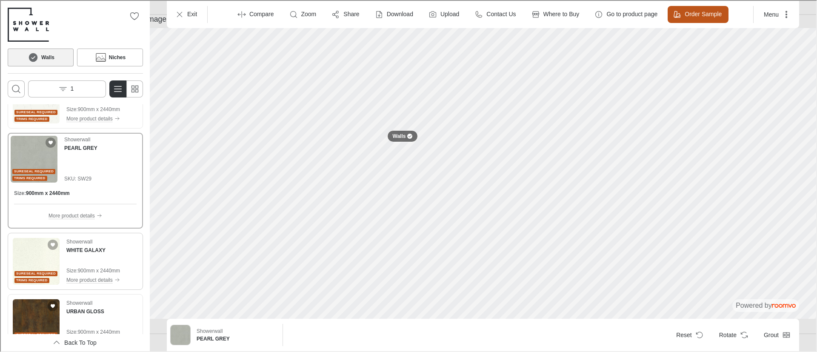
click at [52, 264] on img "See WHITE GALAXY in the room" at bounding box center [35, 260] width 47 height 47
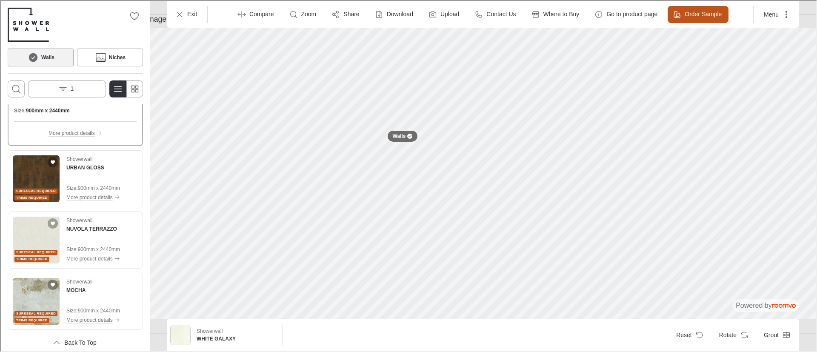
scroll to position [608, 0]
click at [46, 189] on span "Sureseal Required" at bounding box center [35, 190] width 40 height 5
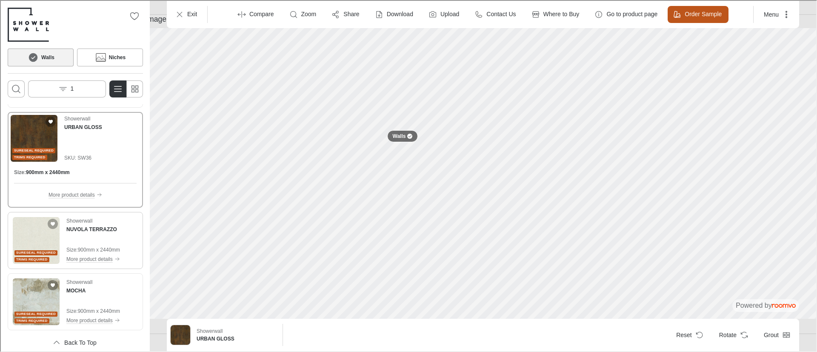
click at [49, 234] on img "See NUVOLA TERRAZZO in the room" at bounding box center [35, 239] width 47 height 47
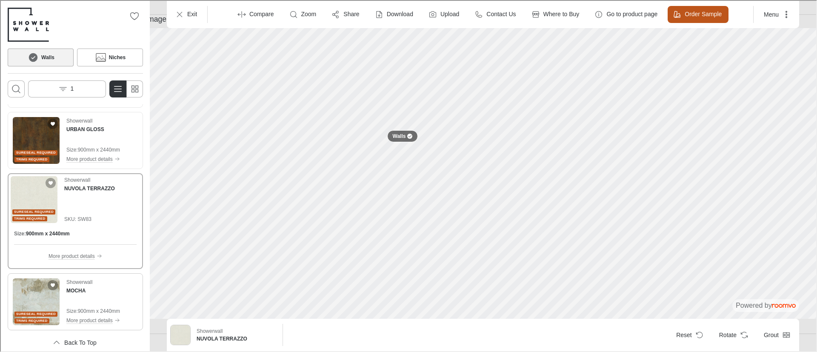
click at [39, 296] on img "See MOCHA in the room" at bounding box center [35, 300] width 47 height 47
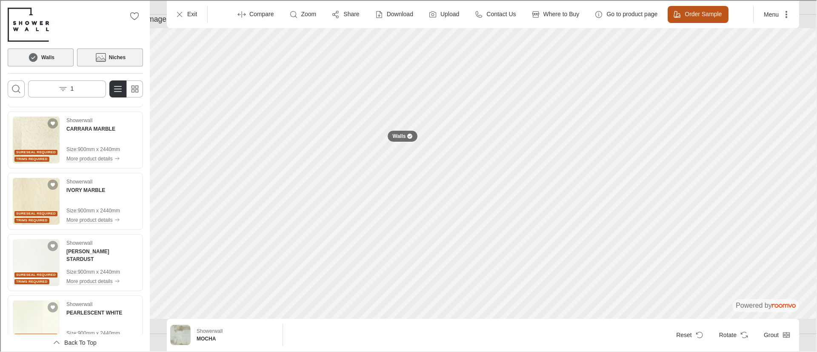
scroll to position [49, 0]
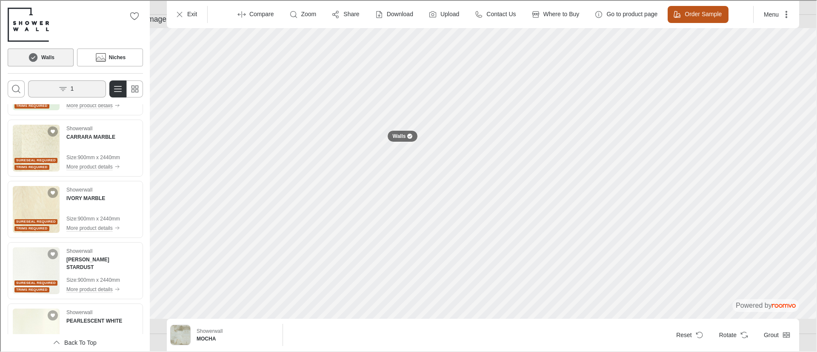
click at [67, 86] on button "1" at bounding box center [66, 88] width 78 height 17
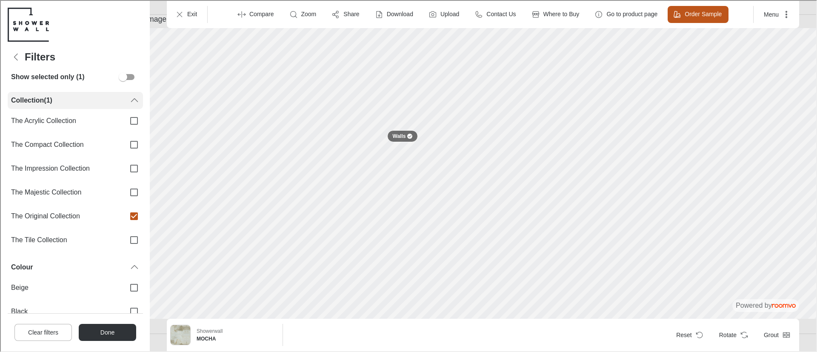
scroll to position [116, 0]
click at [87, 212] on span "The Original Collection" at bounding box center [63, 214] width 107 height 9
click at [124, 212] on input "The Original Collection" at bounding box center [133, 215] width 18 height 18
checkbox input "false"
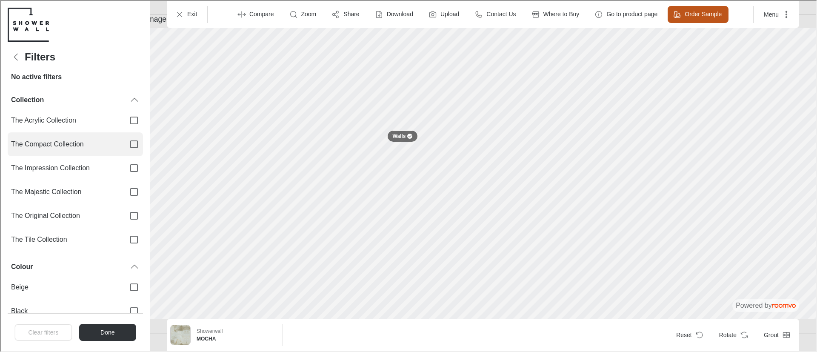
click at [74, 139] on span "The Compact Collection" at bounding box center [63, 143] width 107 height 9
click at [124, 138] on input "The Compact Collection" at bounding box center [133, 143] width 18 height 18
checkbox input "true"
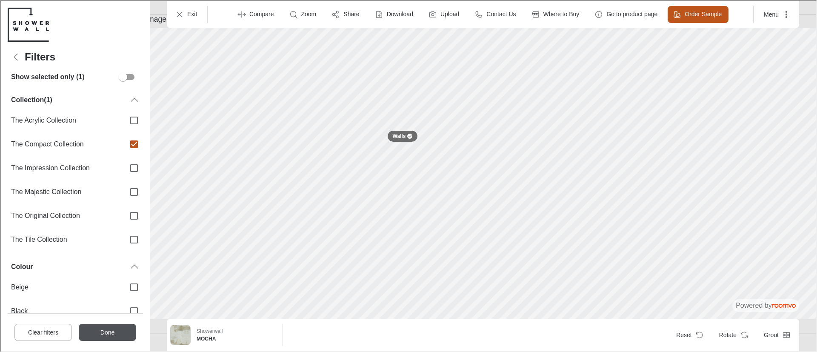
click at [98, 333] on button "Done" at bounding box center [106, 331] width 57 height 17
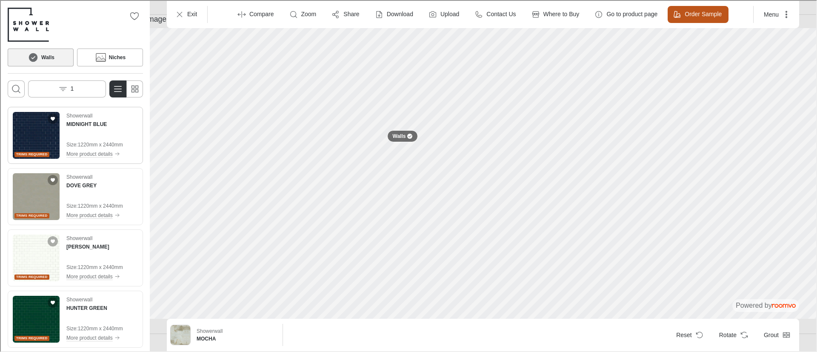
click at [42, 145] on img "See MIDNIGHT BLUE in the room" at bounding box center [35, 134] width 47 height 47
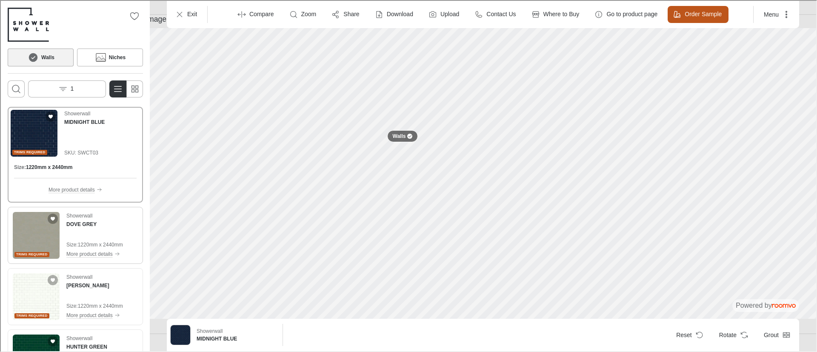
click at [42, 232] on img "See DOVE GREY in the room" at bounding box center [35, 234] width 47 height 47
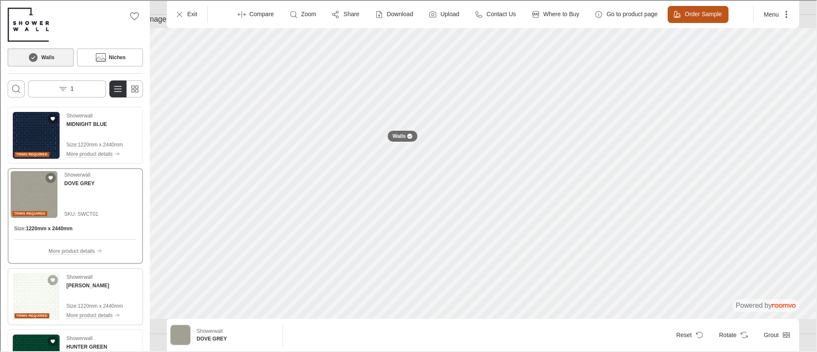
click at [34, 304] on img "See LILY WHITE in the room" at bounding box center [35, 295] width 47 height 47
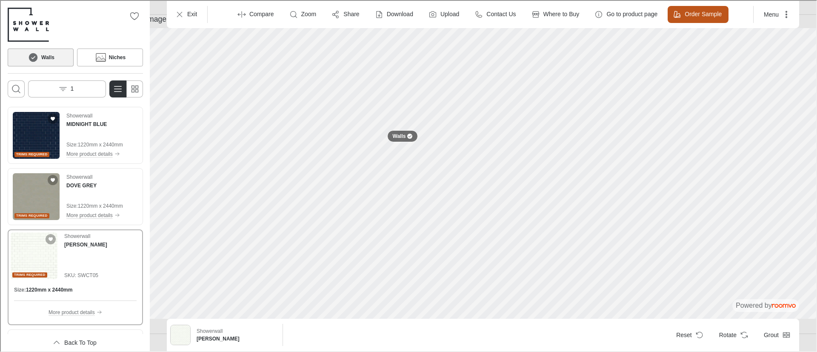
scroll to position [57, 0]
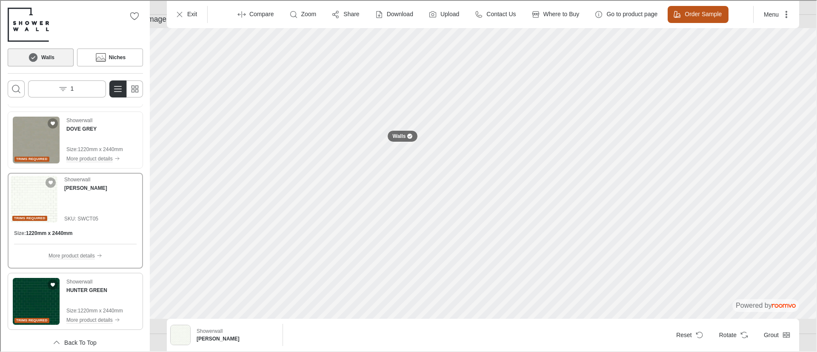
click at [45, 300] on img "See HUNTER GREEN in the room" at bounding box center [35, 300] width 47 height 47
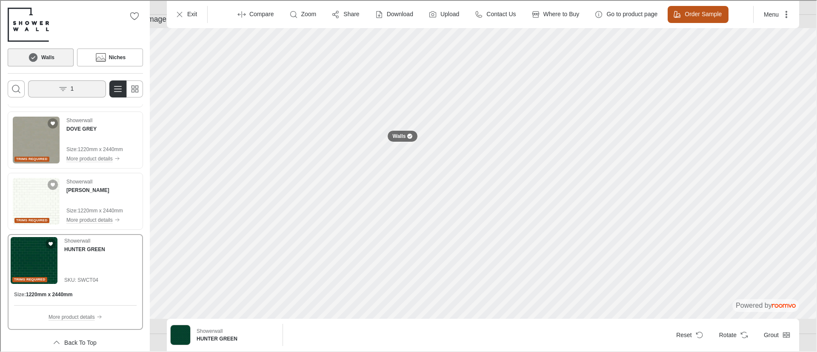
click at [69, 86] on button "1" at bounding box center [66, 88] width 78 height 17
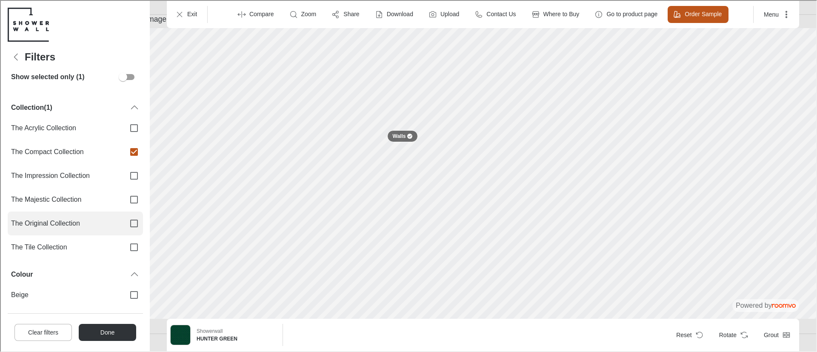
scroll to position [93, 0]
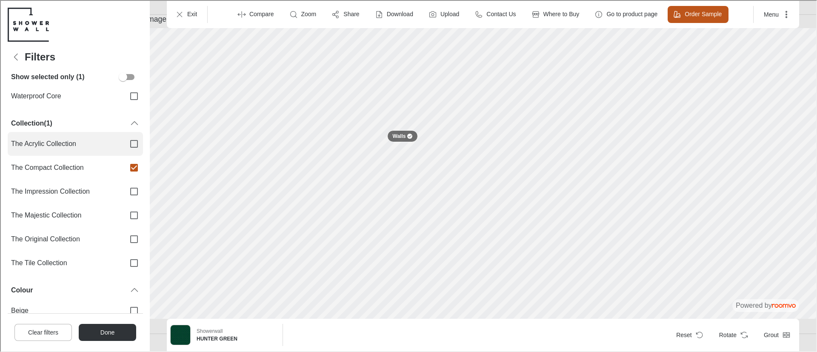
click at [77, 147] on span "The Acrylic Collection" at bounding box center [63, 142] width 107 height 9
click at [124, 147] on input "The Acrylic Collection" at bounding box center [133, 143] width 18 height 18
checkbox input "true"
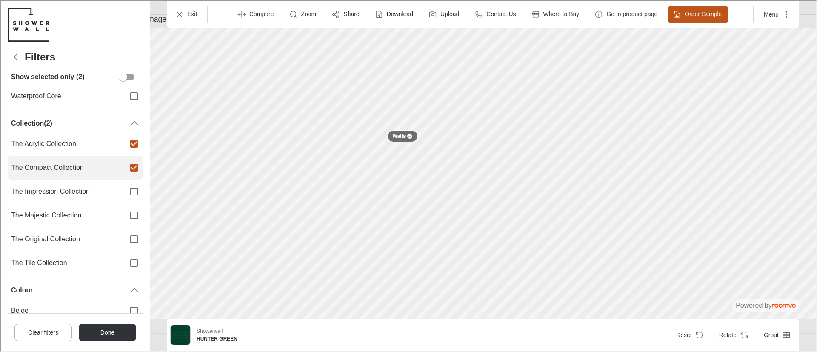
click at [68, 167] on span "The Compact Collection" at bounding box center [63, 166] width 107 height 9
click at [124, 167] on input "The Compact Collection" at bounding box center [133, 167] width 18 height 18
checkbox input "false"
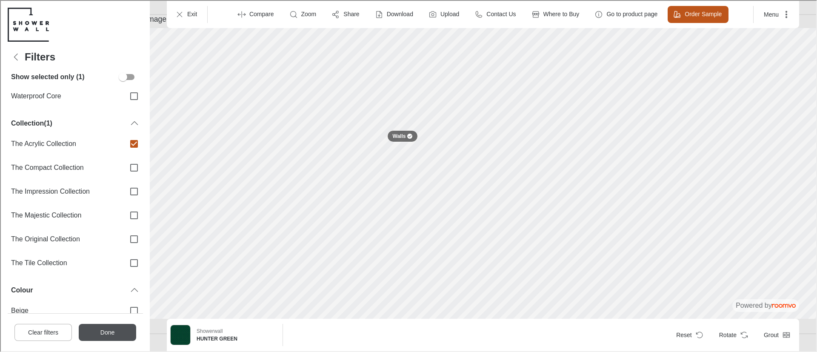
click at [105, 331] on button "Done" at bounding box center [106, 331] width 57 height 17
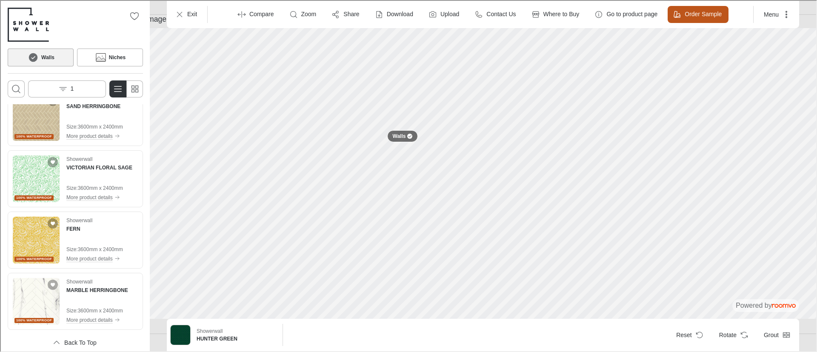
scroll to position [2162, 0]
click at [50, 175] on img "See VICTORIAN FLORAL SAGE in the room" at bounding box center [35, 178] width 47 height 47
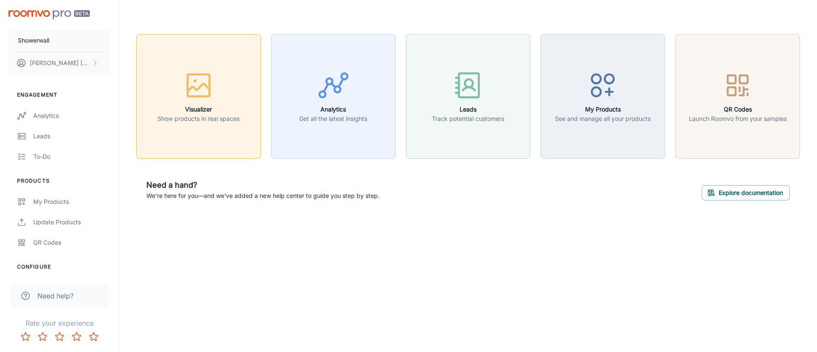
click at [201, 74] on rect "button" at bounding box center [199, 85] width 22 height 22
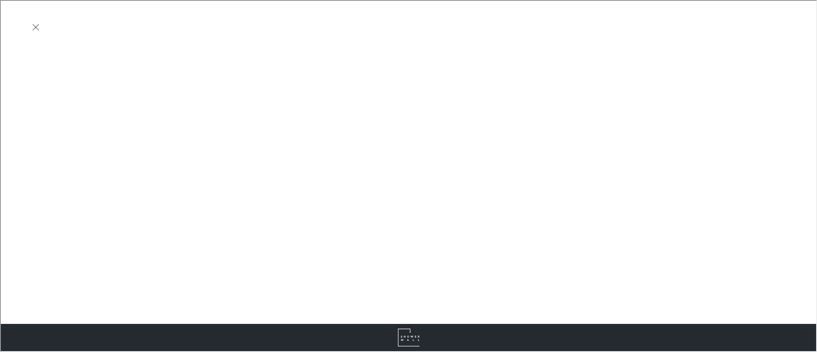
scroll to position [208, 0]
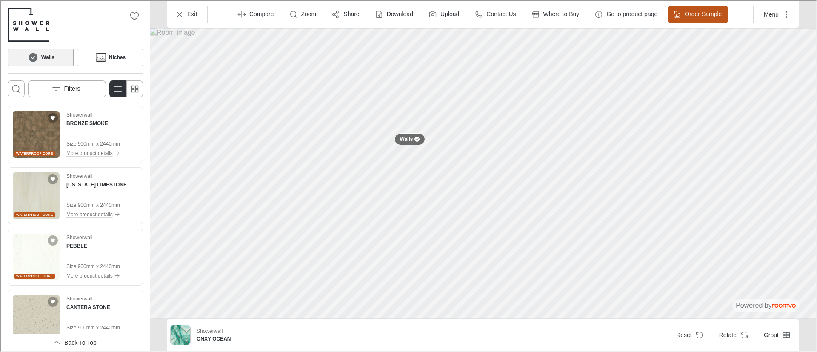
scroll to position [222, 0]
click at [46, 80] on button "Filters" at bounding box center [66, 88] width 78 height 17
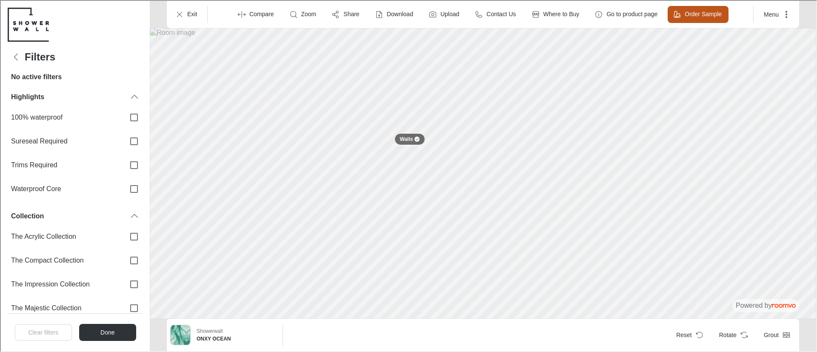
scroll to position [0, 0]
click at [83, 237] on span "The Acrylic Collection" at bounding box center [63, 235] width 107 height 9
click at [124, 237] on input "The Acrylic Collection" at bounding box center [133, 236] width 18 height 18
checkbox input "true"
click at [124, 328] on button "Done" at bounding box center [106, 331] width 57 height 17
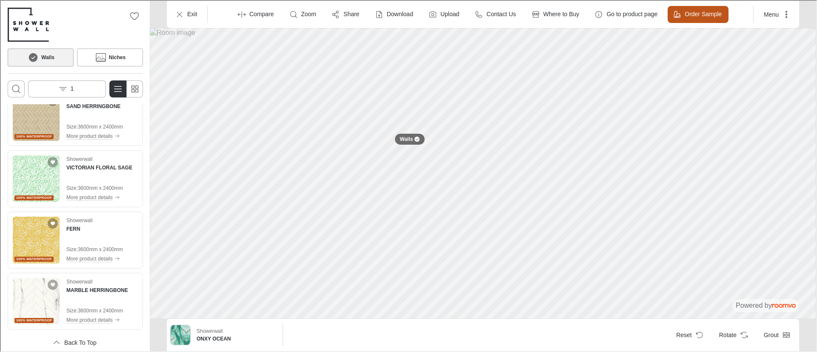
scroll to position [2163, 0]
click at [43, 298] on img "See MARBLE HERRINGBONE in the room" at bounding box center [35, 300] width 47 height 47
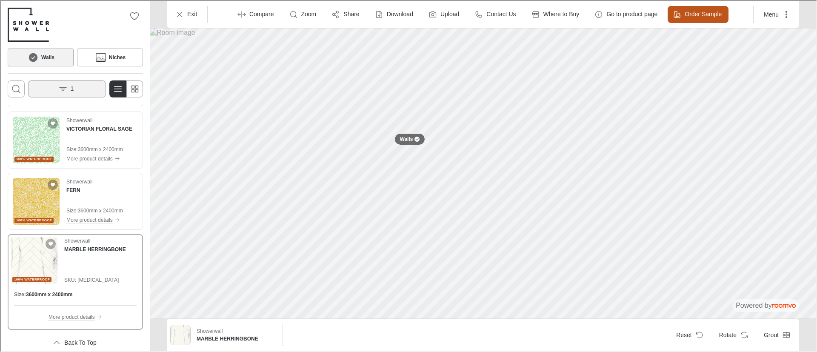
click at [73, 84] on button "1" at bounding box center [66, 88] width 78 height 17
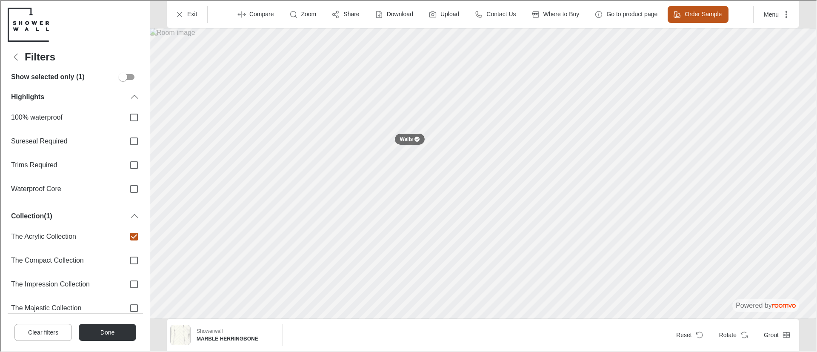
scroll to position [0, 0]
click at [128, 231] on input "The Acrylic Collection" at bounding box center [133, 236] width 18 height 18
checkbox input "false"
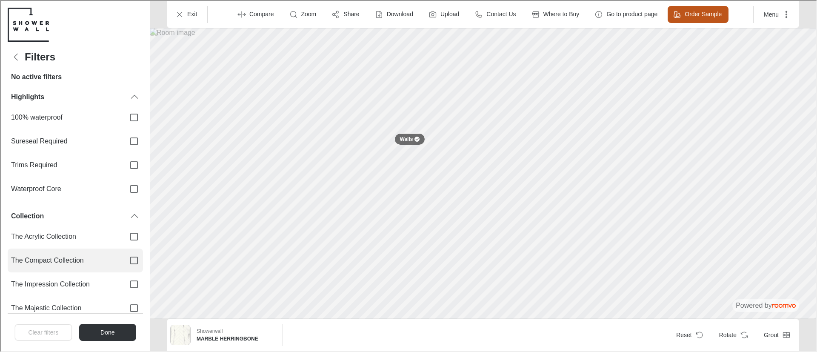
click at [114, 254] on label "The Compact Collection" at bounding box center [74, 260] width 135 height 24
click at [124, 254] on input "The Compact Collection" at bounding box center [133, 260] width 18 height 18
checkbox input "true"
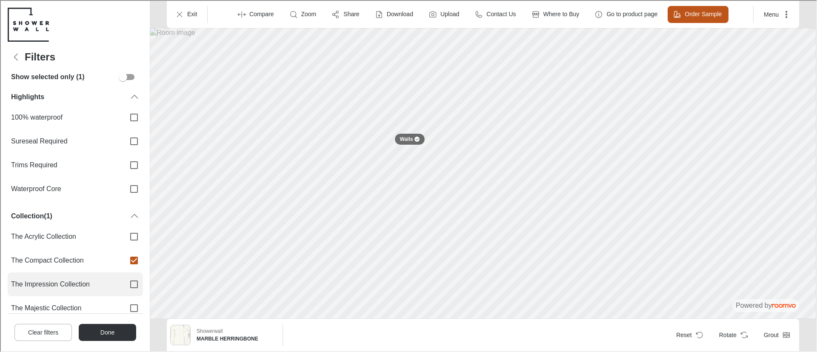
click at [104, 282] on span "The Impression Collection" at bounding box center [63, 283] width 107 height 9
click at [124, 282] on input "The Impression Collection" at bounding box center [133, 283] width 18 height 18
checkbox input "true"
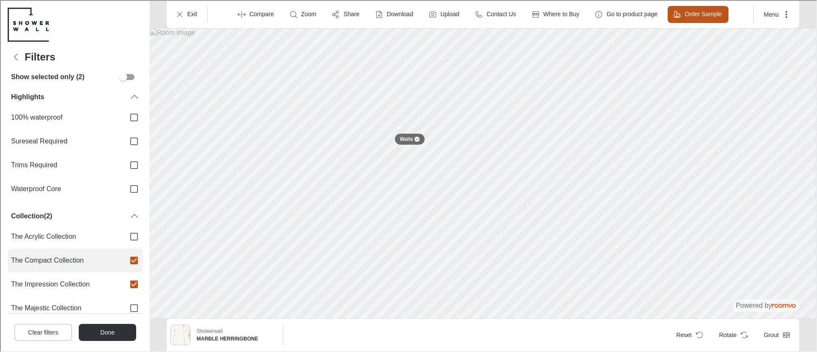
click at [133, 254] on input "The Compact Collection" at bounding box center [133, 260] width 18 height 18
checkbox input "false"
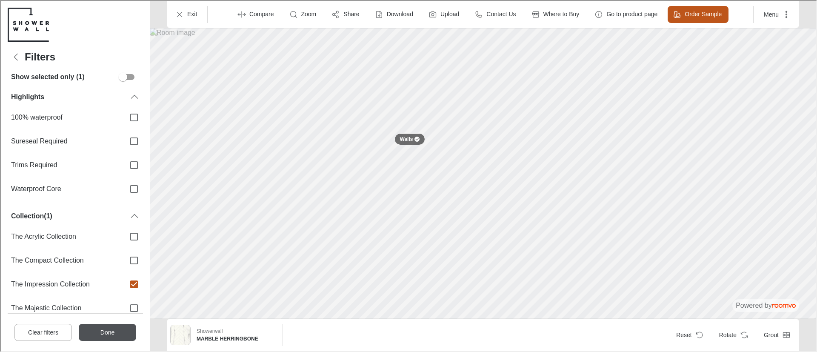
click at [100, 334] on button "Done" at bounding box center [106, 331] width 57 height 17
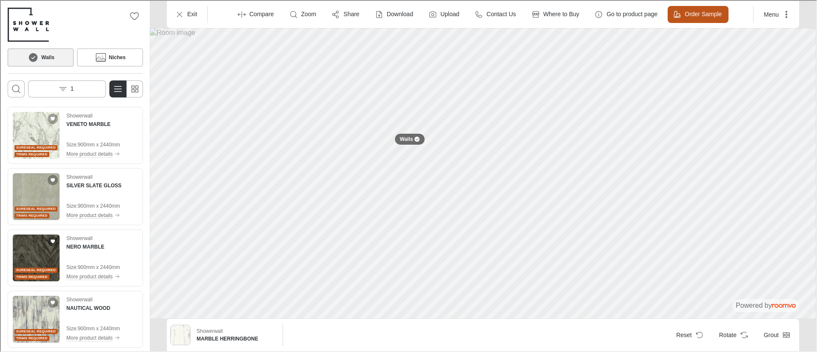
click at [82, 76] on div "Walls Niches 1" at bounding box center [74, 51] width 149 height 103
click at [74, 86] on button "1" at bounding box center [66, 88] width 78 height 17
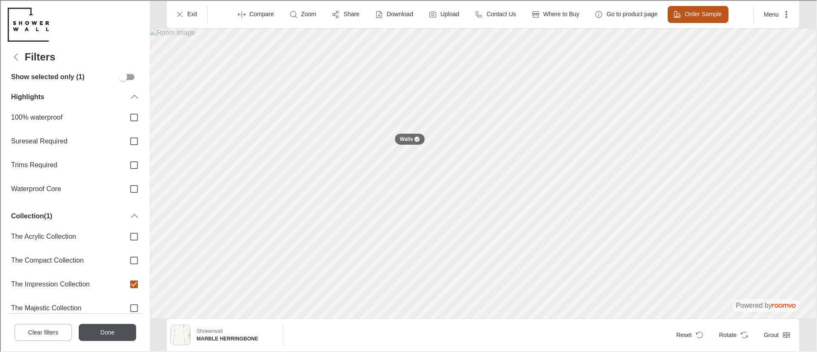
click at [115, 330] on button "Done" at bounding box center [106, 331] width 57 height 17
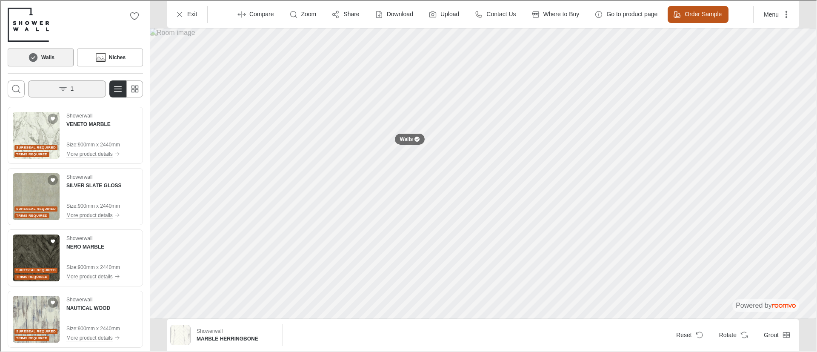
click at [77, 92] on button "1" at bounding box center [66, 88] width 78 height 17
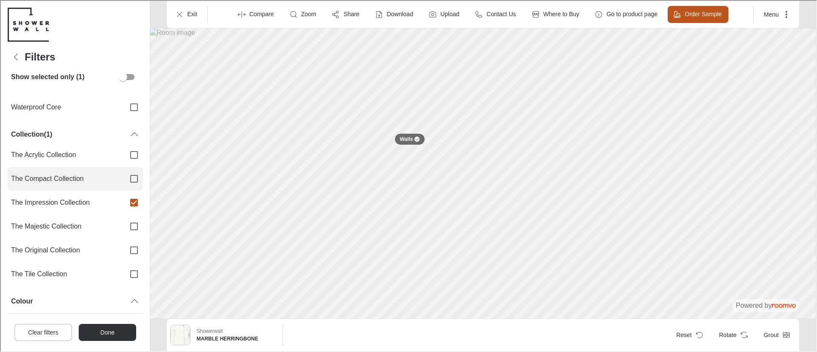
scroll to position [81, 0]
